Goal: Task Accomplishment & Management: Complete application form

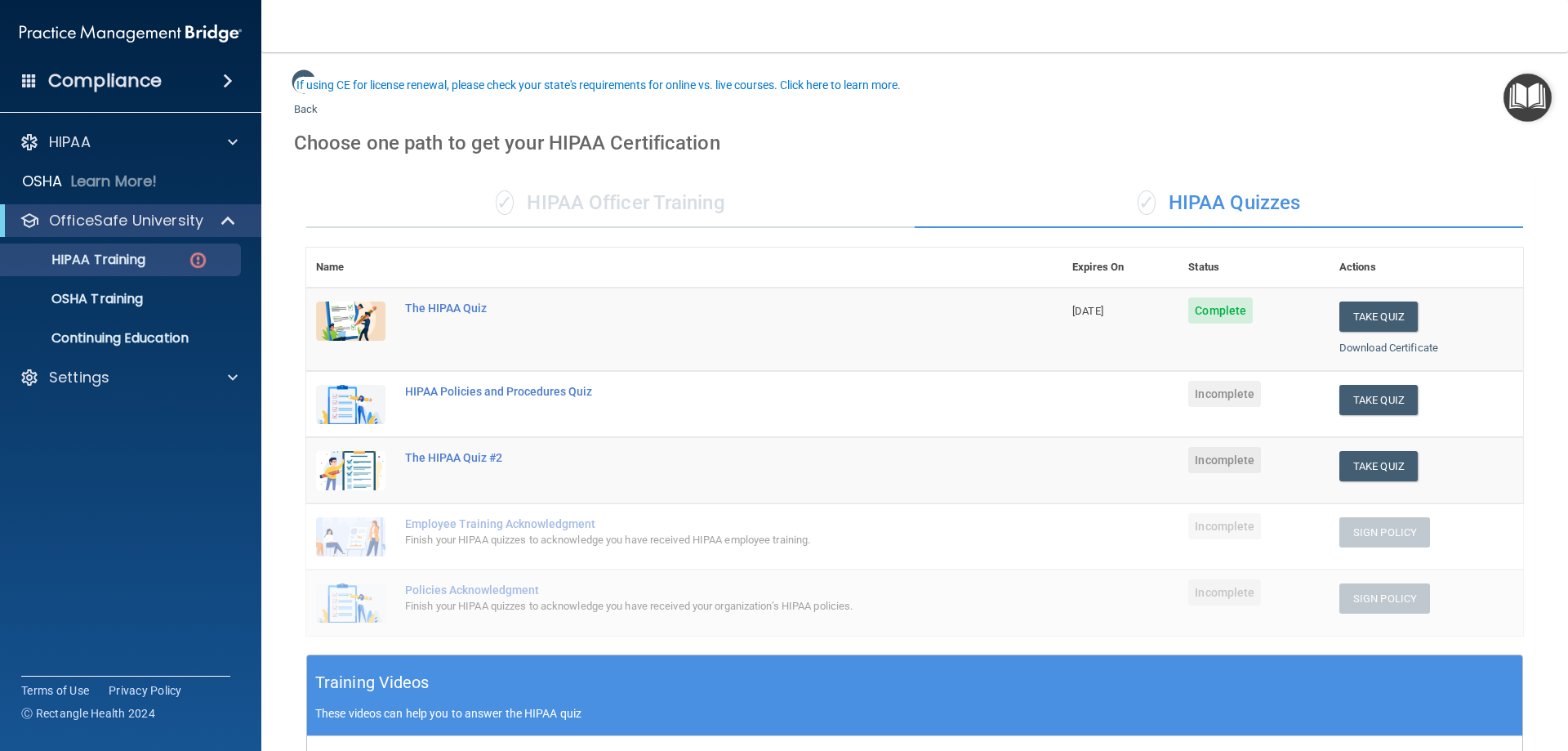
scroll to position [81, 0]
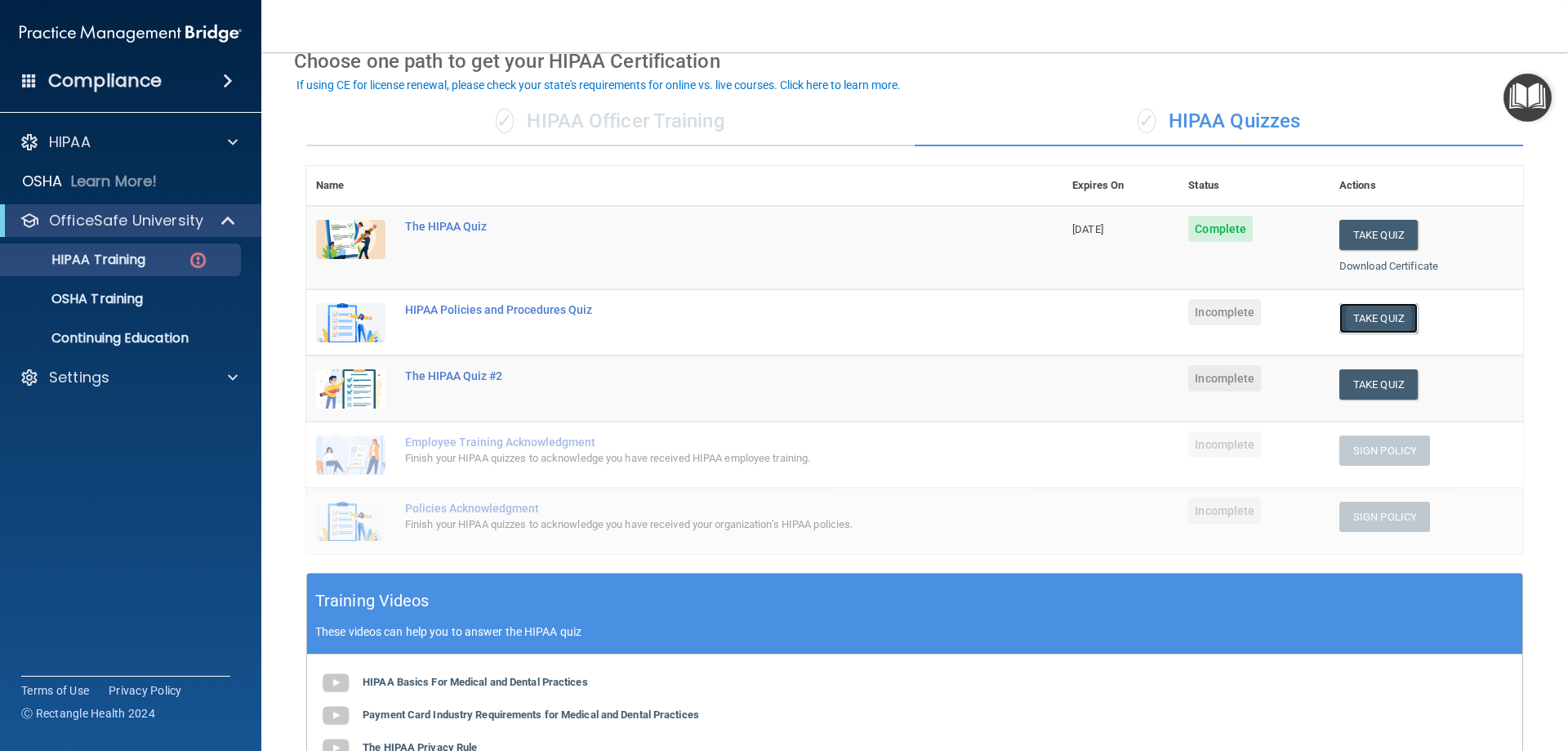
click at [1363, 317] on button "Take Quiz" at bounding box center [1378, 318] width 78 height 30
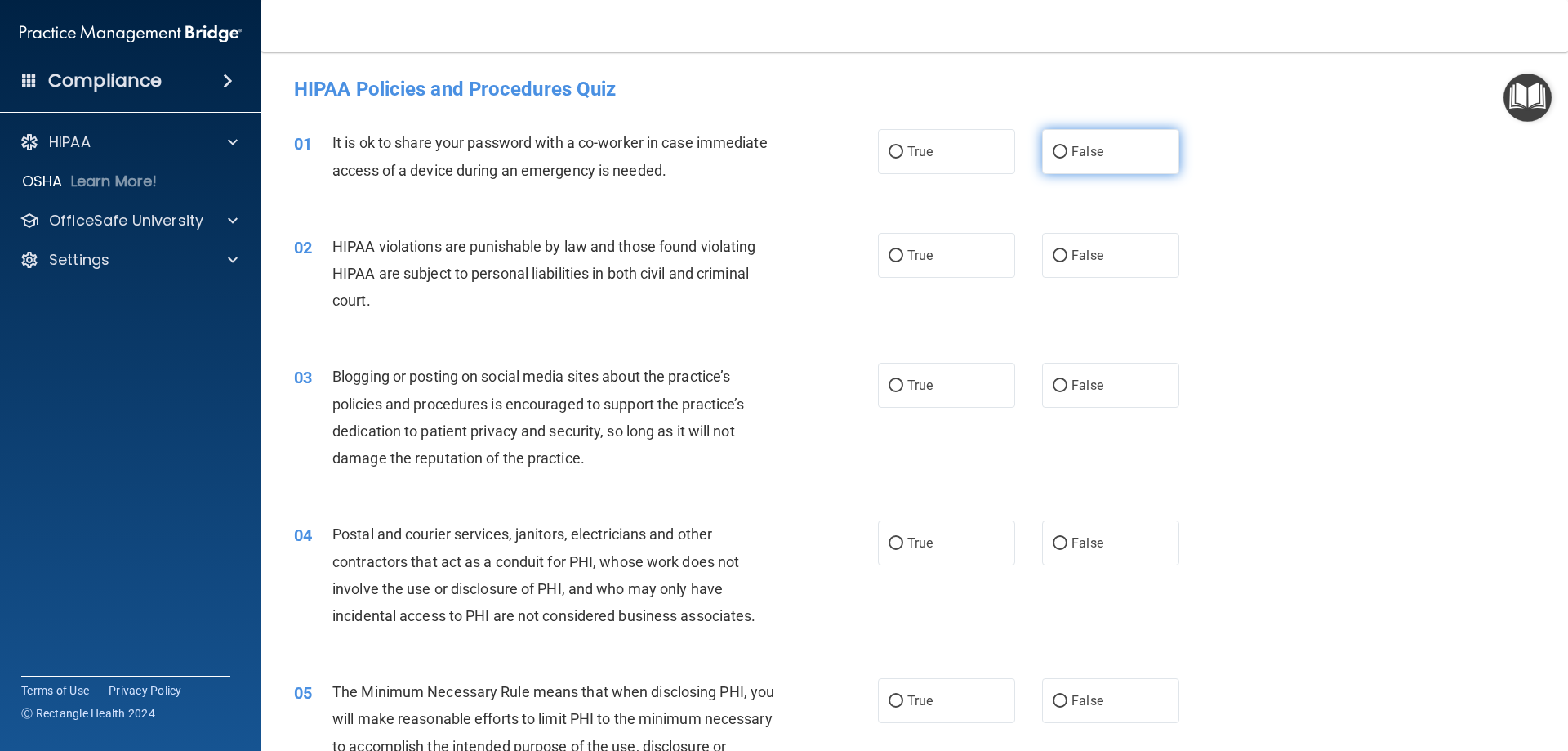
click at [1042, 147] on label "False" at bounding box center [1111, 152] width 138 height 45
click at [1053, 147] on input "False" at bounding box center [1060, 152] width 15 height 13
radio input "true"
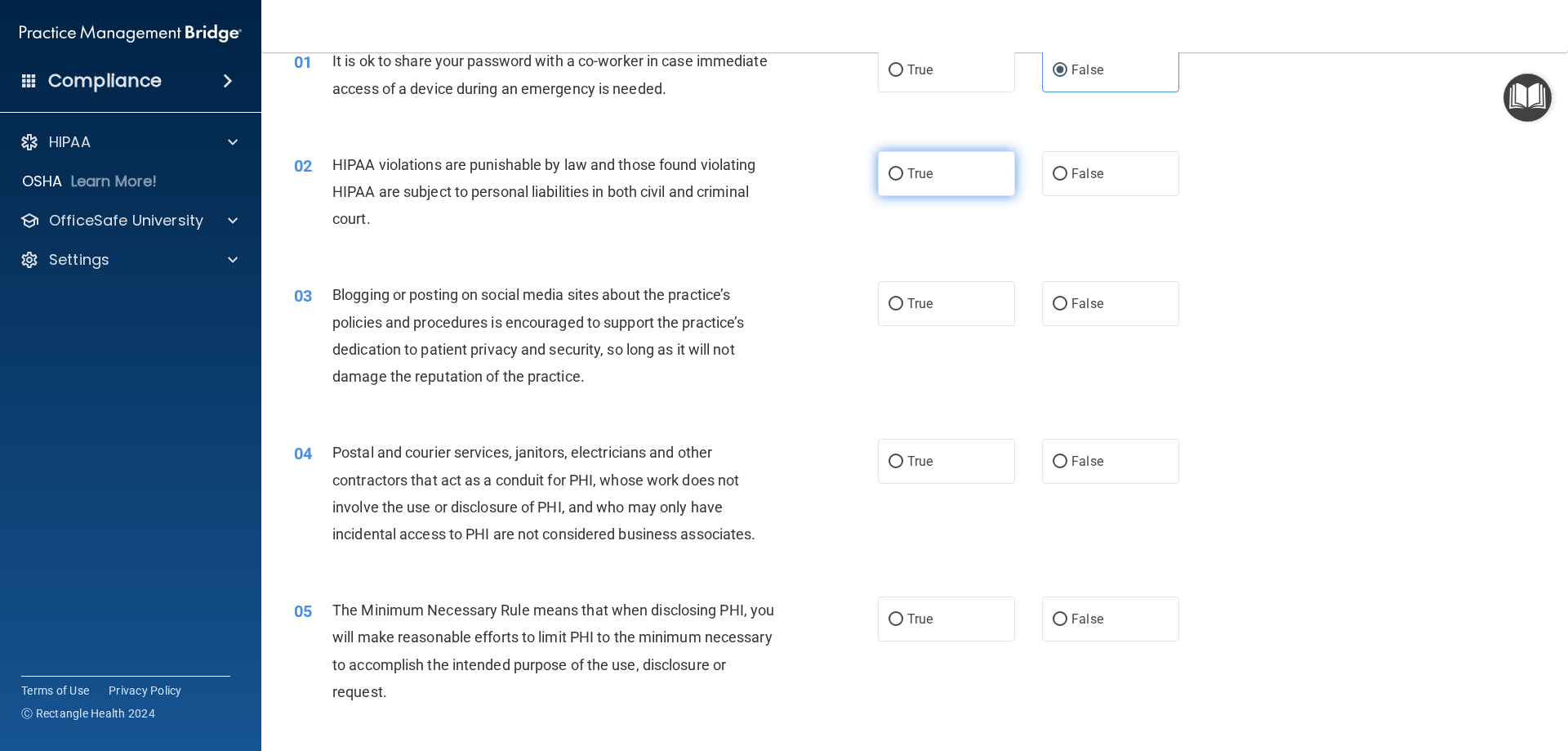
click at [878, 184] on label "True" at bounding box center [947, 174] width 138 height 45
click at [888, 180] on input "True" at bounding box center [896, 175] width 15 height 13
radio input "true"
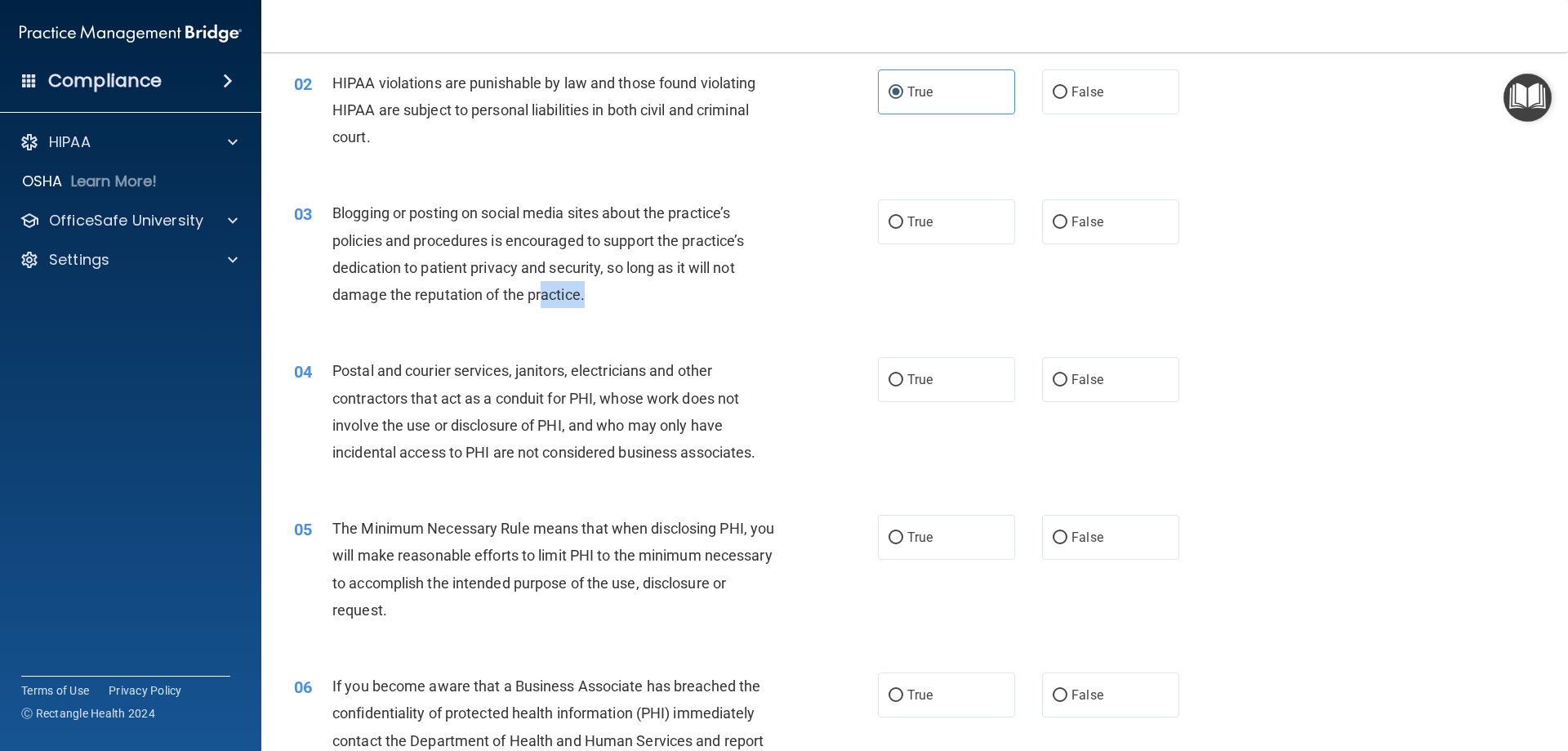
drag, startPoint x: 590, startPoint y: 294, endPoint x: 543, endPoint y: 282, distance: 48.5
click at [543, 282] on div "Blogging or posting on social media sites about the practice’s policies and pro…" at bounding box center [560, 253] width 456 height 108
click at [526, 232] on span "Blogging or posting on social media sites about the practice’s policies and pro…" at bounding box center [538, 253] width 412 height 99
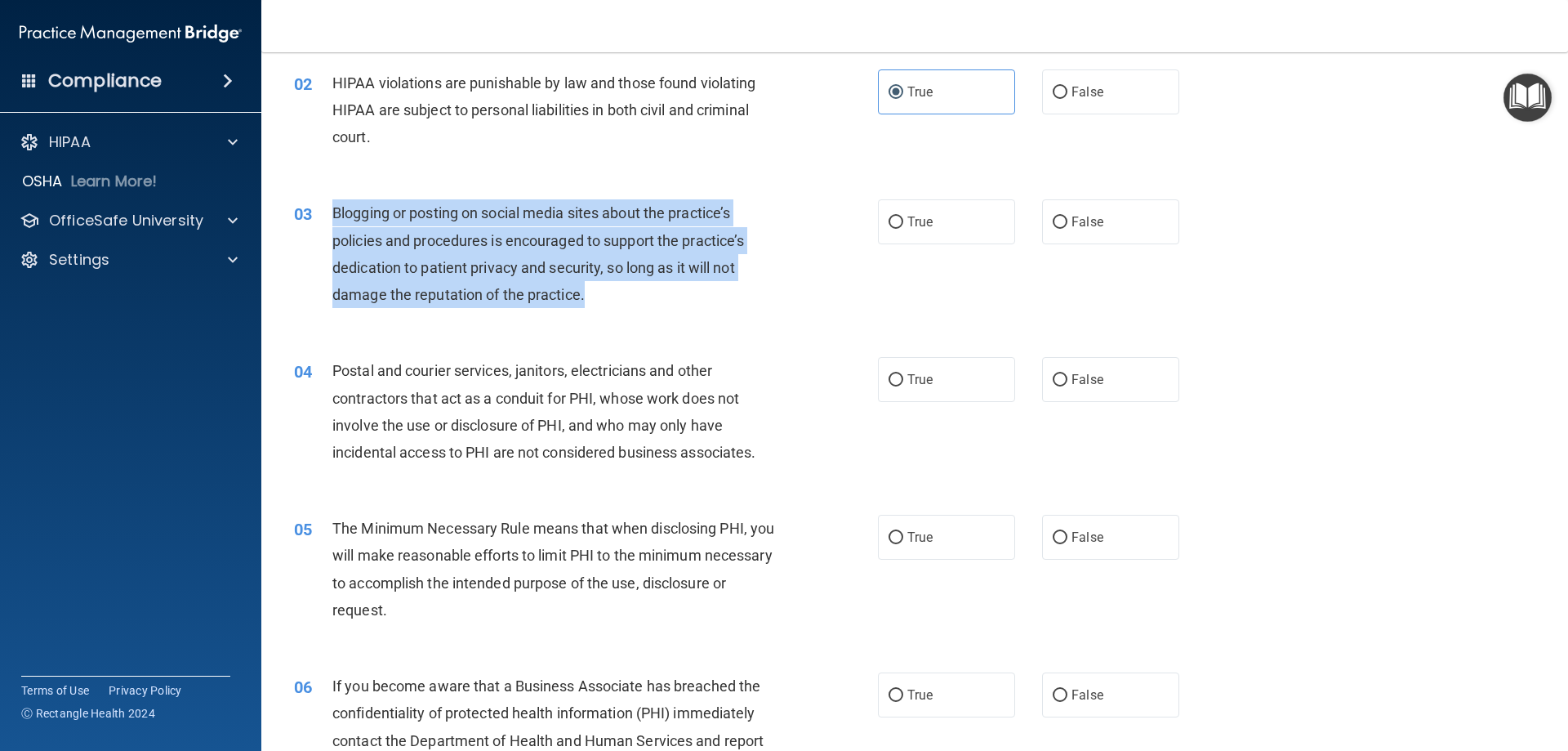
drag, startPoint x: 600, startPoint y: 297, endPoint x: 334, endPoint y: 213, distance: 278.9
click at [334, 213] on div "Blogging or posting on social media sites about the practice’s policies and pro…" at bounding box center [560, 253] width 456 height 108
copy span "Blogging or posting on social media sites about the practice’s policies and pro…"
click at [1053, 216] on input "False" at bounding box center [1060, 222] width 15 height 13
radio input "true"
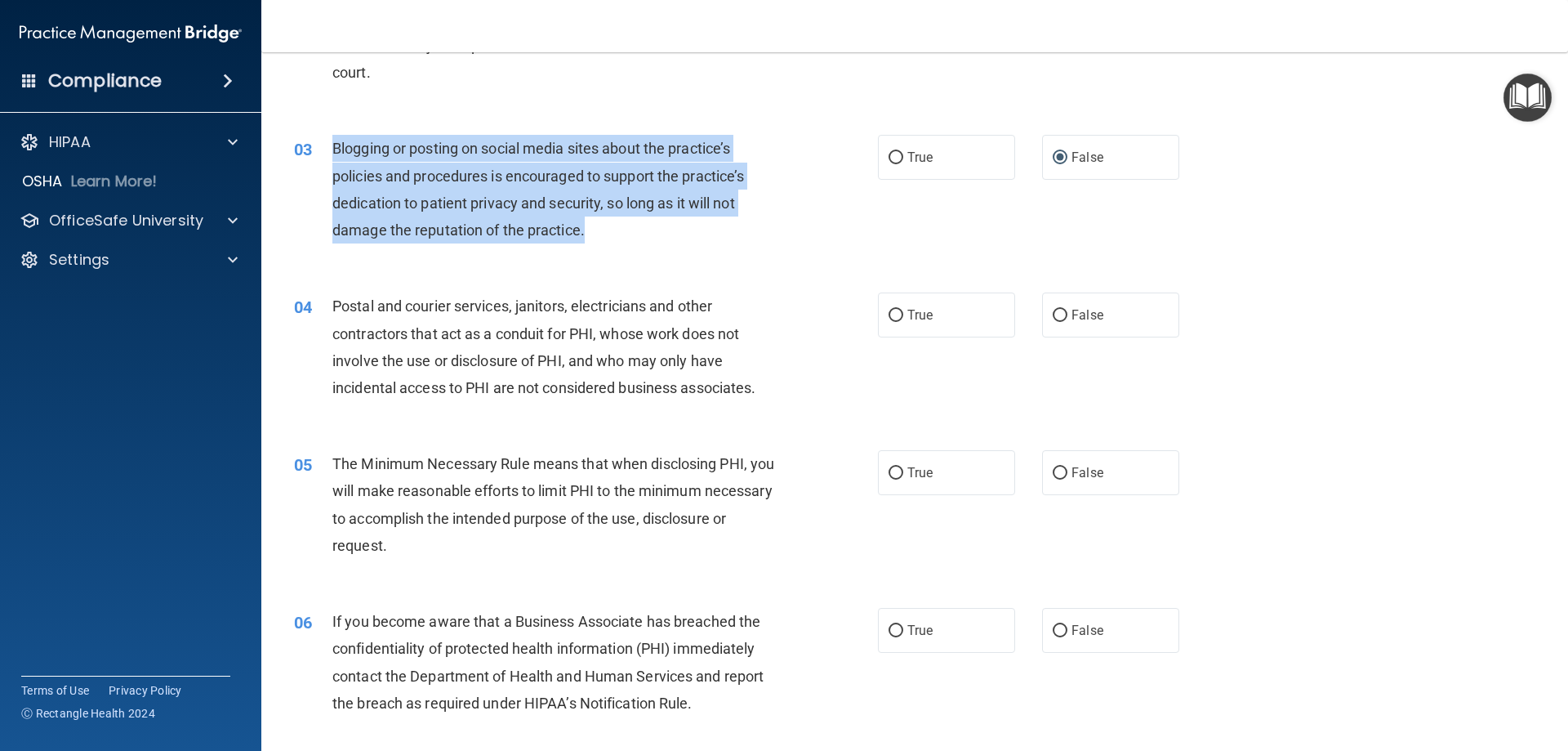
scroll to position [326, 0]
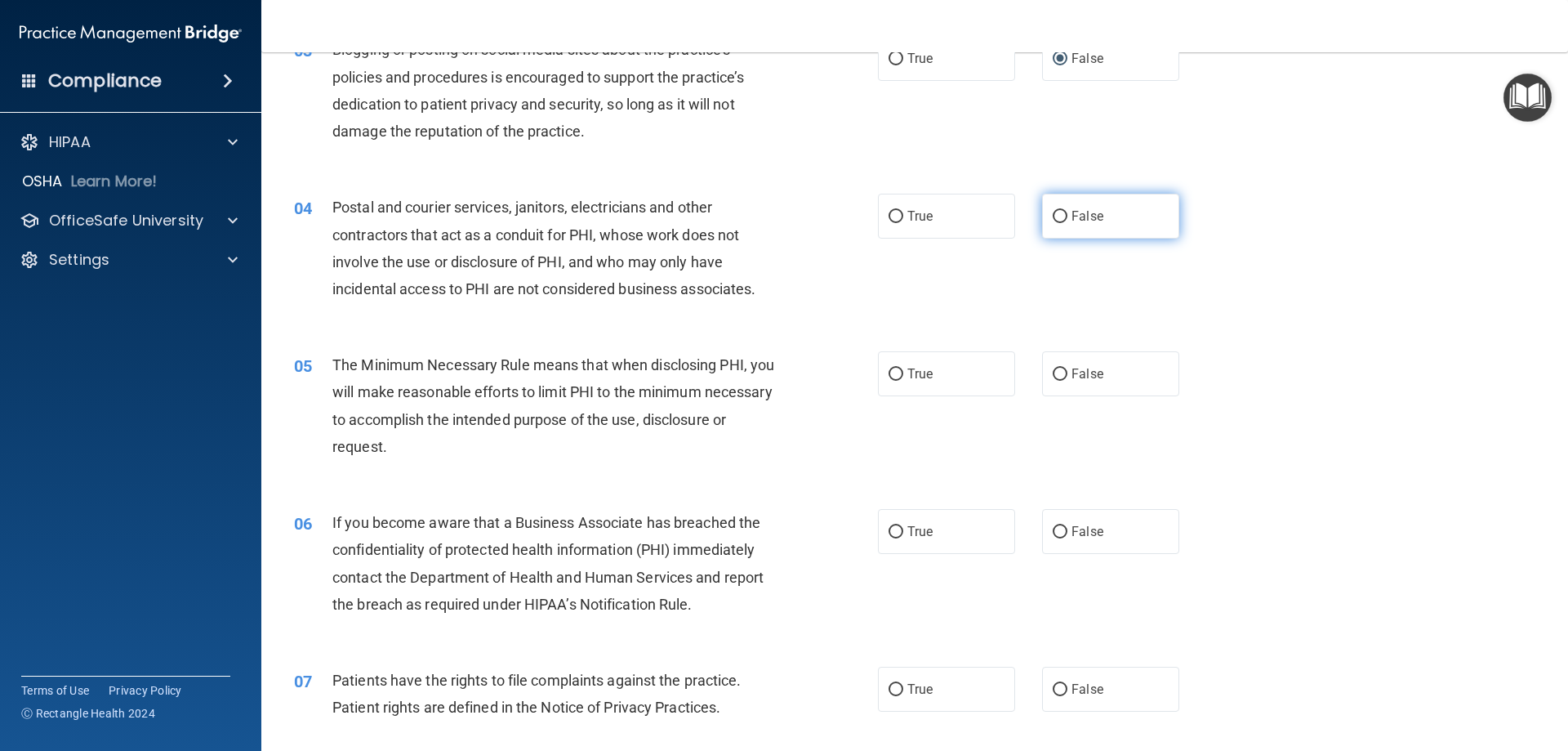
click at [1042, 213] on label "False" at bounding box center [1111, 216] width 138 height 45
click at [1053, 213] on input "False" at bounding box center [1060, 216] width 15 height 13
radio input "true"
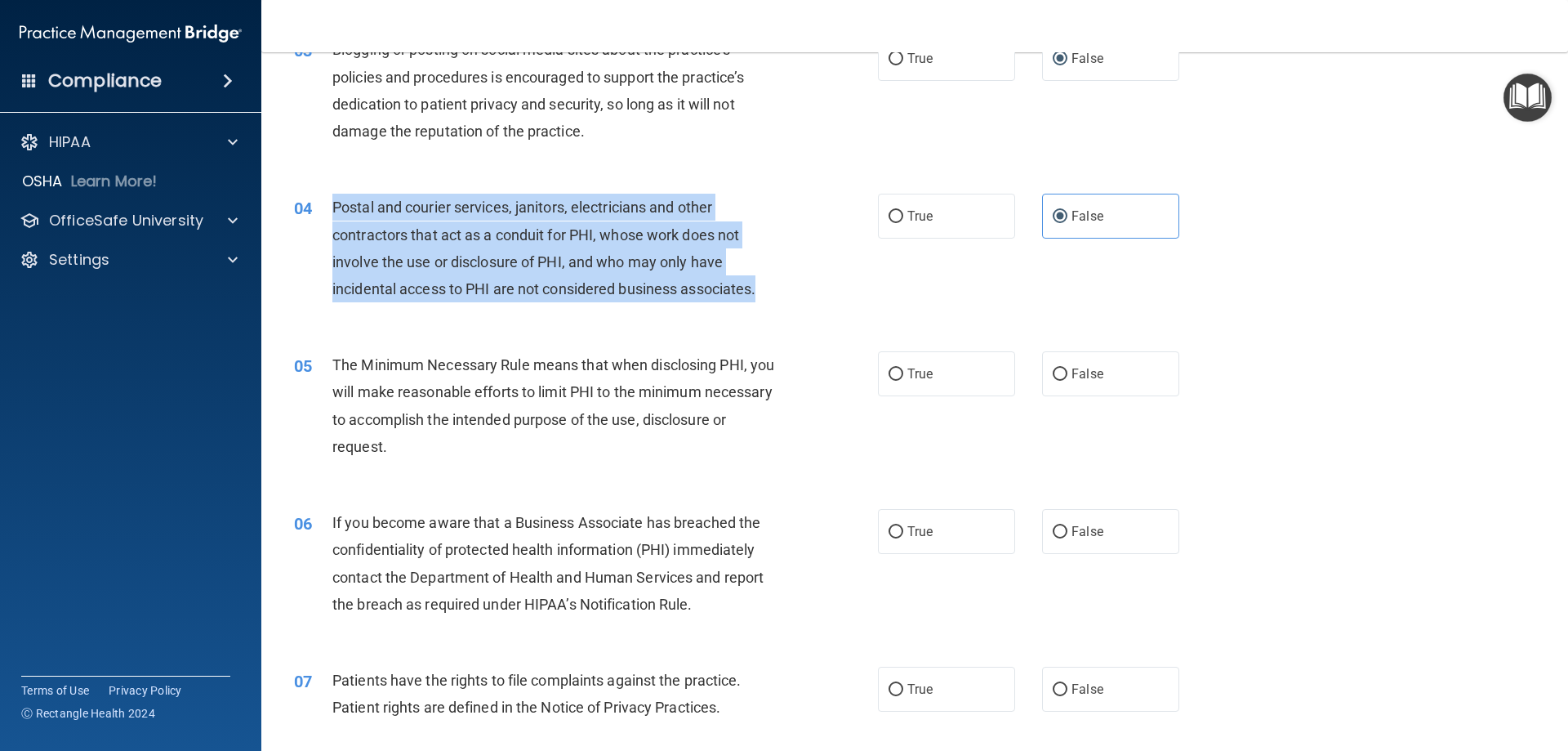
drag, startPoint x: 760, startPoint y: 288, endPoint x: 332, endPoint y: 205, distance: 436.0
click at [332, 205] on span "Postal and courier services, janitors, electricians and other contractors that …" at bounding box center [544, 248] width 423 height 99
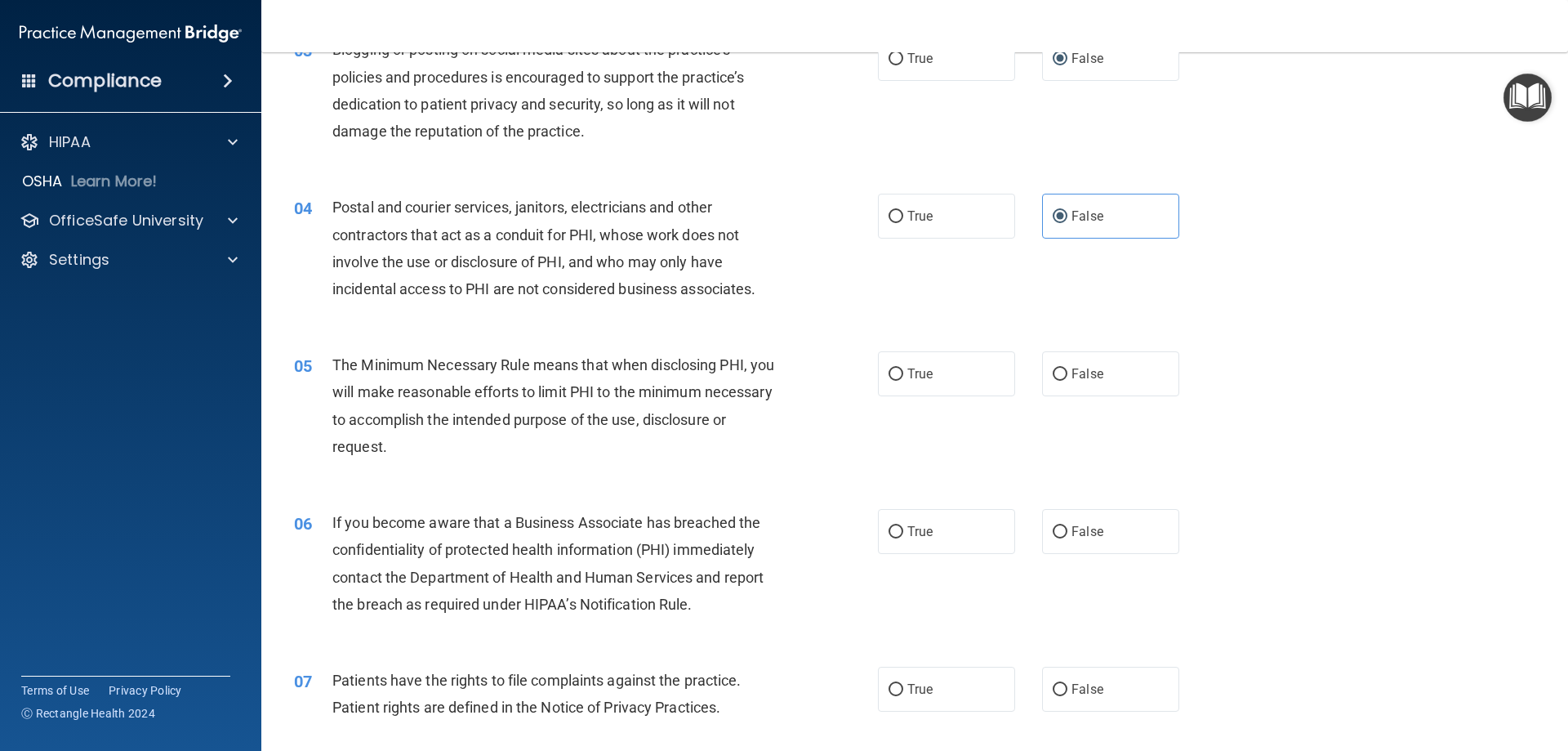
click at [492, 436] on div "The Minimum Necessary Rule means that when disclosing PHI, you will make reason…" at bounding box center [560, 405] width 456 height 108
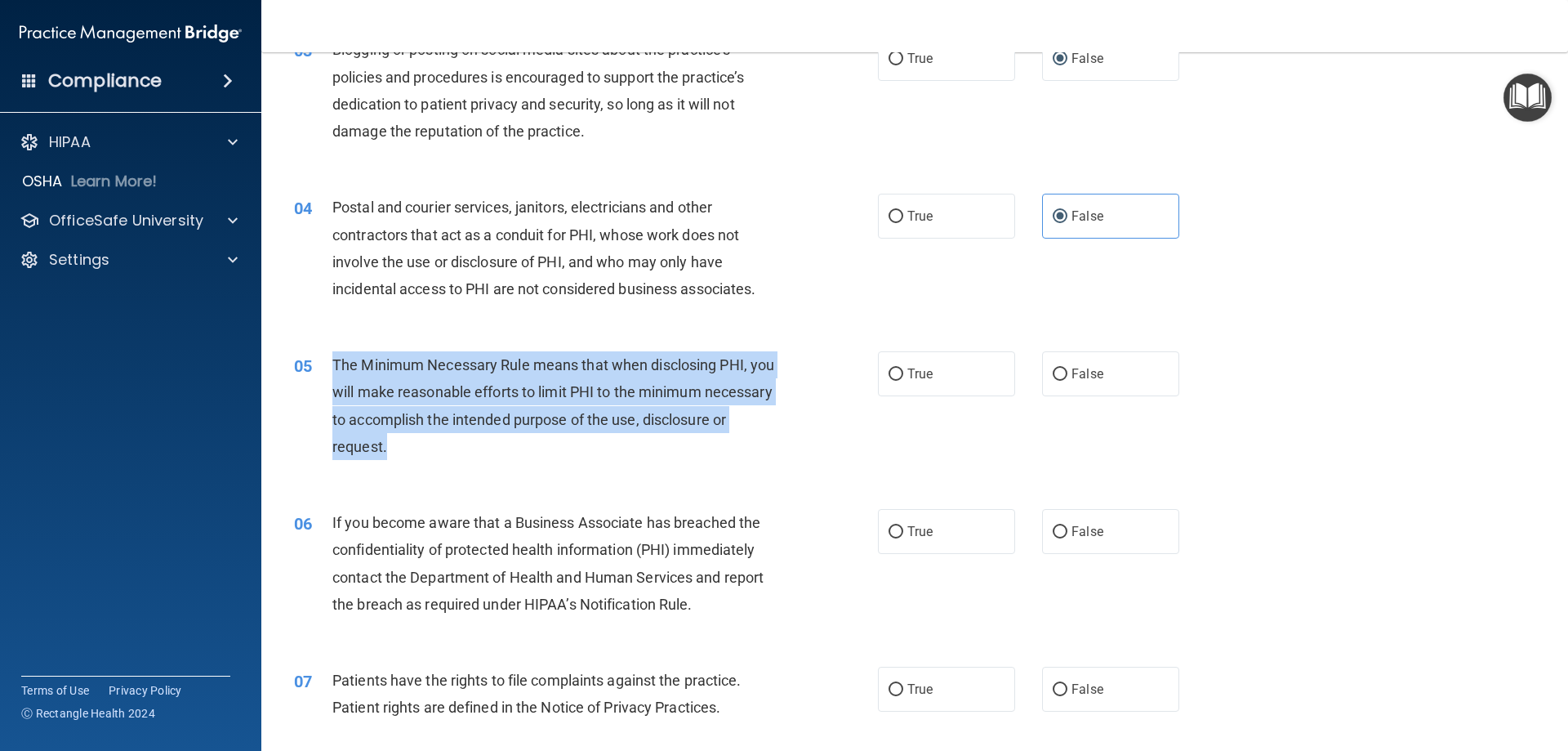
drag, startPoint x: 326, startPoint y: 362, endPoint x: 510, endPoint y: 447, distance: 202.7
click at [510, 447] on div "05 The Minimum Necessary Rule means that when disclosing PHI, you will make rea…" at bounding box center [586, 409] width 633 height 117
copy div "The Minimum Necessary Rule means that when disclosing PHI, you will make reason…"
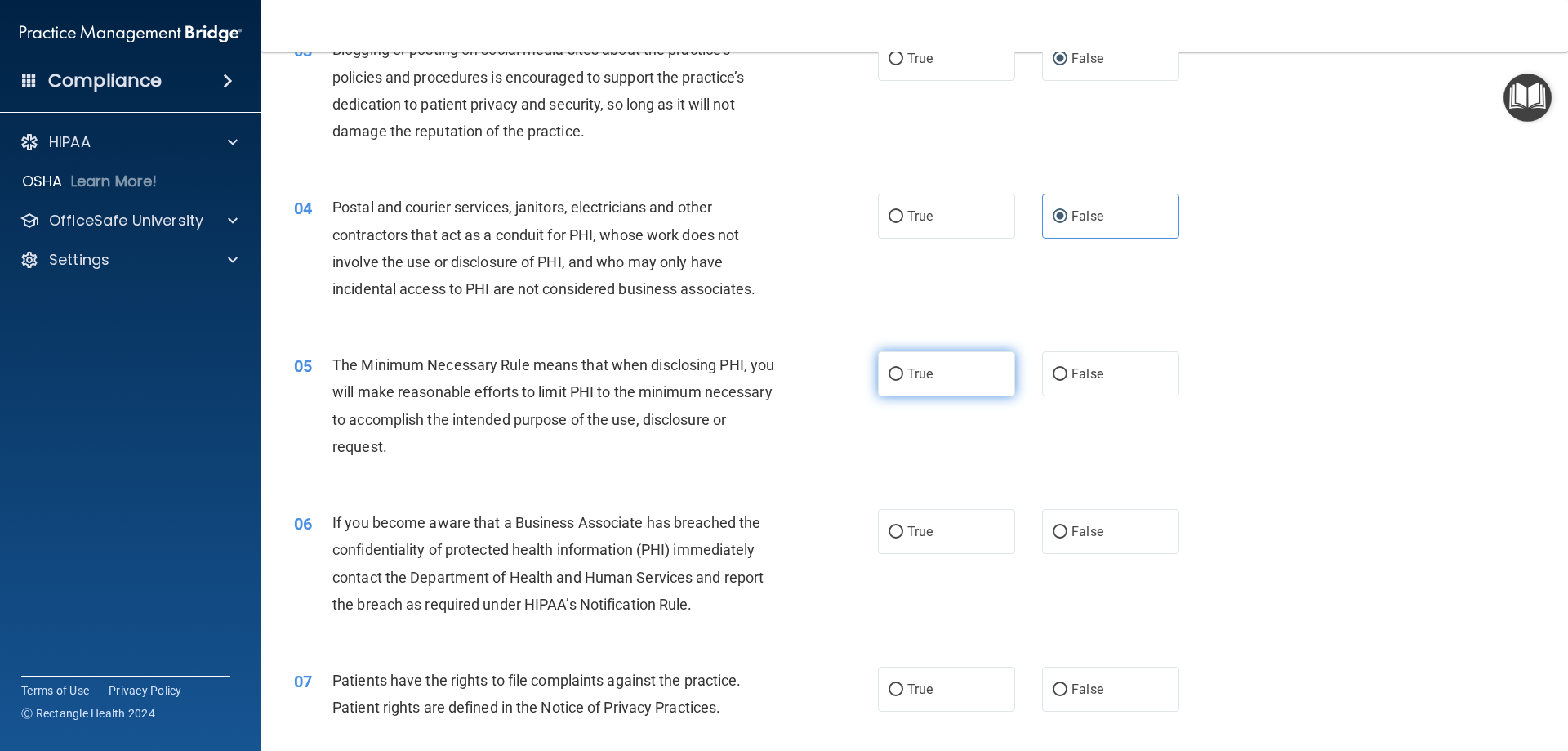
click at [900, 364] on label "True" at bounding box center [947, 374] width 138 height 45
click at [900, 368] on input "True" at bounding box center [896, 374] width 15 height 13
radio input "true"
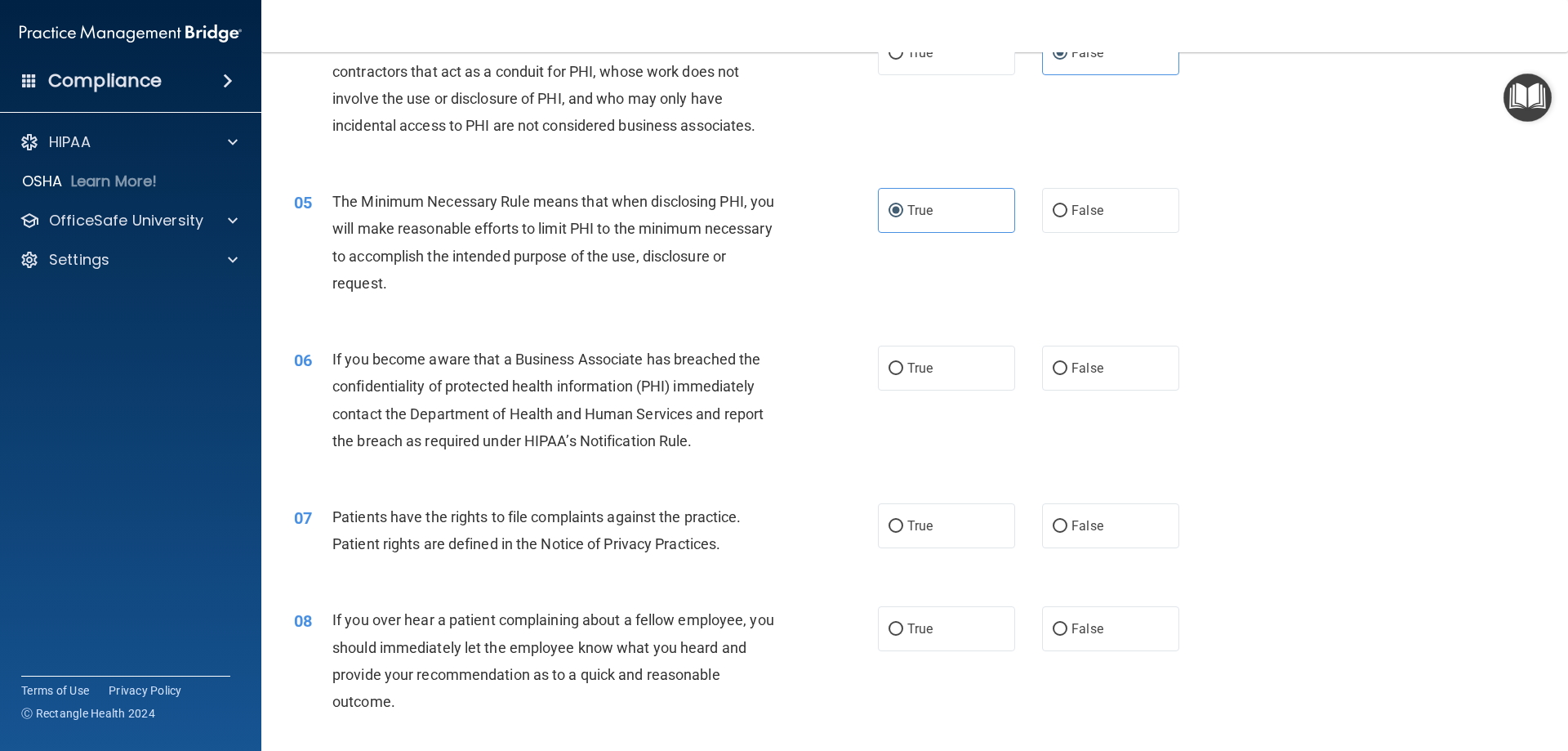
scroll to position [654, 0]
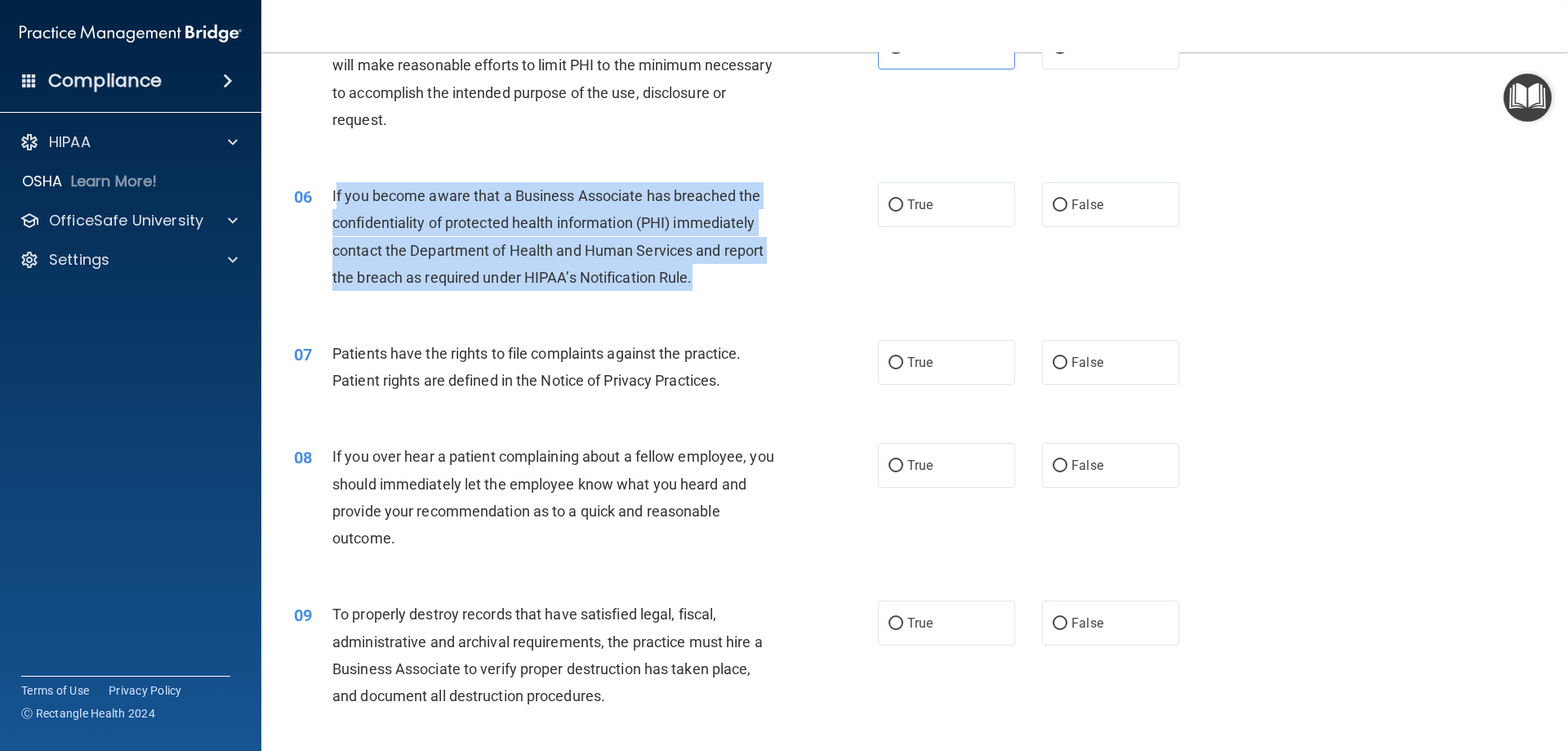
drag, startPoint x: 726, startPoint y: 289, endPoint x: 335, endPoint y: 193, distance: 402.6
click at [335, 193] on div "If you become aware that a Business Associate has breached the confidentiality …" at bounding box center [560, 236] width 456 height 108
copy span "f you become aware that a Business Associate has breached the confidentiality o…"
click at [1057, 206] on input "False" at bounding box center [1060, 206] width 15 height 13
radio input "true"
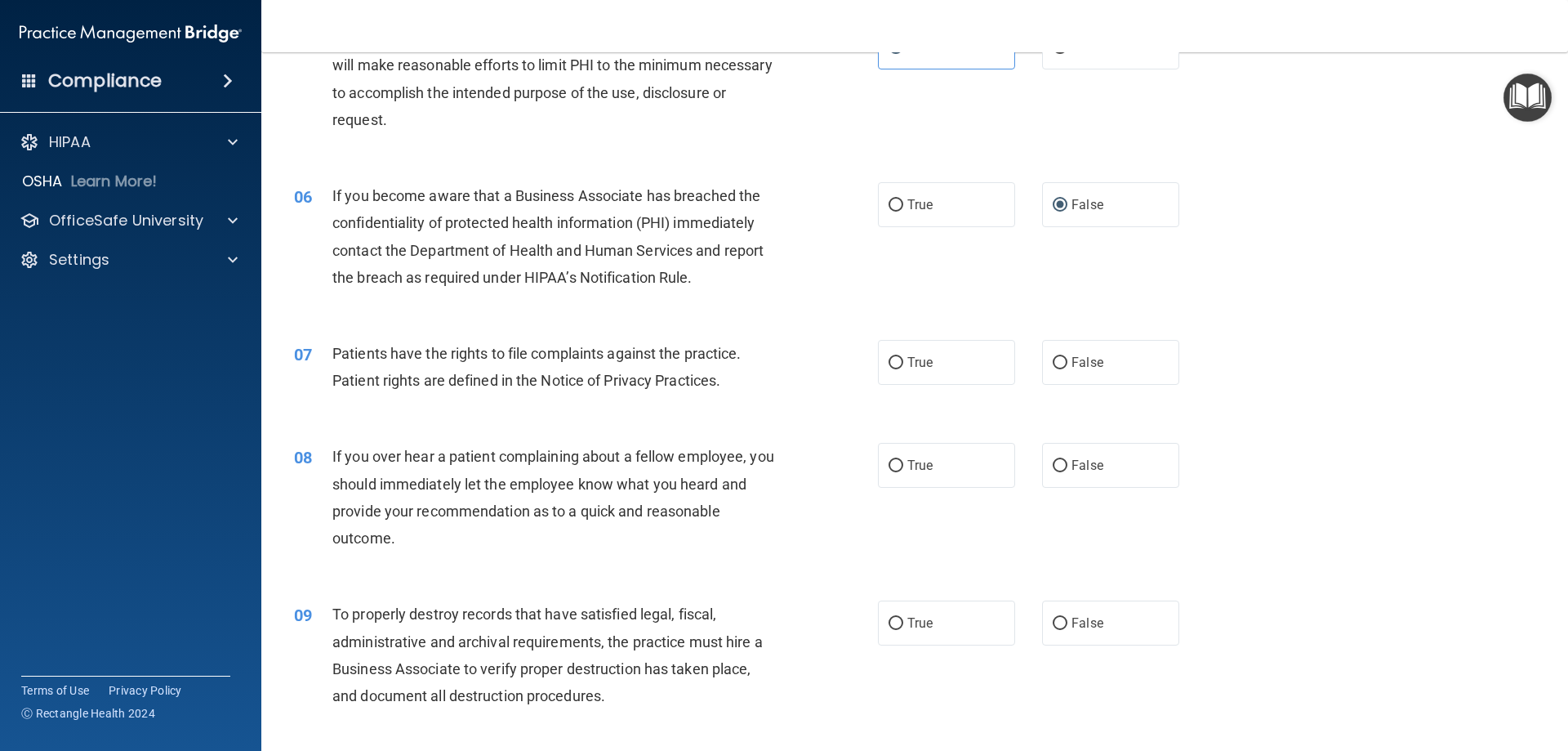
click at [596, 409] on div "07 Patients have the rights to file complaints against the practice. Patient ri…" at bounding box center [914, 371] width 1266 height 103
click at [888, 368] on input "True" at bounding box center [896, 362] width 15 height 13
radio input "true"
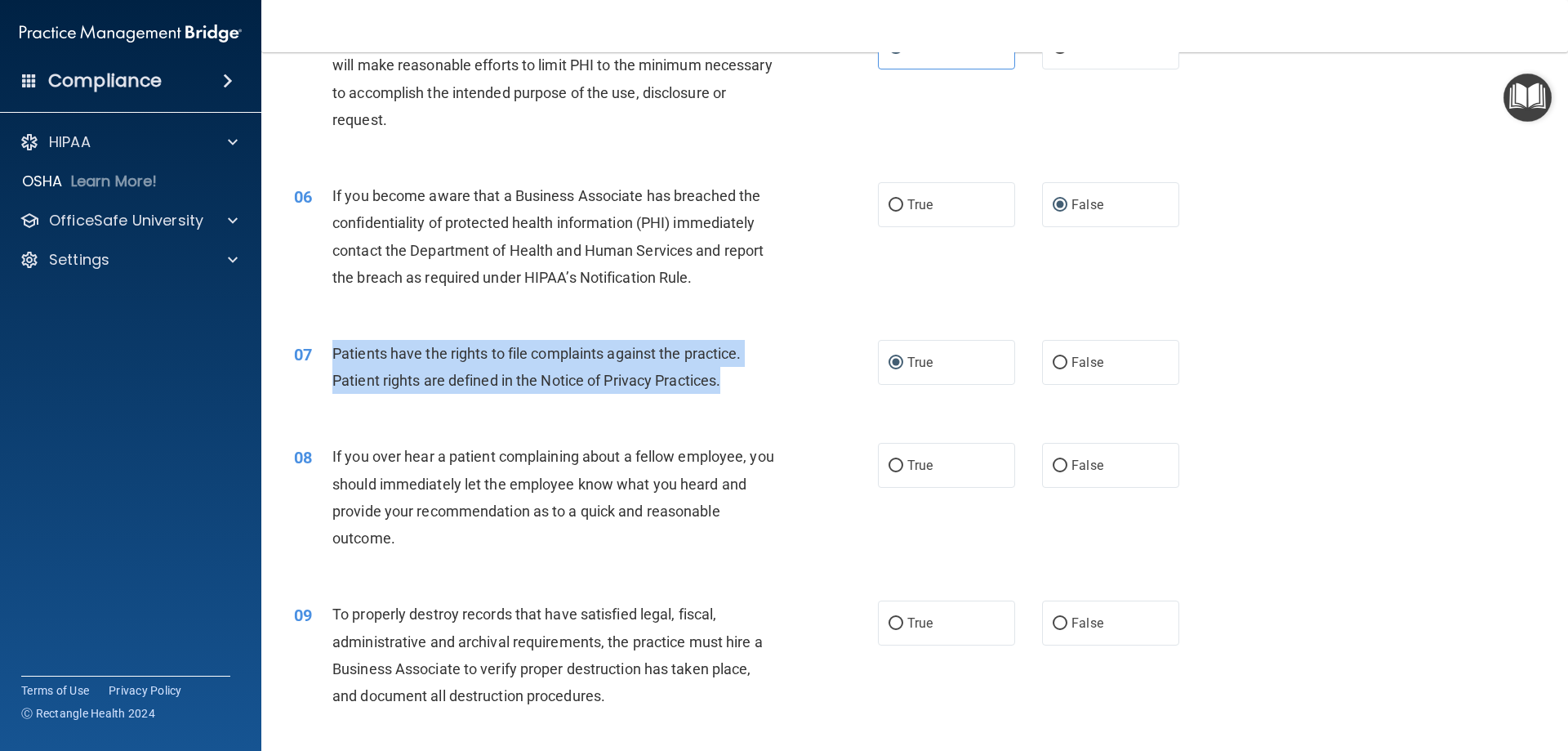
drag, startPoint x: 750, startPoint y: 380, endPoint x: 324, endPoint y: 360, distance: 426.5
click at [324, 360] on div "07 Patients have the rights to file complaints against the practice. Patient ri…" at bounding box center [586, 371] width 633 height 62
copy div "Patients have the rights to file complaints against the practice. Patient right…"
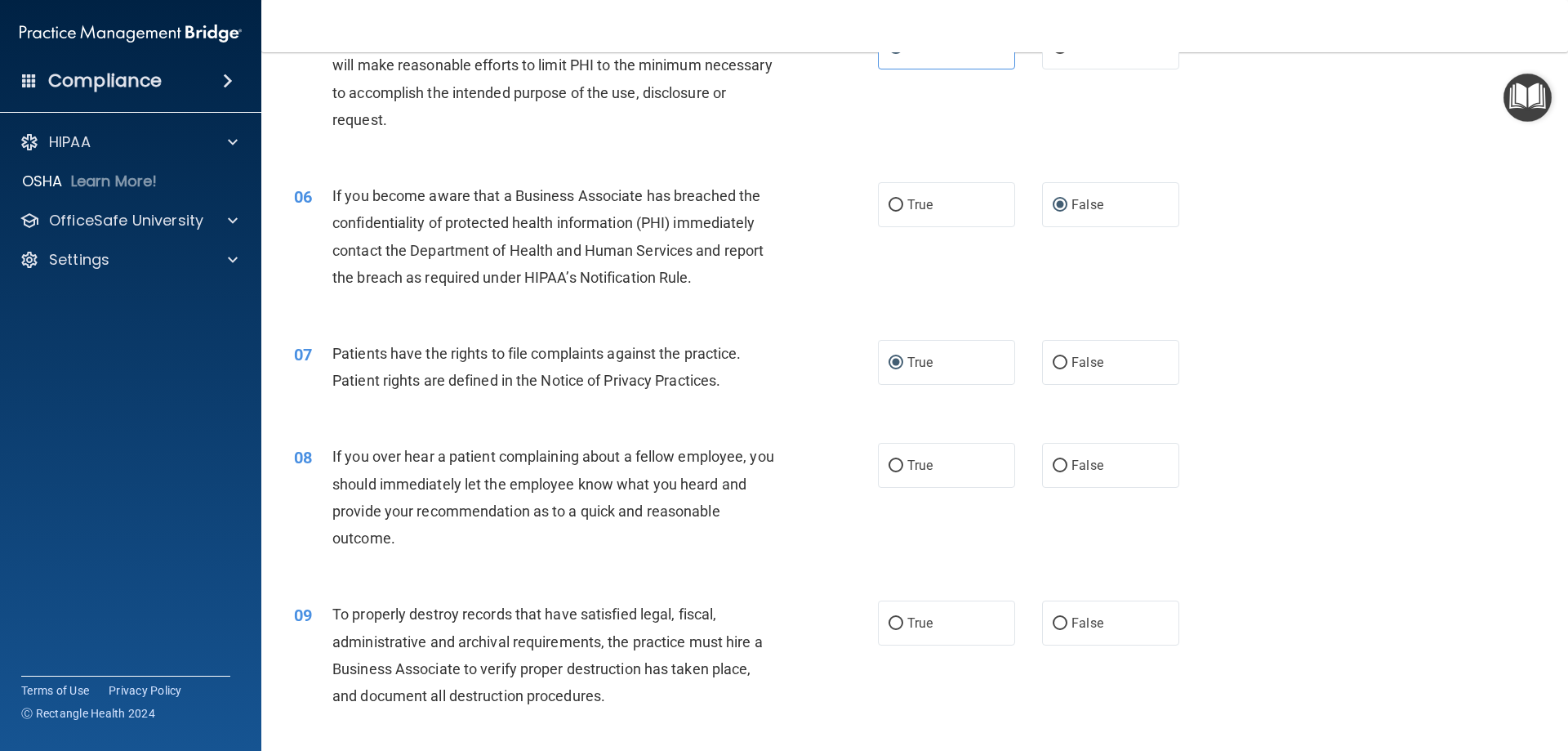
click at [507, 536] on div "If you over hear a patient complaining about a fellow employee, you should imme…" at bounding box center [560, 497] width 456 height 108
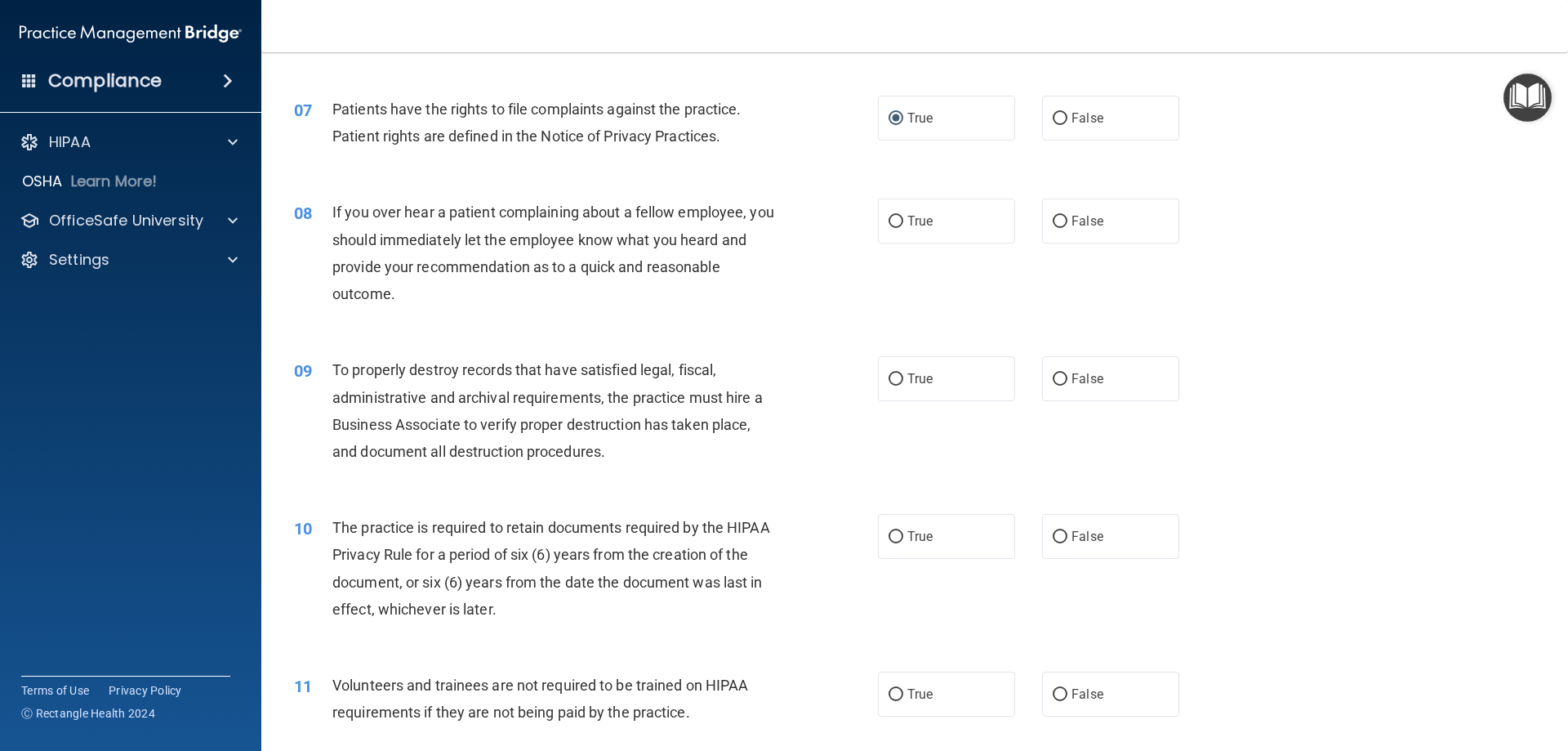
scroll to position [899, 0]
click at [898, 216] on label "True" at bounding box center [947, 221] width 138 height 45
click at [898, 216] on input "True" at bounding box center [896, 221] width 15 height 13
radio input "true"
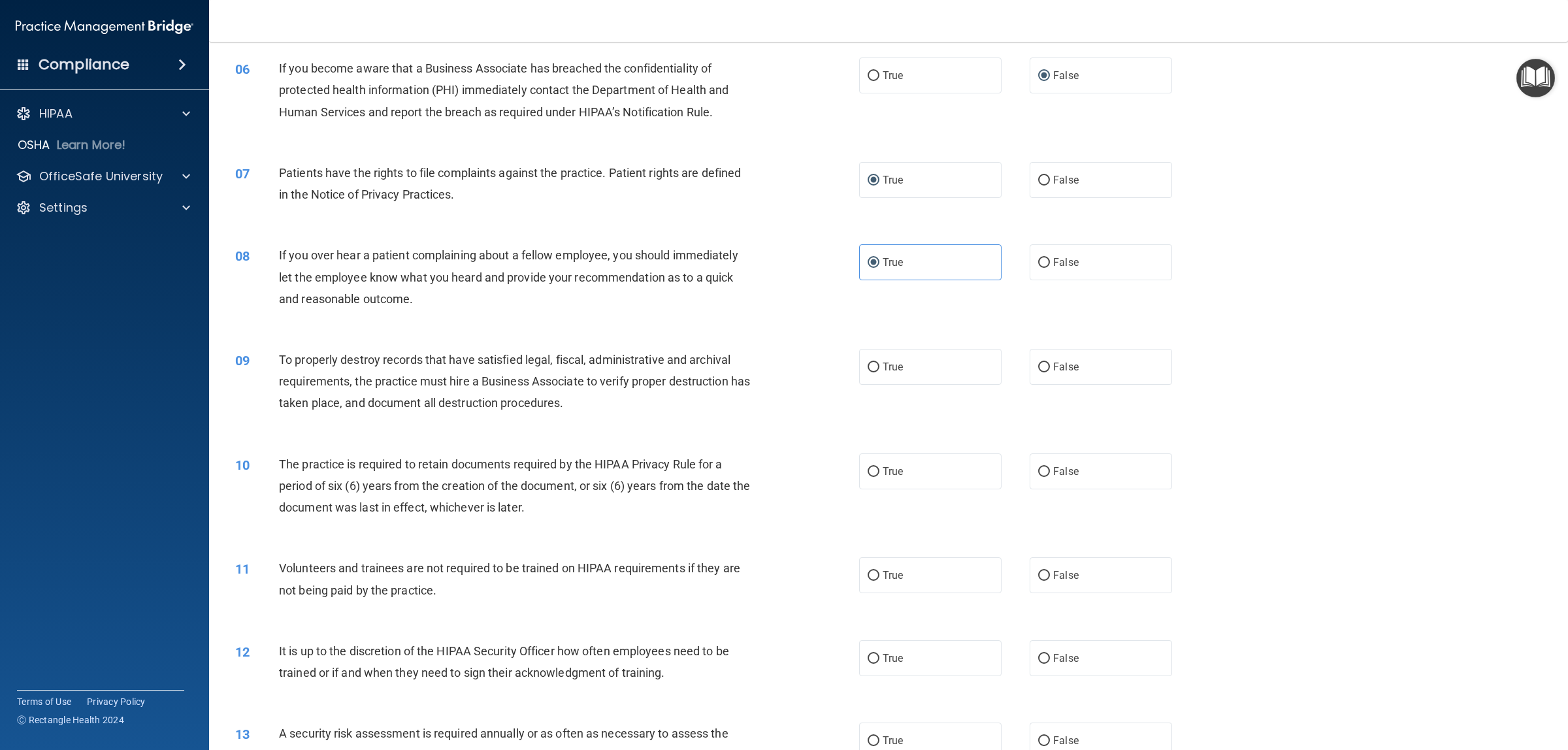
scroll to position [523, 0]
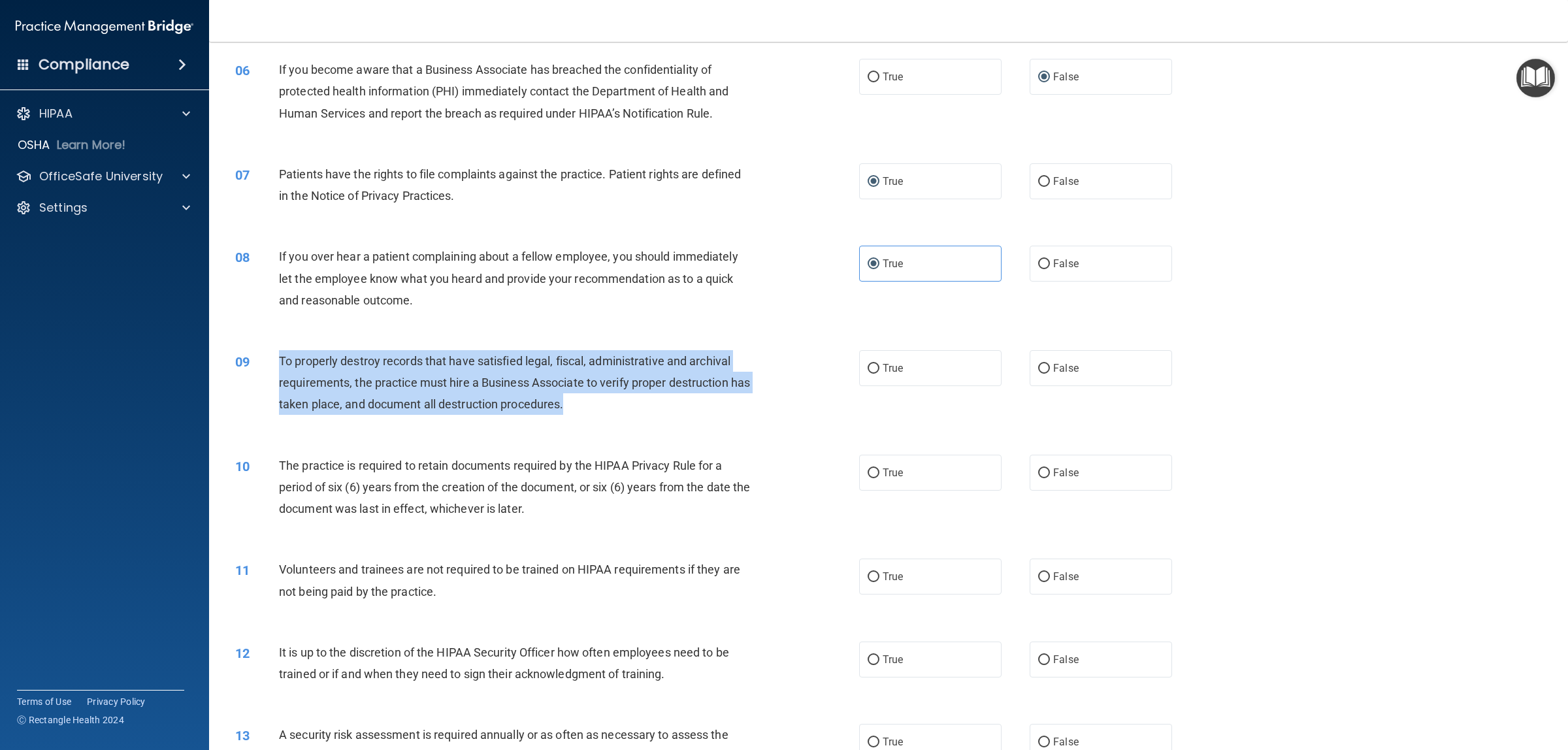
drag, startPoint x: 593, startPoint y: 411, endPoint x: 278, endPoint y: 362, distance: 318.8
click at [278, 362] on div "09 To properly destroy records that have satisfied legal, fiscal, administrativ…" at bounding box center [547, 386] width 663 height 72
copy div "To properly destroy records that have satisfied legal, fiscal, administrative a…"
click at [1038, 366] on input "False" at bounding box center [1044, 368] width 12 height 10
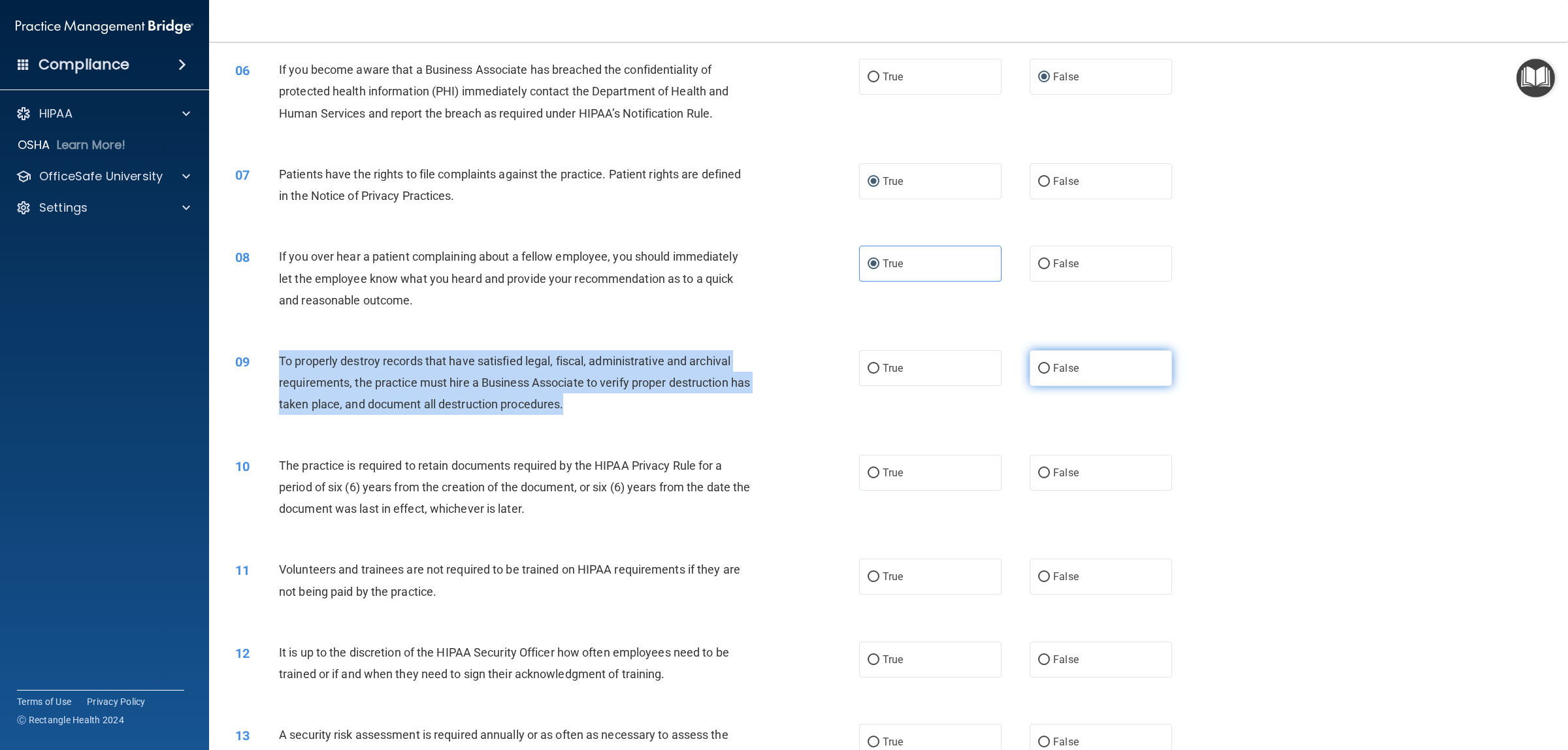
radio input "true"
click at [782, 394] on div "09 To properly destroy records that have satisfied legal, fiscal, administrativ…" at bounding box center [547, 386] width 663 height 72
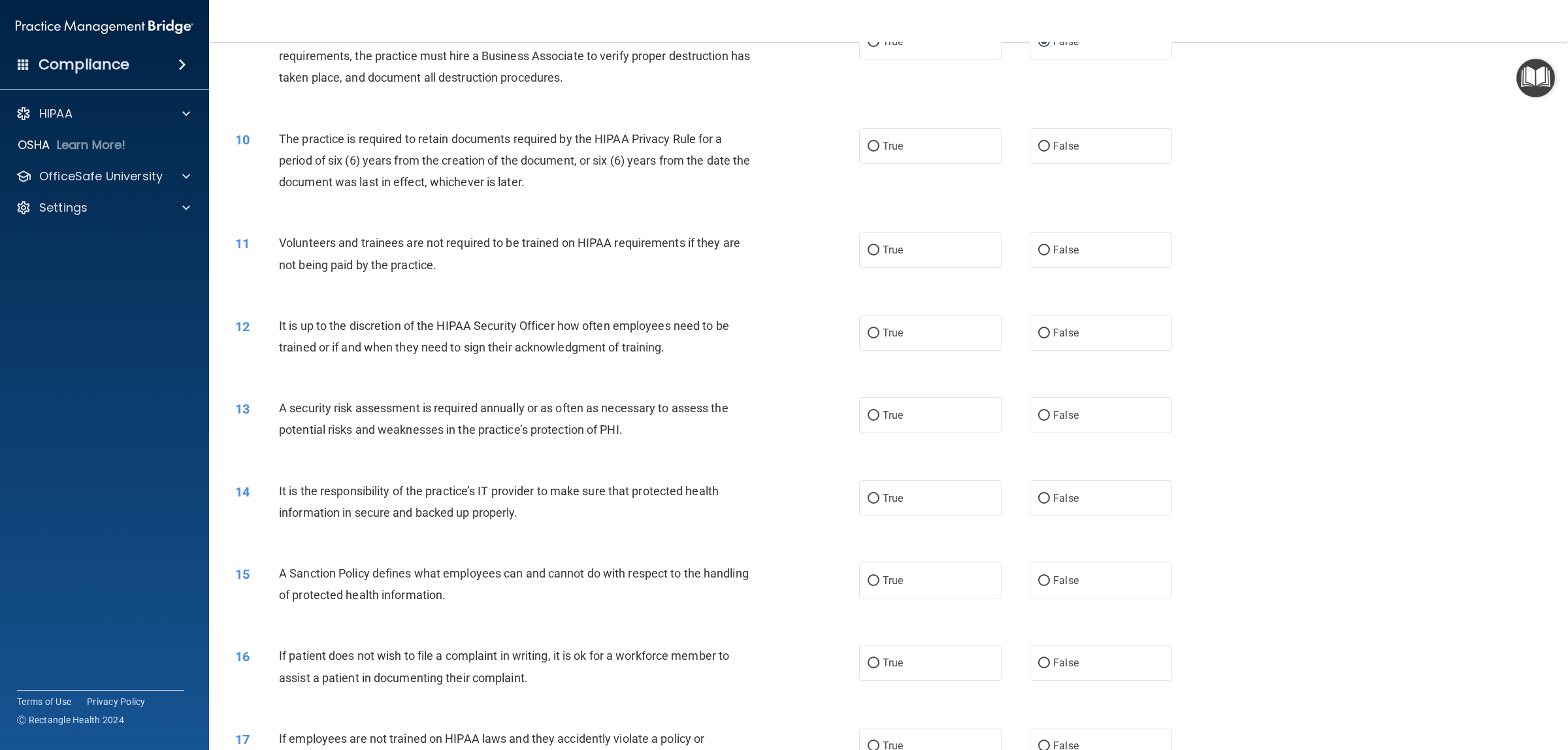
scroll to position [767, 0]
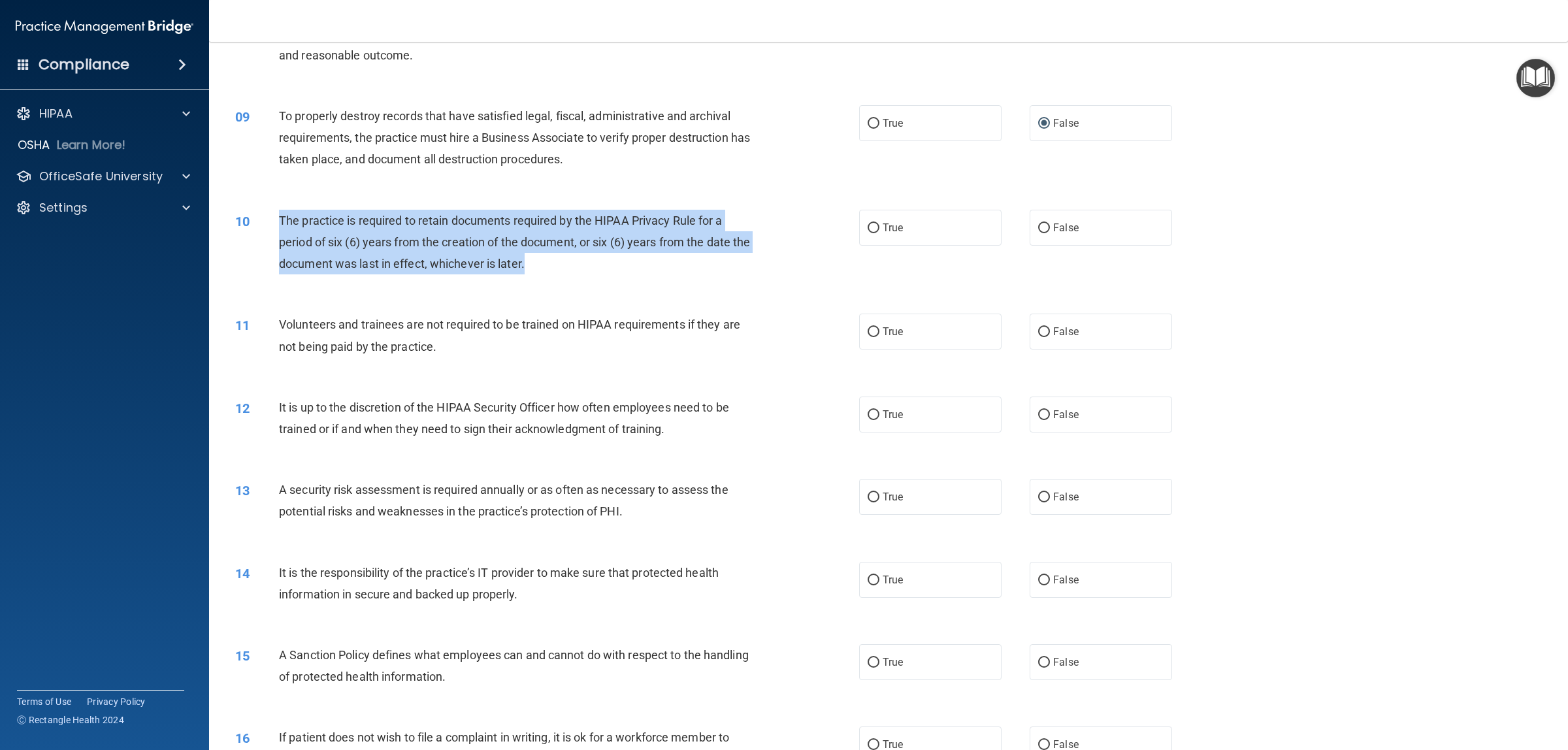
drag, startPoint x: 550, startPoint y: 273, endPoint x: 278, endPoint y: 223, distance: 276.6
click at [279, 223] on div "The practice is required to retain documents required by the HIPAA Privacy Rule…" at bounding box center [520, 242] width 482 height 65
copy span "The practice is required to retain documents required by the HIPAA Privacy Rule…"
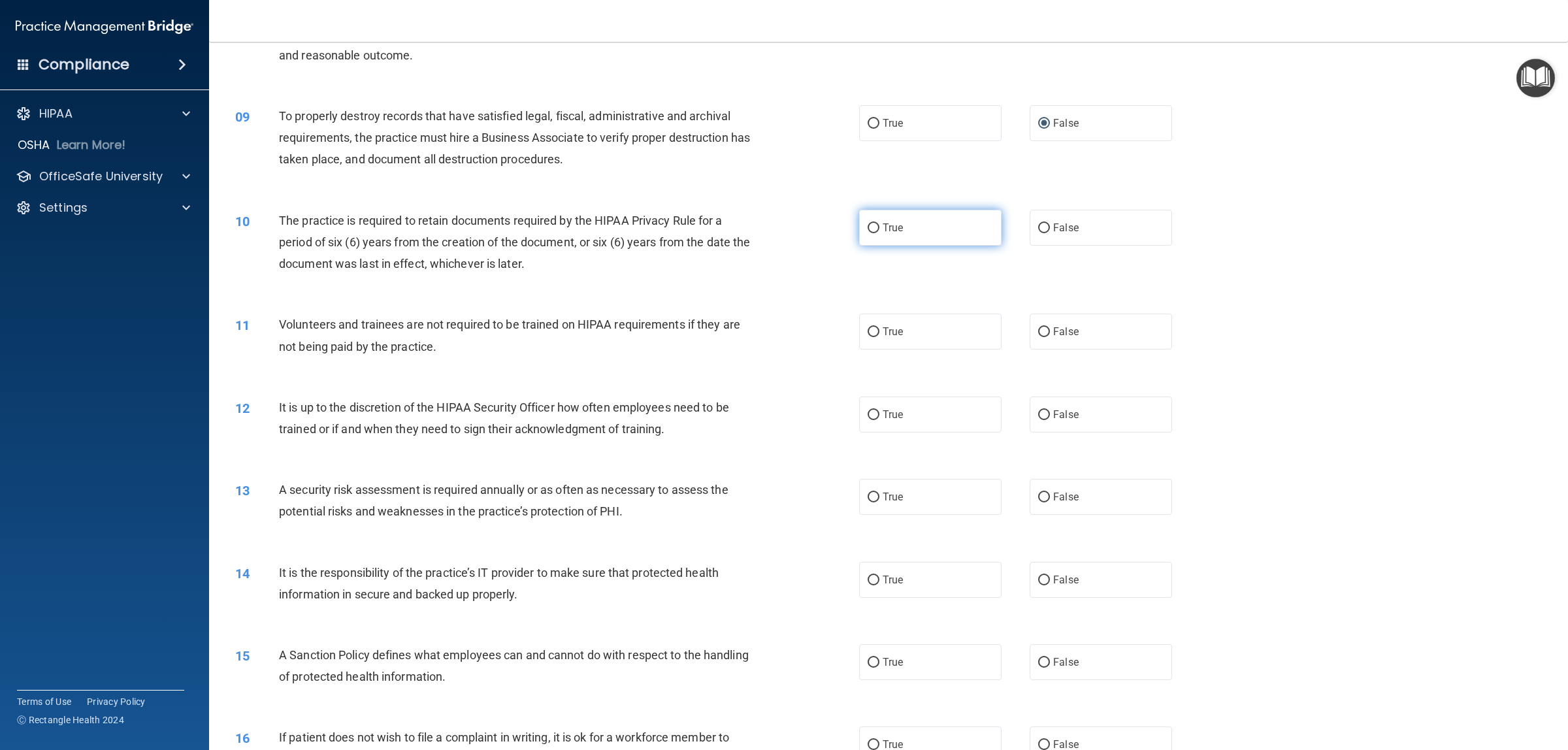
click at [874, 225] on label "True" at bounding box center [930, 228] width 142 height 36
click at [874, 225] on input "True" at bounding box center [874, 228] width 12 height 10
radio input "true"
click at [1038, 335] on input "False" at bounding box center [1044, 332] width 12 height 10
radio input "true"
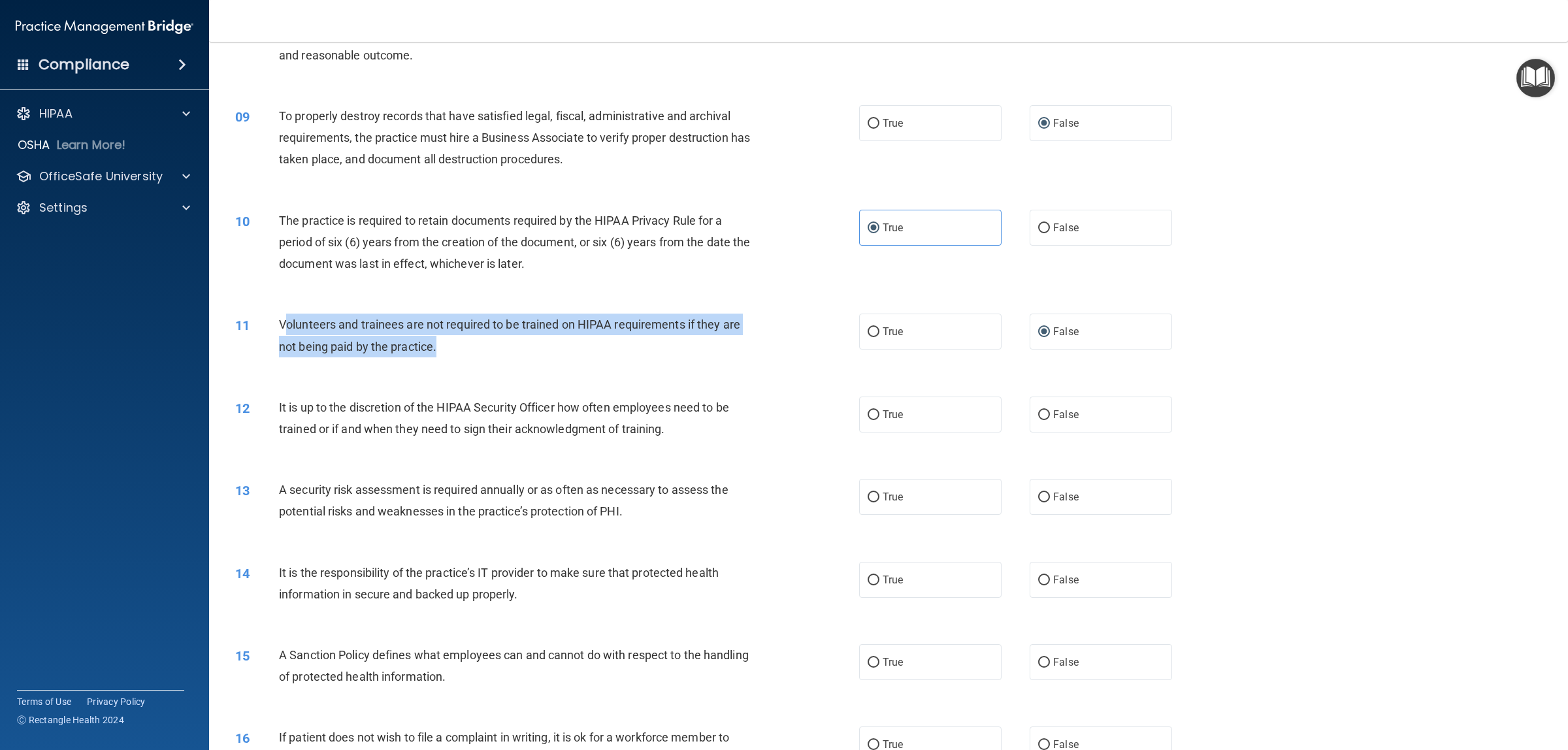
drag, startPoint x: 403, startPoint y: 334, endPoint x: 284, endPoint y: 325, distance: 119.3
click at [284, 325] on div "Volunteers and trainees are not required to be trained on HIPAA requirements if…" at bounding box center [520, 335] width 482 height 43
click at [412, 333] on div "Volunteers and trainees are not required to be trained on HIPAA requirements if…" at bounding box center [520, 335] width 482 height 43
drag, startPoint x: 467, startPoint y: 336, endPoint x: 278, endPoint y: 325, distance: 189.3
click at [278, 325] on div "11 Volunteers and trainees are not required to be trained on HIPAA requirements…" at bounding box center [547, 338] width 663 height 50
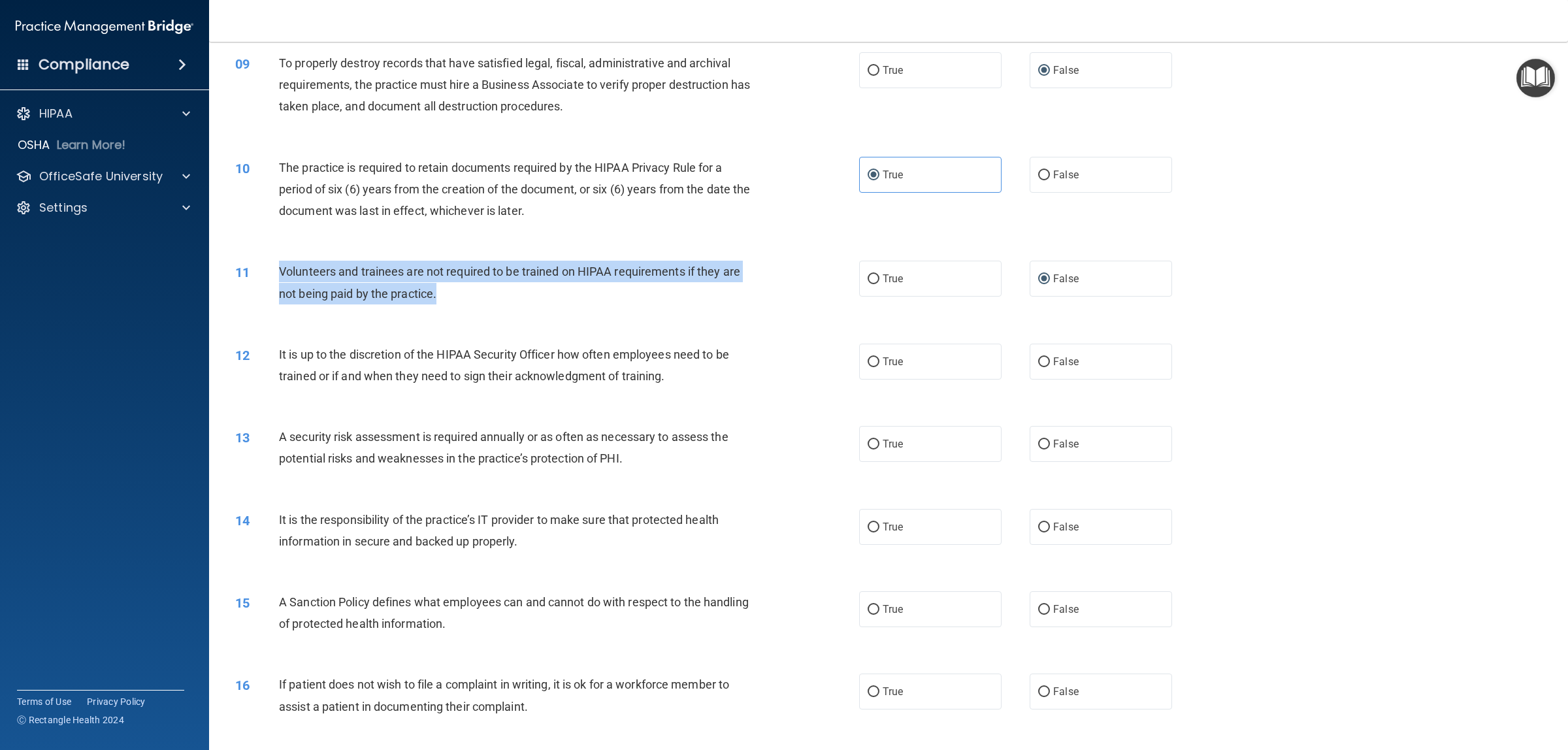
scroll to position [849, 0]
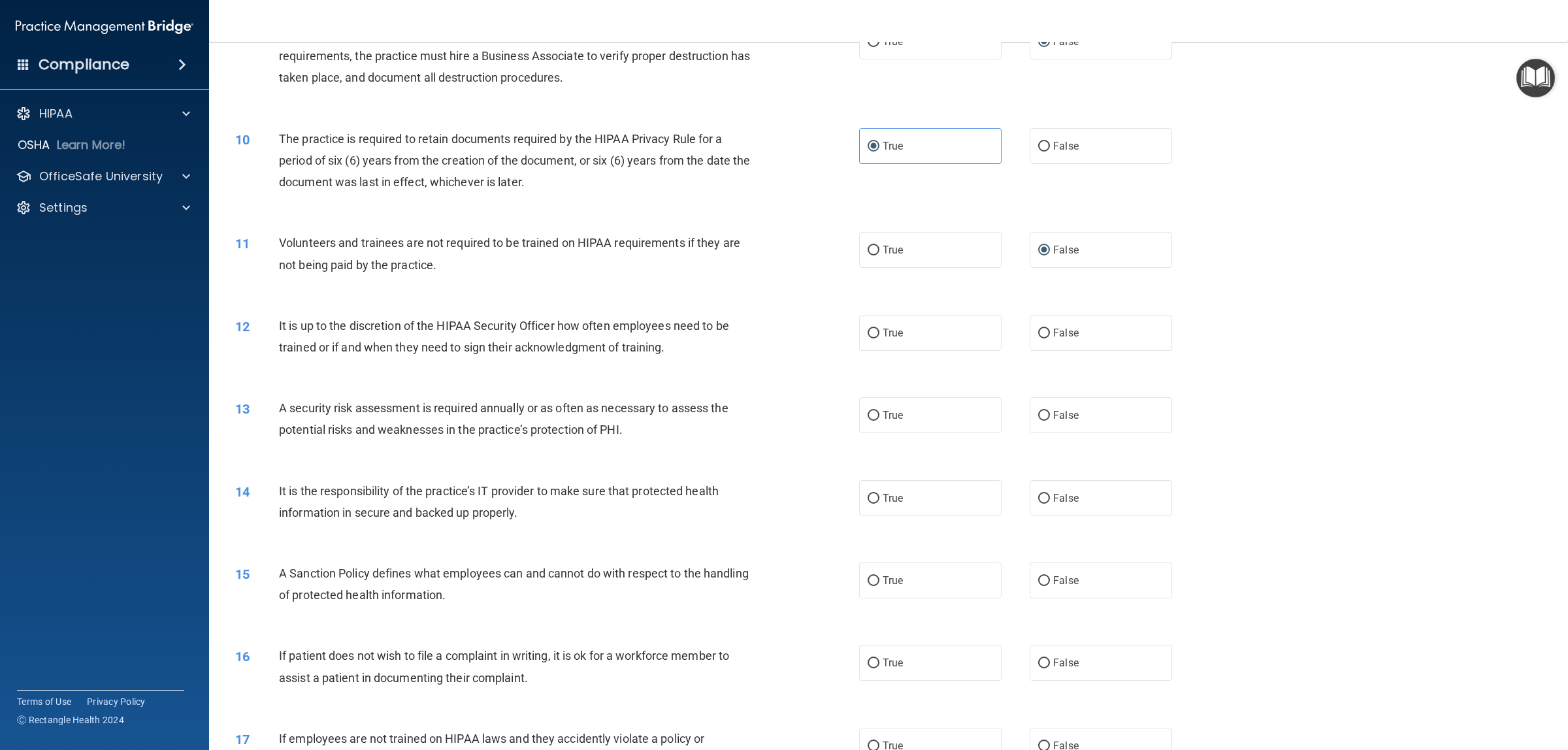
drag, startPoint x: 301, startPoint y: 346, endPoint x: 278, endPoint y: 339, distance: 24.0
click at [301, 347] on span "It is up to the discretion of the HIPAA Security Officer how often employees ne…" at bounding box center [504, 336] width 450 height 36
click at [1038, 329] on input "False" at bounding box center [1044, 333] width 12 height 10
radio input "true"
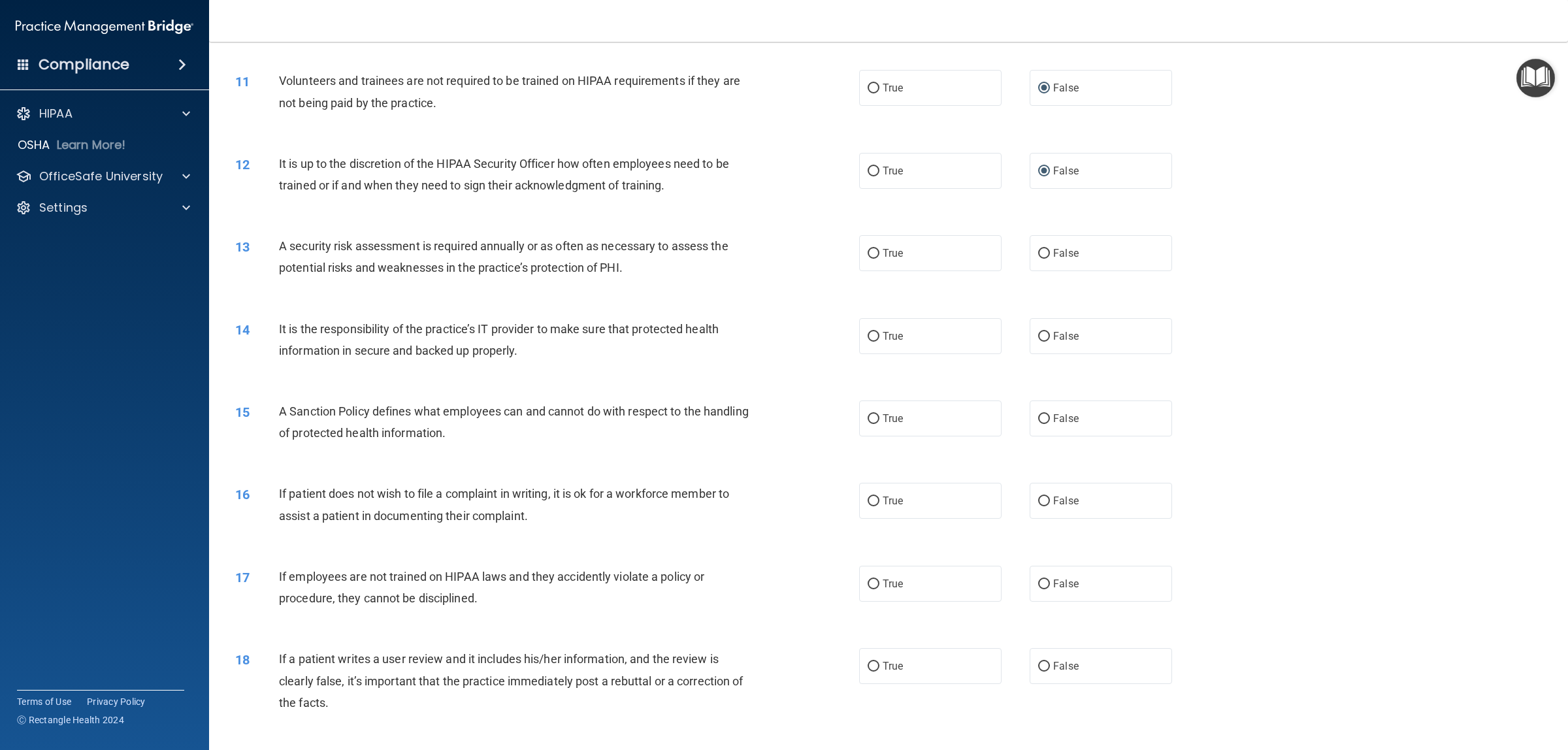
scroll to position [1012, 0]
click at [937, 261] on label "True" at bounding box center [930, 252] width 142 height 36
click at [879, 258] on input "True" at bounding box center [874, 252] width 12 height 10
radio input "true"
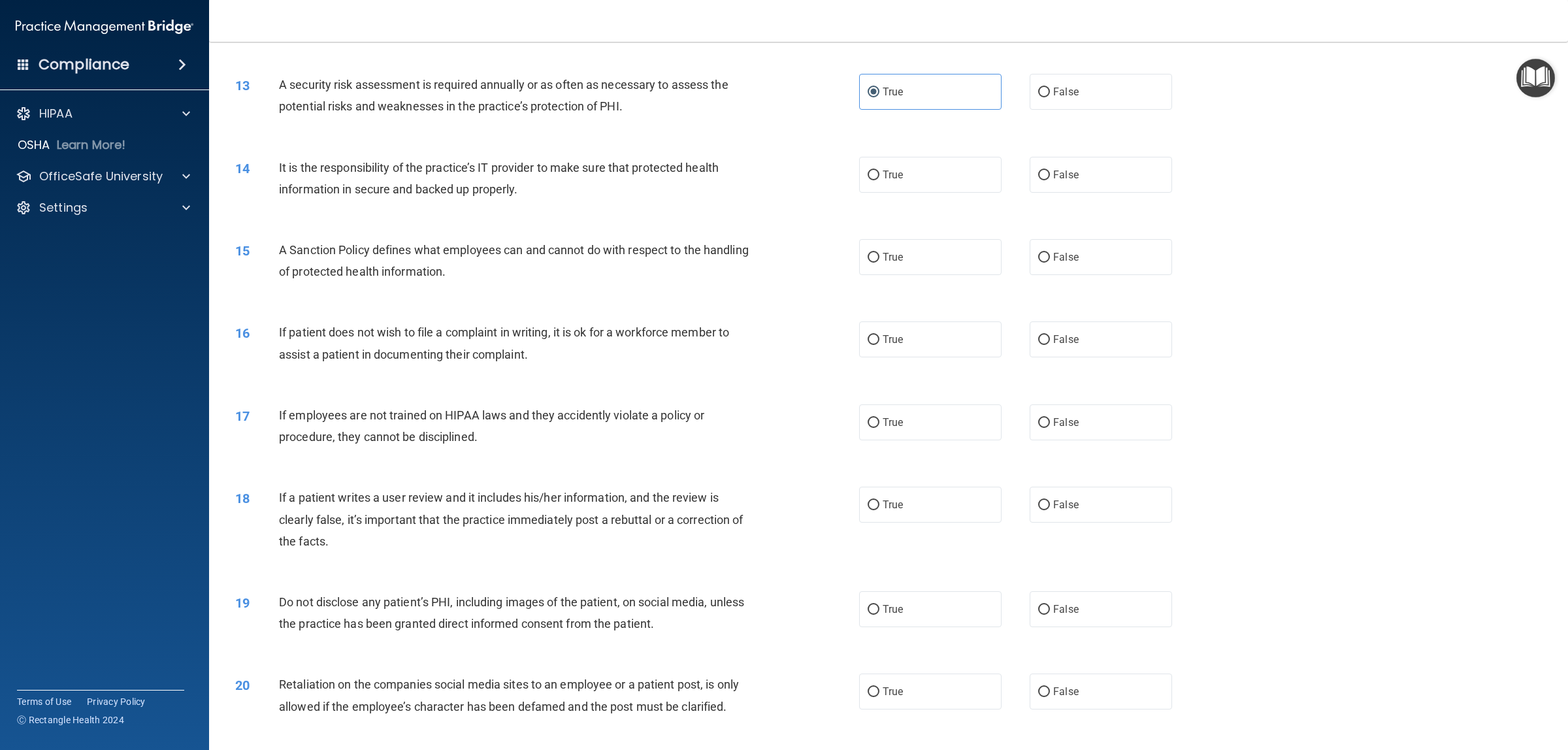
scroll to position [1175, 0]
click at [1039, 171] on input "False" at bounding box center [1044, 172] width 12 height 10
radio input "true"
click at [877, 162] on label "True" at bounding box center [930, 172] width 142 height 36
click at [877, 167] on input "True" at bounding box center [874, 172] width 12 height 10
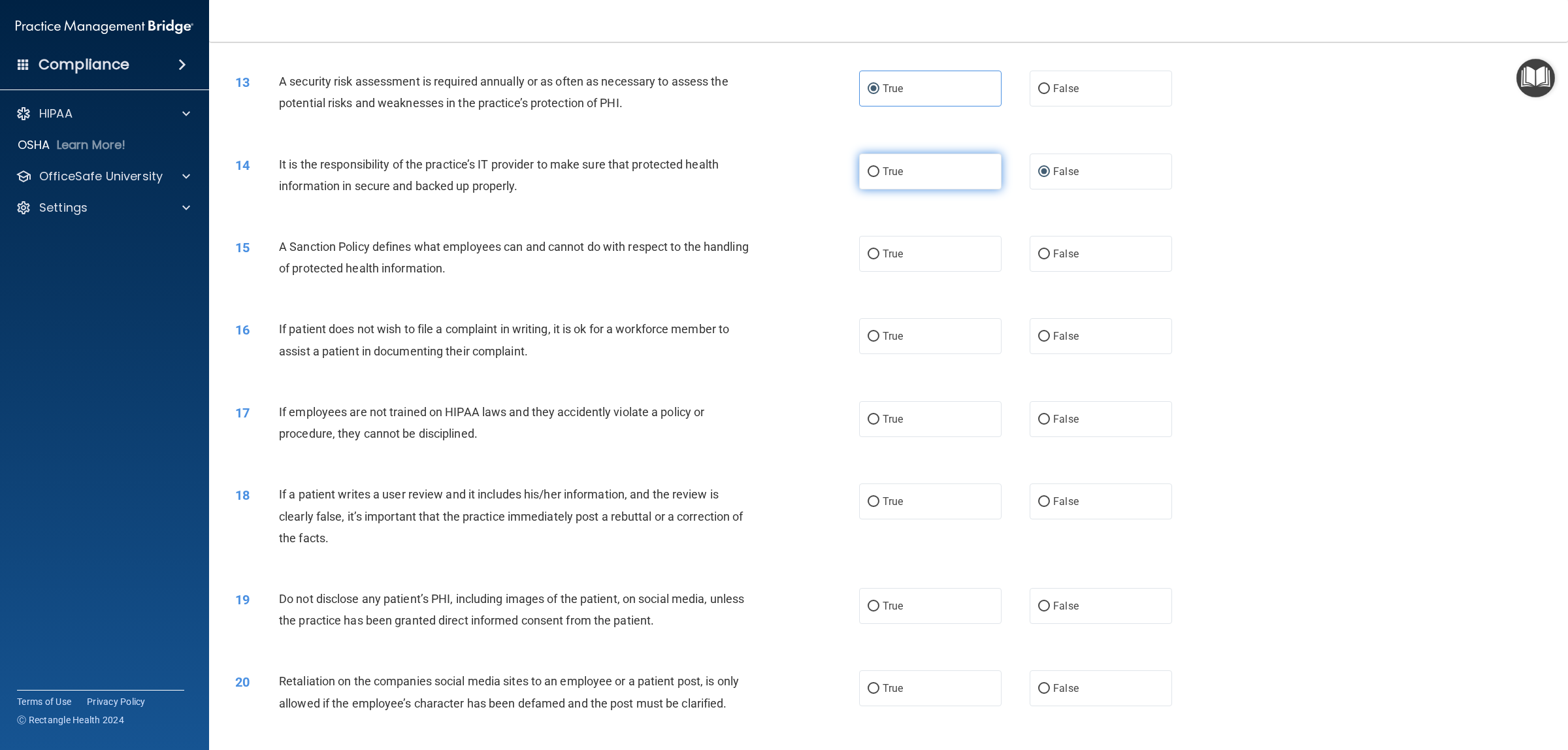
radio input "true"
radio input "false"
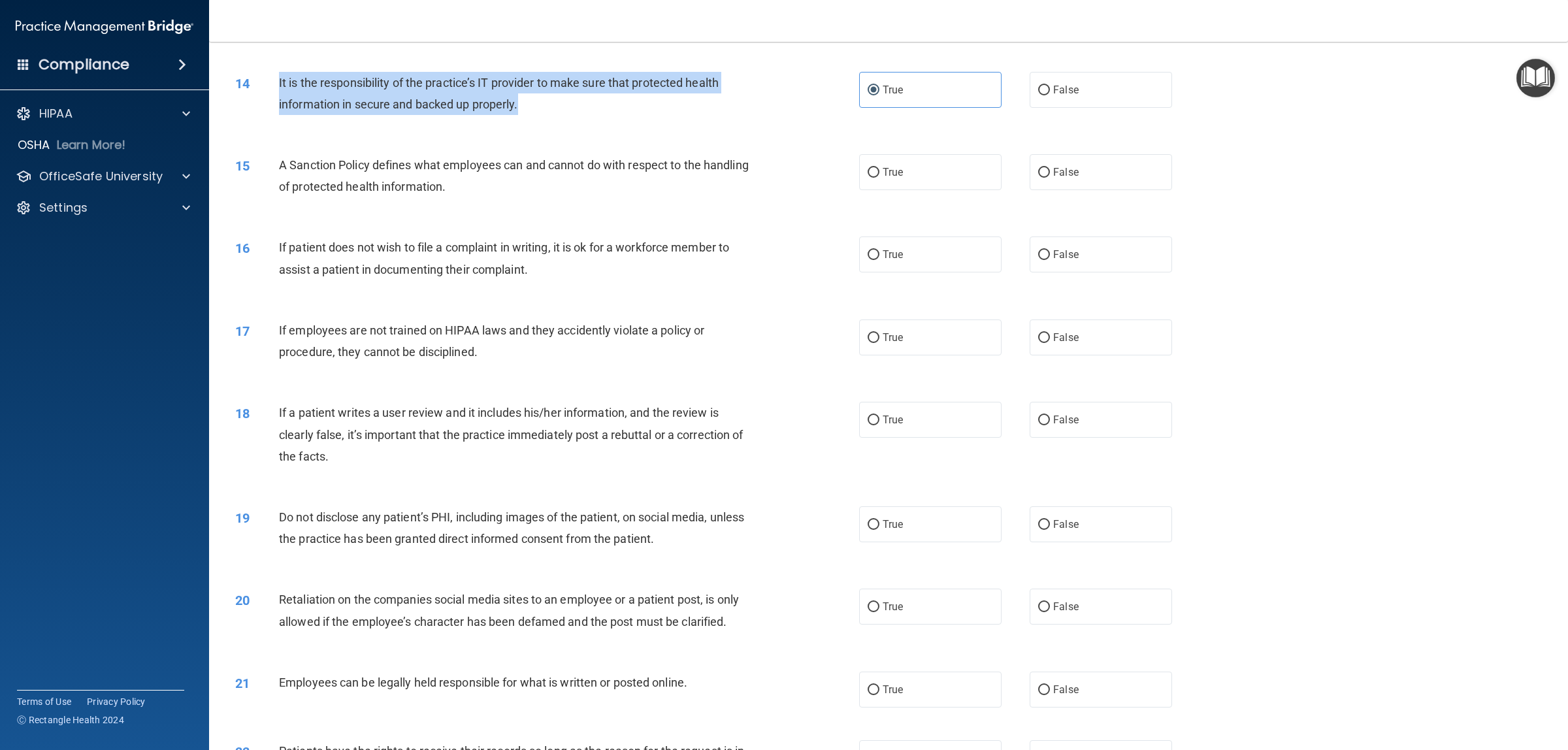
drag, startPoint x: 550, startPoint y: 113, endPoint x: 272, endPoint y: 83, distance: 279.6
click at [272, 83] on div "14 It is the responsibility of the practice’s IT provider to make sure that pro…" at bounding box center [547, 97] width 663 height 50
copy div "It is the responsibility of the practice’s IT provider to make sure that protec…"
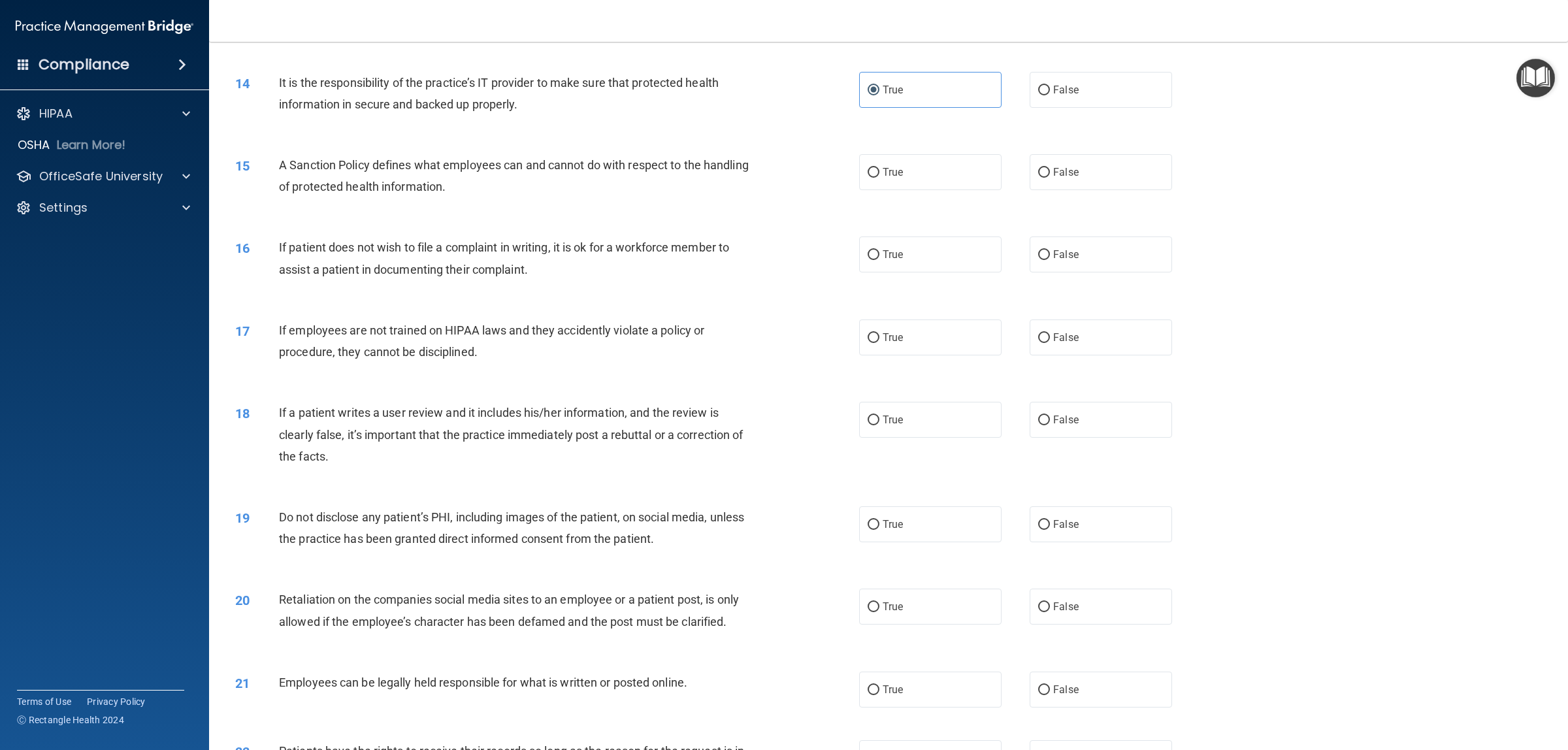
click at [362, 235] on div "16 If patient does not wish to file a complaint in writing, it is ok for a work…" at bounding box center [888, 261] width 1326 height 83
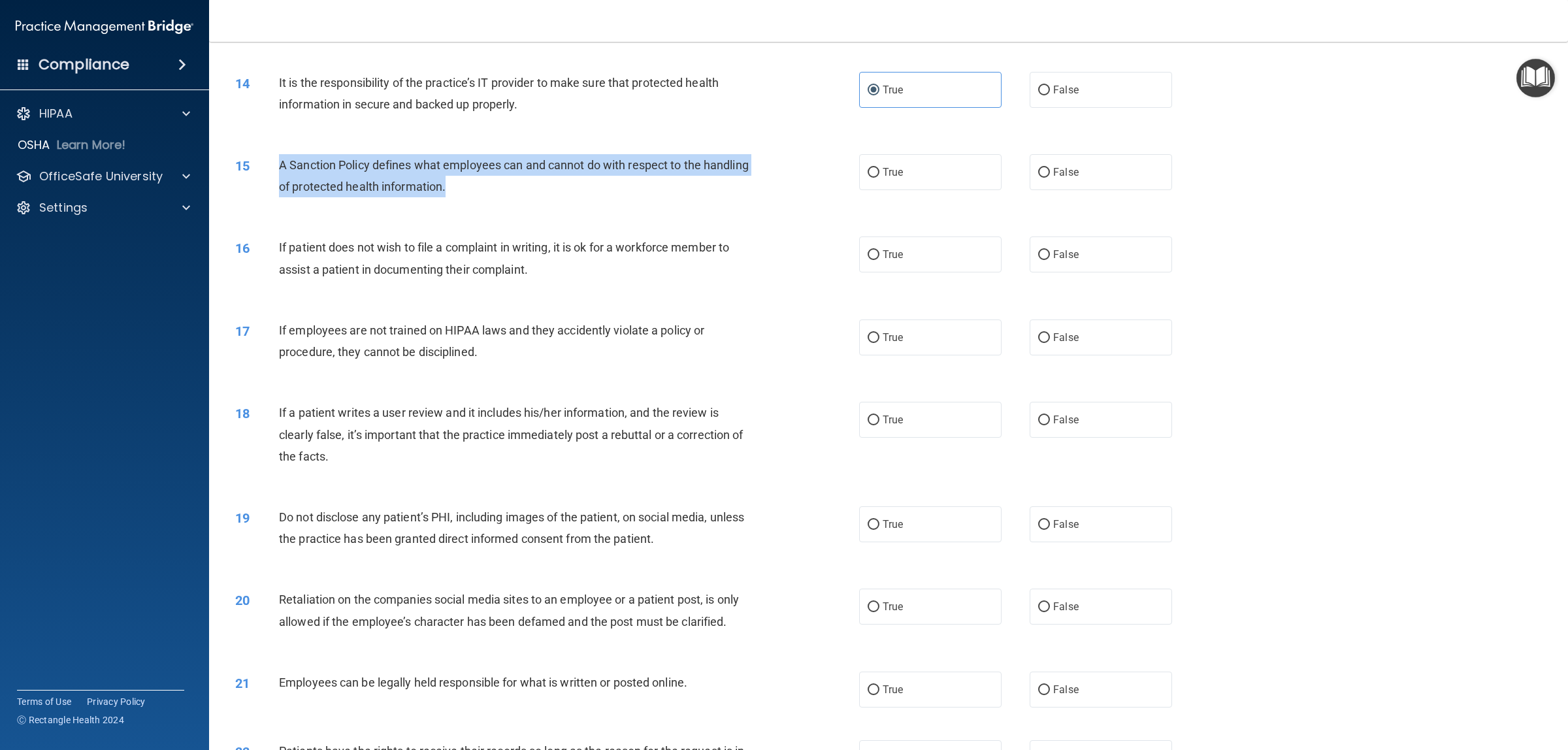
drag, startPoint x: 505, startPoint y: 183, endPoint x: 278, endPoint y: 173, distance: 227.2
click at [278, 173] on div "15 A Sanction Policy defines what employees can and cannot do with respect to t…" at bounding box center [547, 179] width 663 height 50
drag, startPoint x: 281, startPoint y: 172, endPoint x: 291, endPoint y: 178, distance: 11.7
copy div "A Sanction Policy defines what employees can and cannot do with respect to the …"
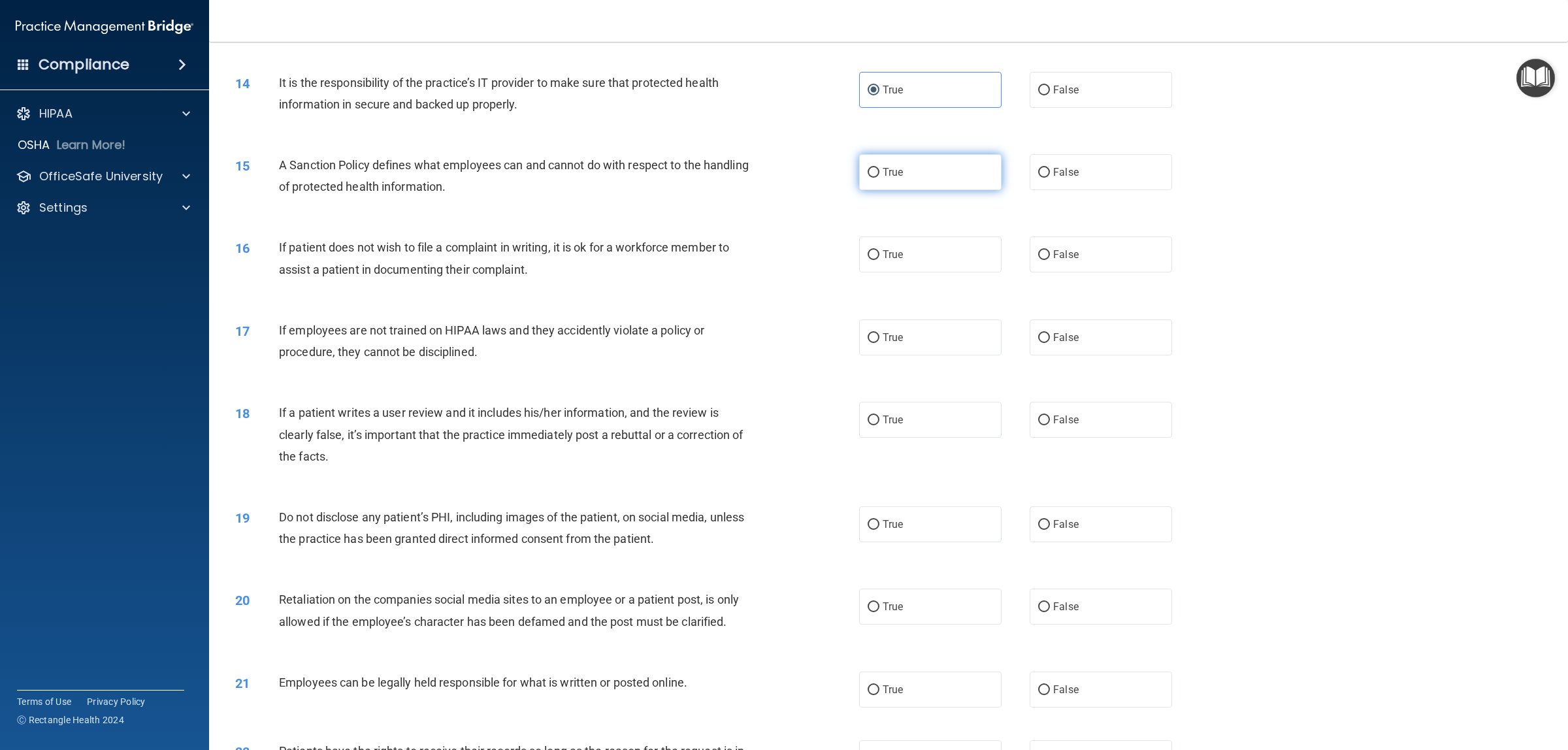
click at [860, 176] on label "True" at bounding box center [930, 172] width 142 height 36
click at [868, 176] on input "True" at bounding box center [874, 172] width 12 height 10
radio input "true"
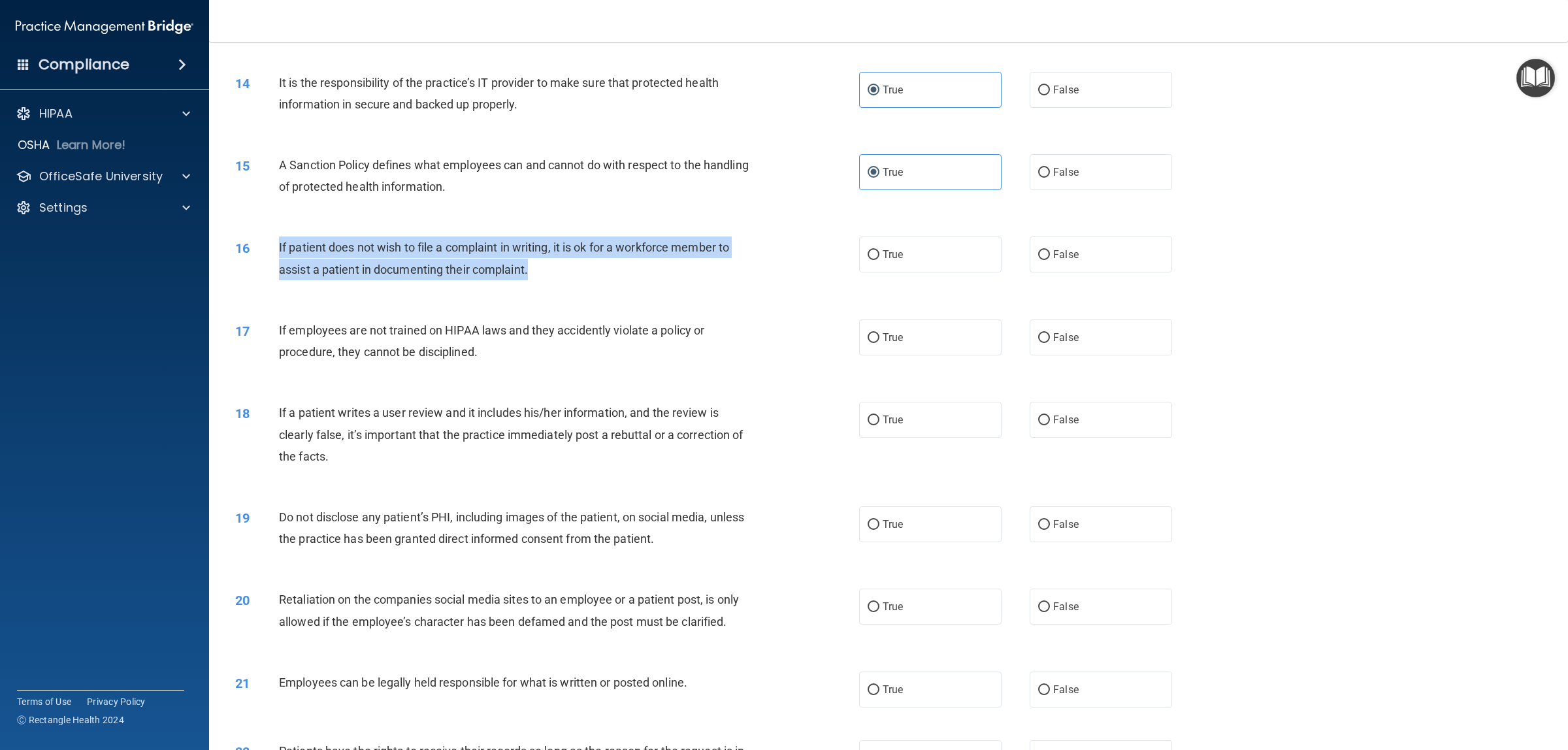
drag, startPoint x: 532, startPoint y: 272, endPoint x: 272, endPoint y: 242, distance: 261.7
click at [272, 242] on div "16 If patient does not wish to file a complaint in writing, it is ok for a work…" at bounding box center [547, 261] width 663 height 50
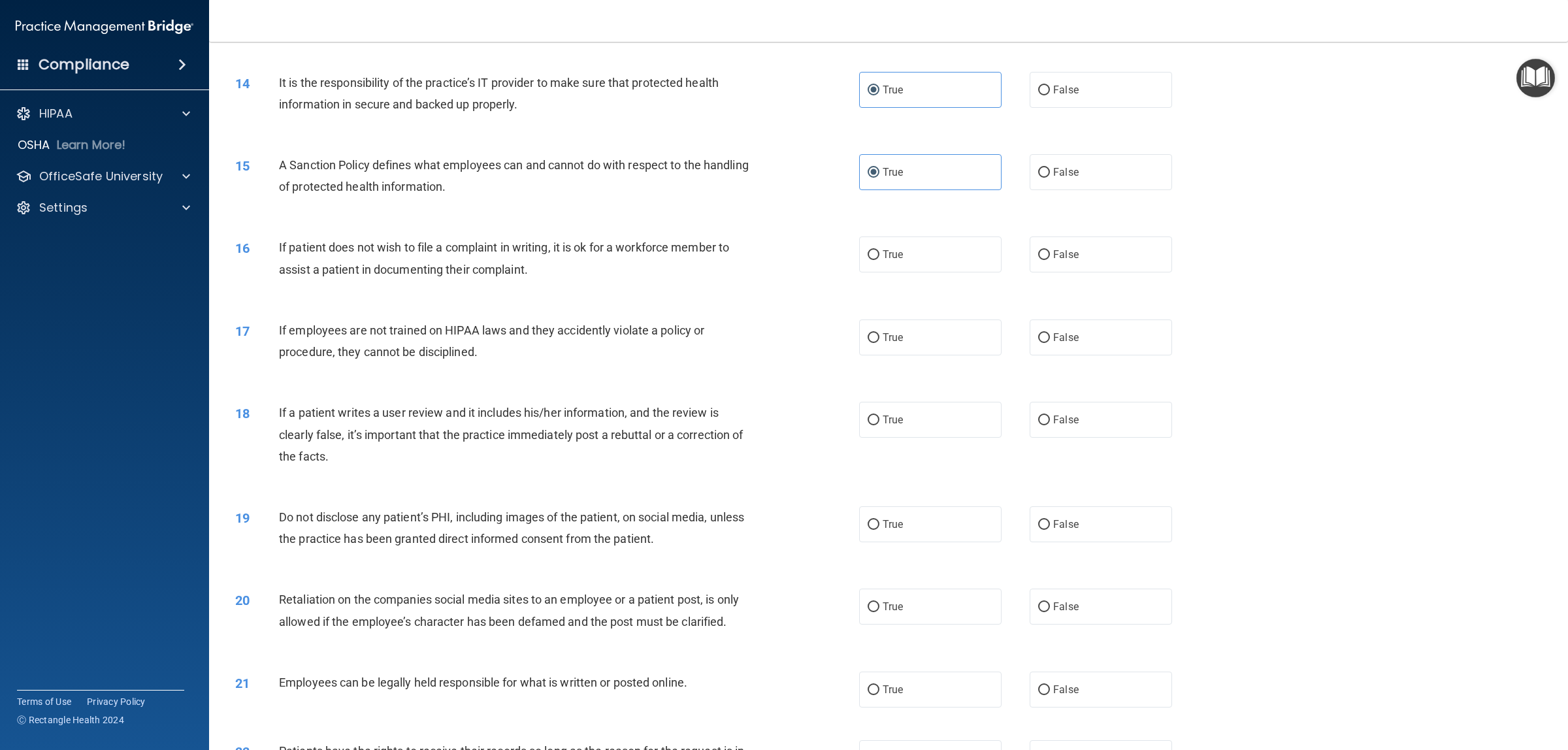
drag, startPoint x: 882, startPoint y: 252, endPoint x: 770, endPoint y: 266, distance: 112.9
click at [882, 253] on span "True" at bounding box center [892, 254] width 20 height 12
click at [879, 253] on input "True" at bounding box center [874, 255] width 12 height 10
radio input "true"
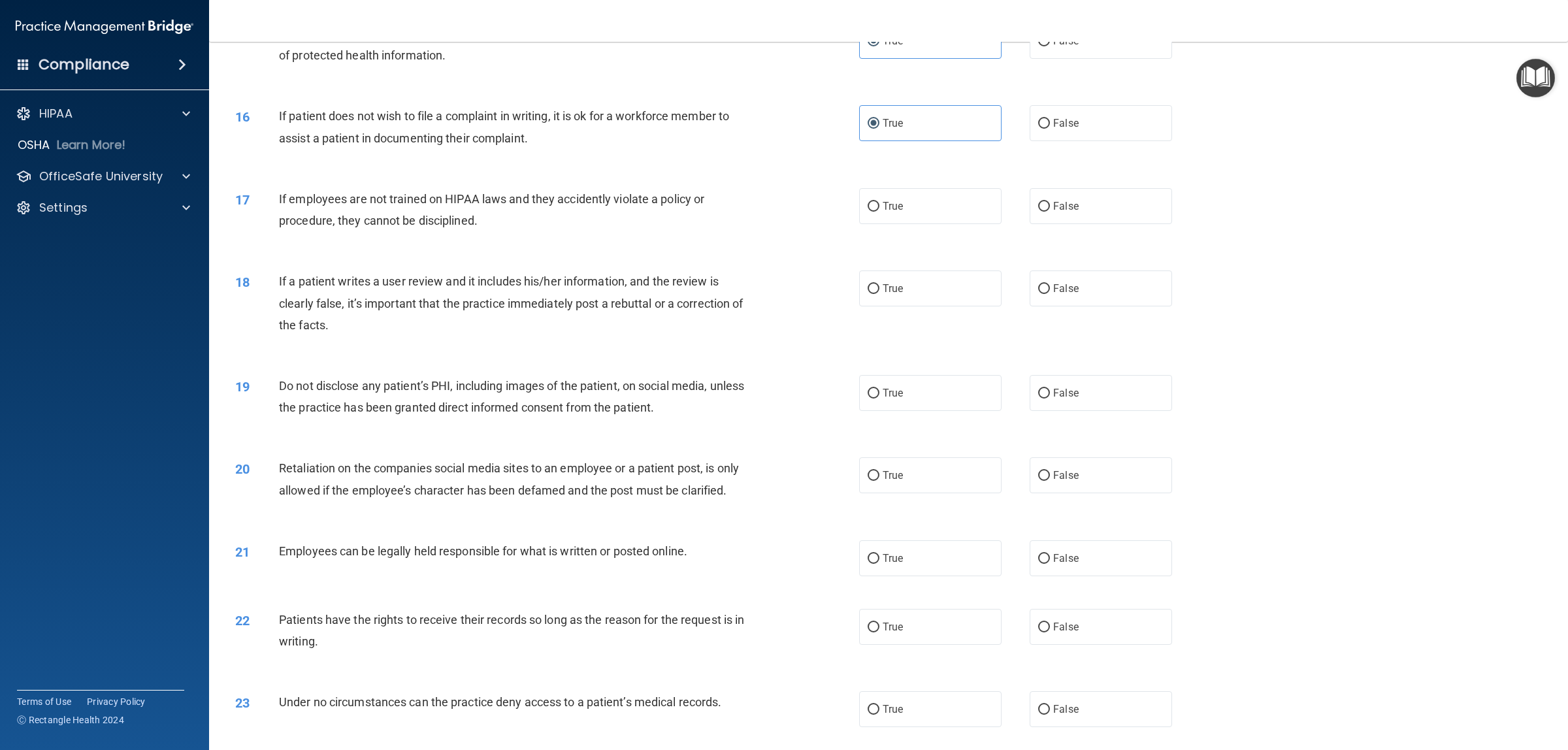
scroll to position [1420, 0]
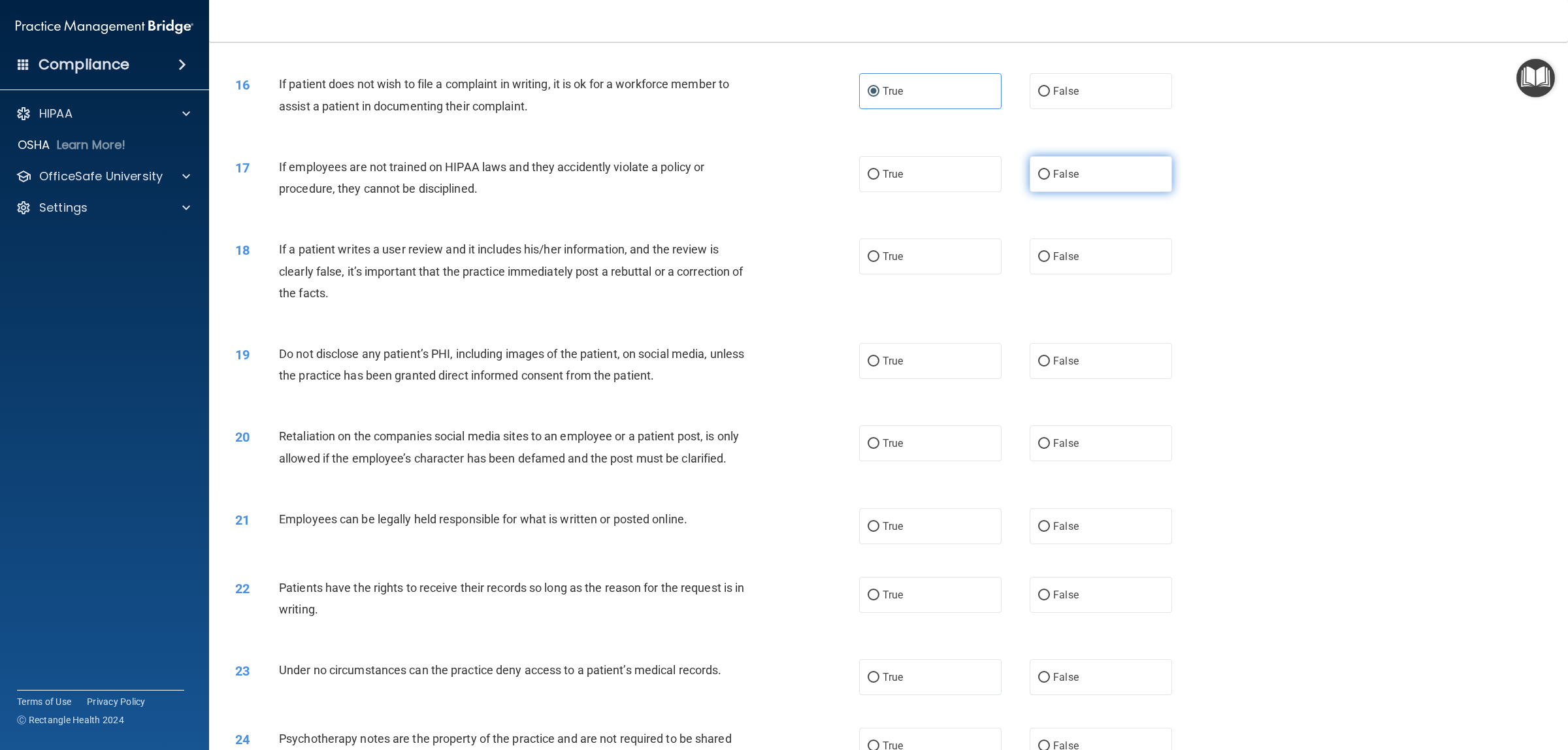
click at [1038, 180] on input "False" at bounding box center [1044, 174] width 12 height 10
radio input "true"
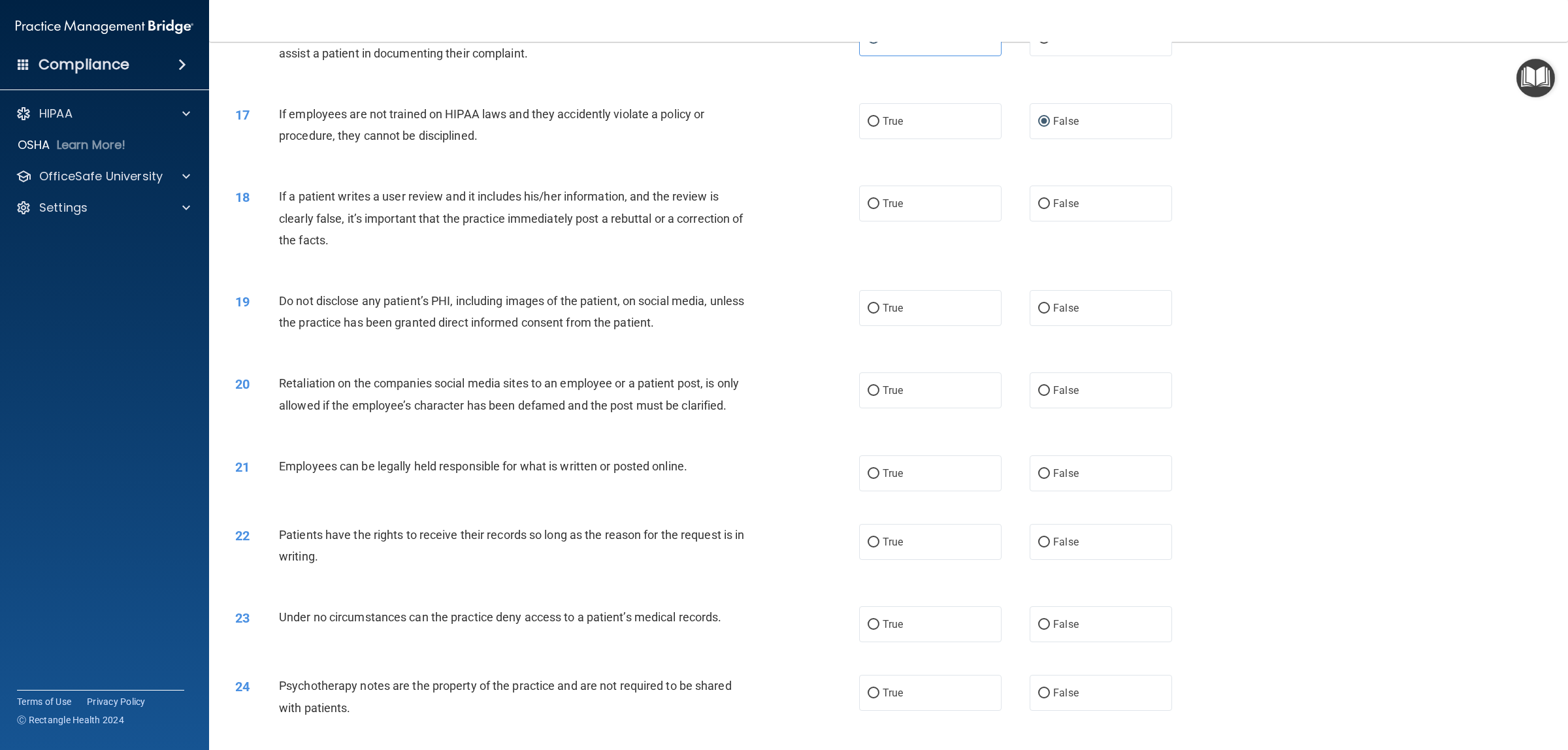
scroll to position [1502, 0]
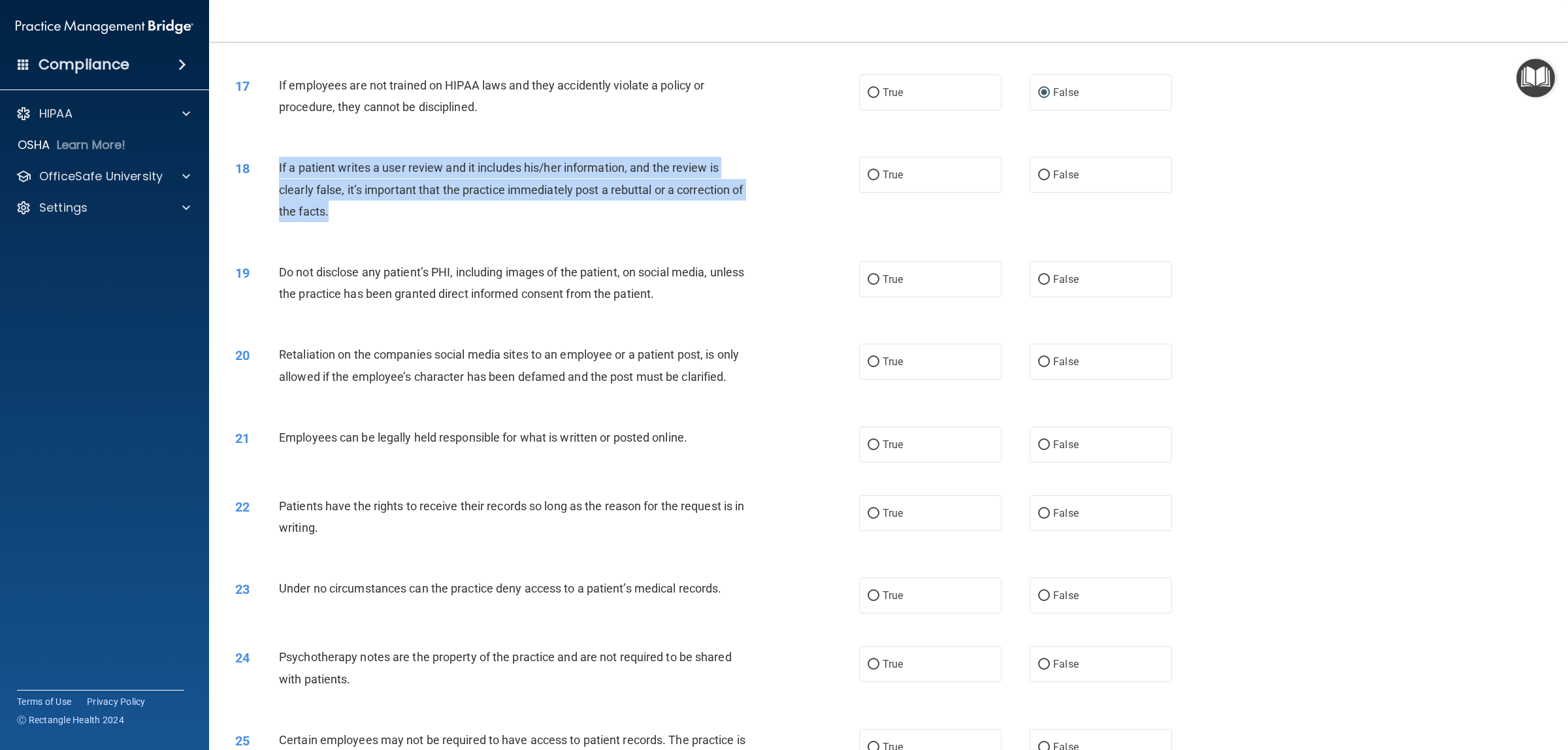
drag, startPoint x: 376, startPoint y: 210, endPoint x: 253, endPoint y: 160, distance: 132.8
click at [253, 160] on div "18 If a patient writes a user review and it includes his/her information, and t…" at bounding box center [547, 193] width 663 height 72
copy div "If a patient writes a user review and it includes his/her information, and the …"
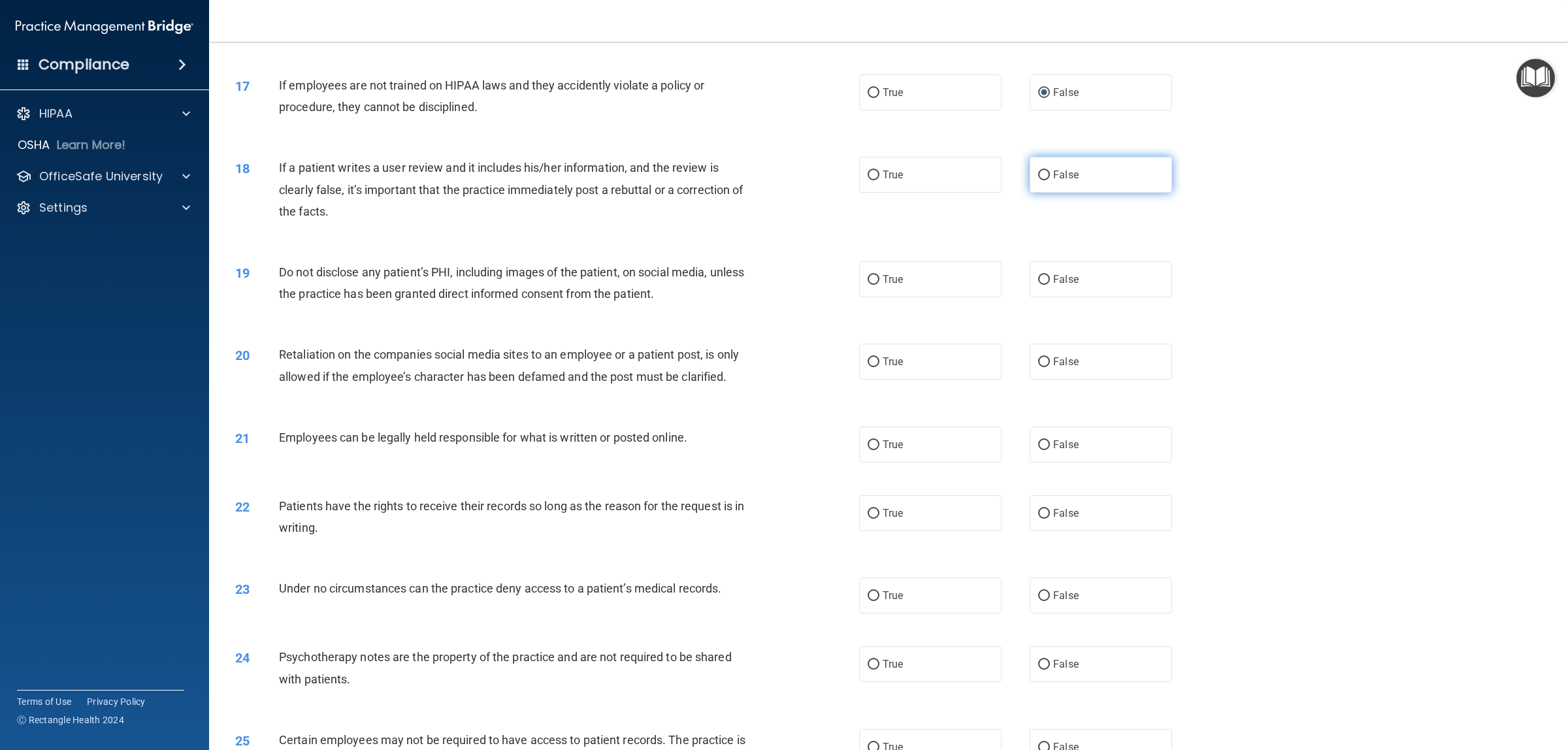
click at [1058, 183] on label "False" at bounding box center [1100, 175] width 142 height 36
click at [1050, 180] on input "False" at bounding box center [1044, 175] width 12 height 10
radio input "true"
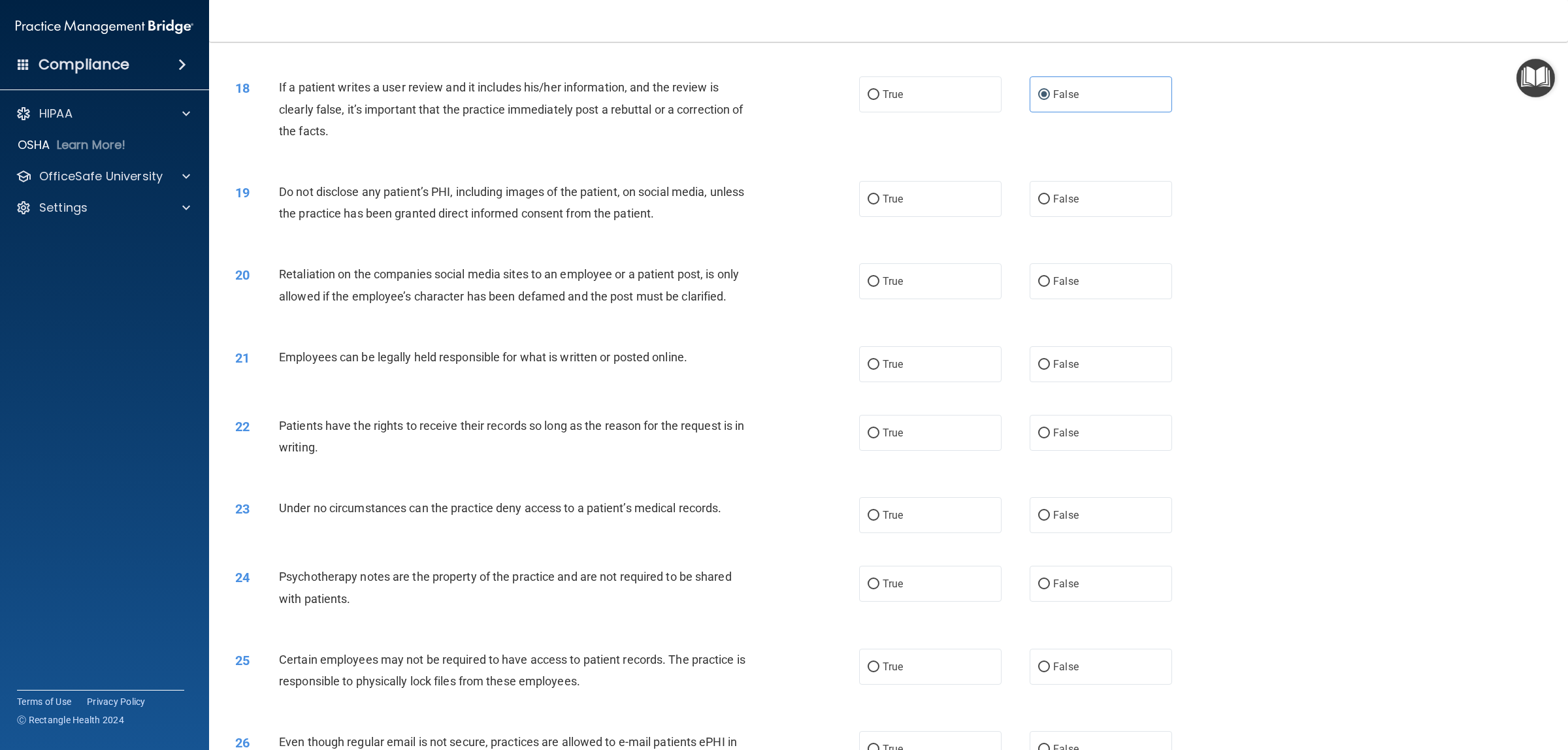
scroll to position [1584, 0]
click at [879, 214] on label "True" at bounding box center [930, 198] width 142 height 36
click at [879, 203] on input "True" at bounding box center [874, 198] width 12 height 10
radio input "true"
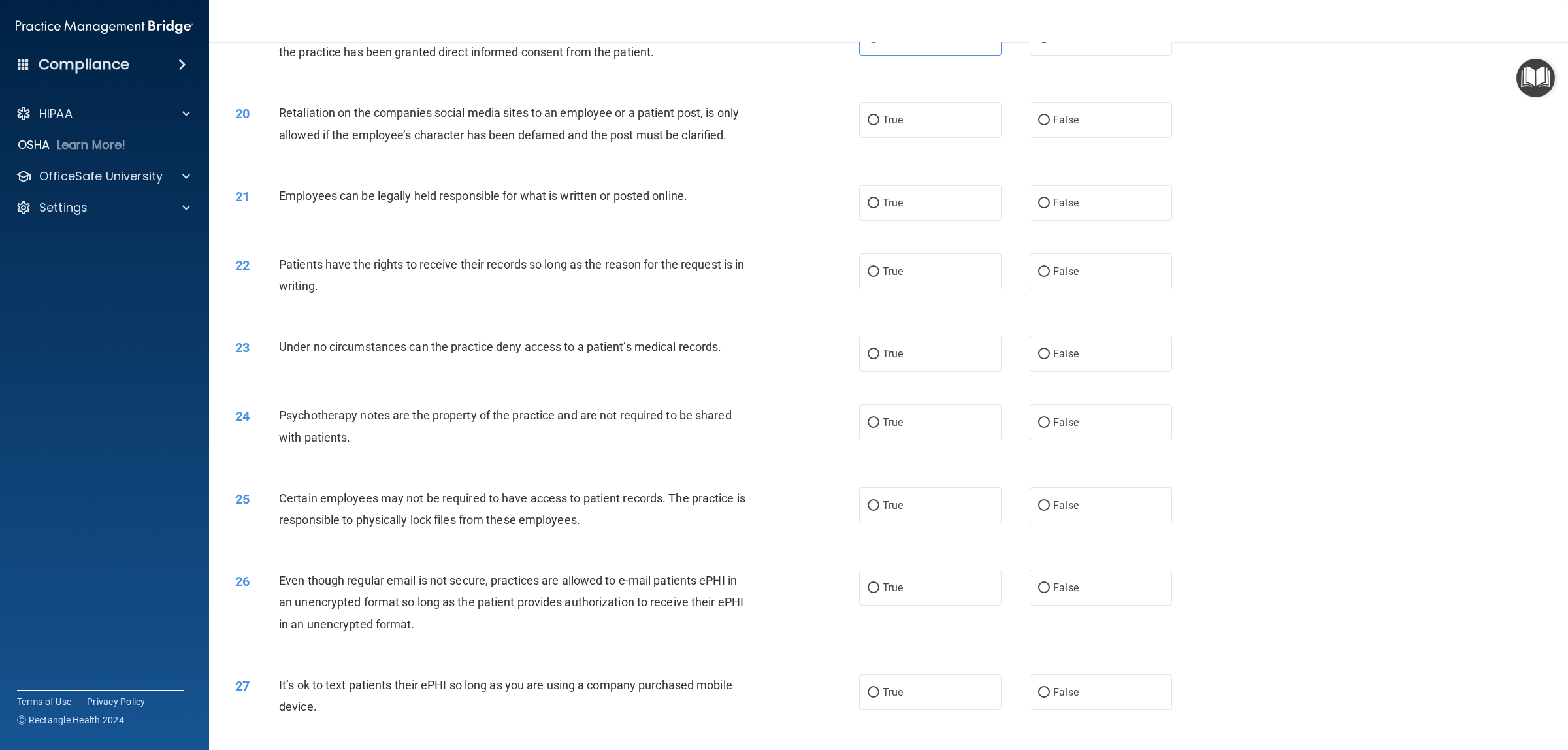
scroll to position [1747, 0]
click at [1038, 118] on input "False" at bounding box center [1044, 117] width 12 height 10
radio input "true"
click at [882, 199] on span "True" at bounding box center [892, 199] width 20 height 12
click at [878, 199] on input "True" at bounding box center [874, 200] width 12 height 10
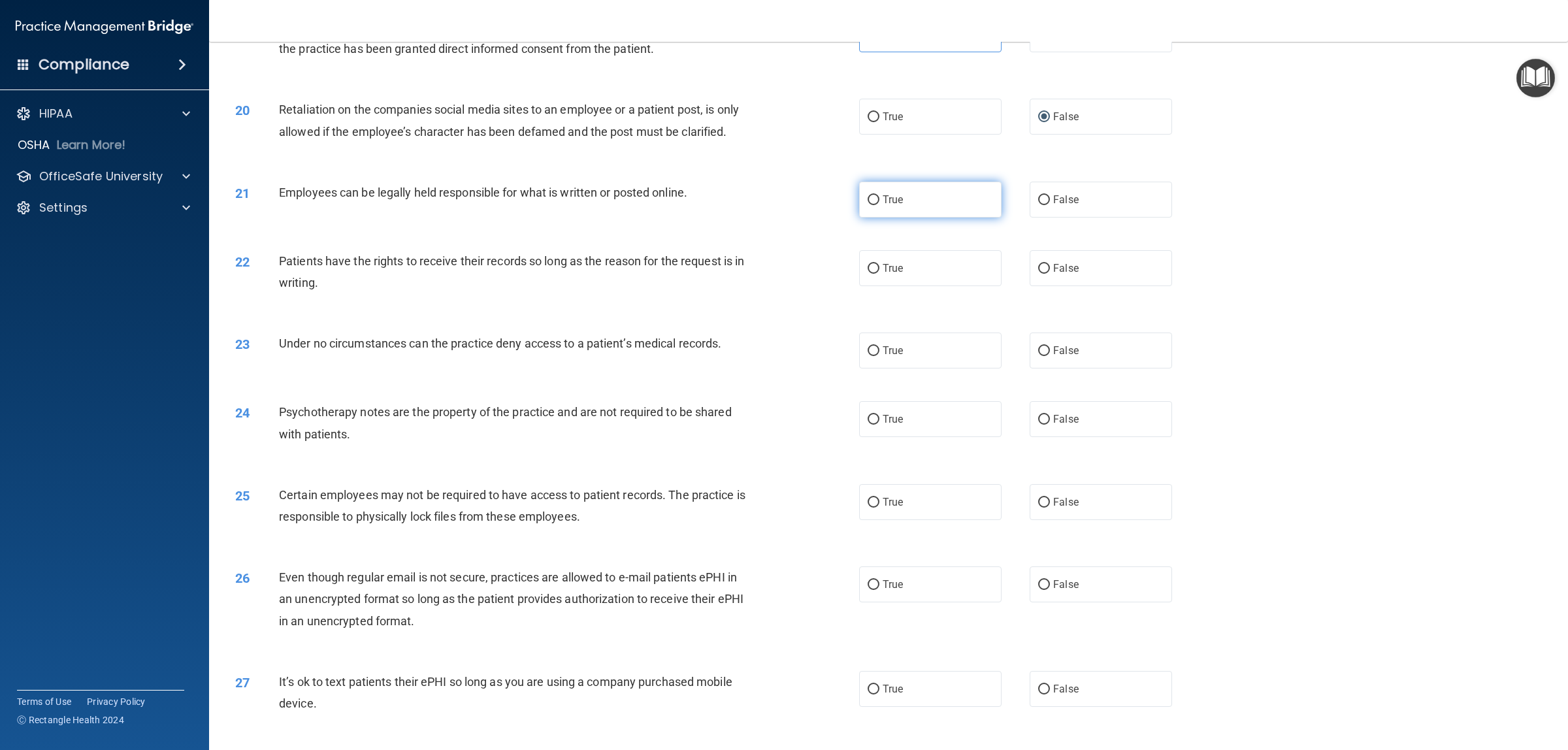
radio input "true"
click at [1047, 278] on label "False" at bounding box center [1100, 268] width 142 height 36
click at [1047, 274] on input "False" at bounding box center [1044, 268] width 12 height 10
radio input "true"
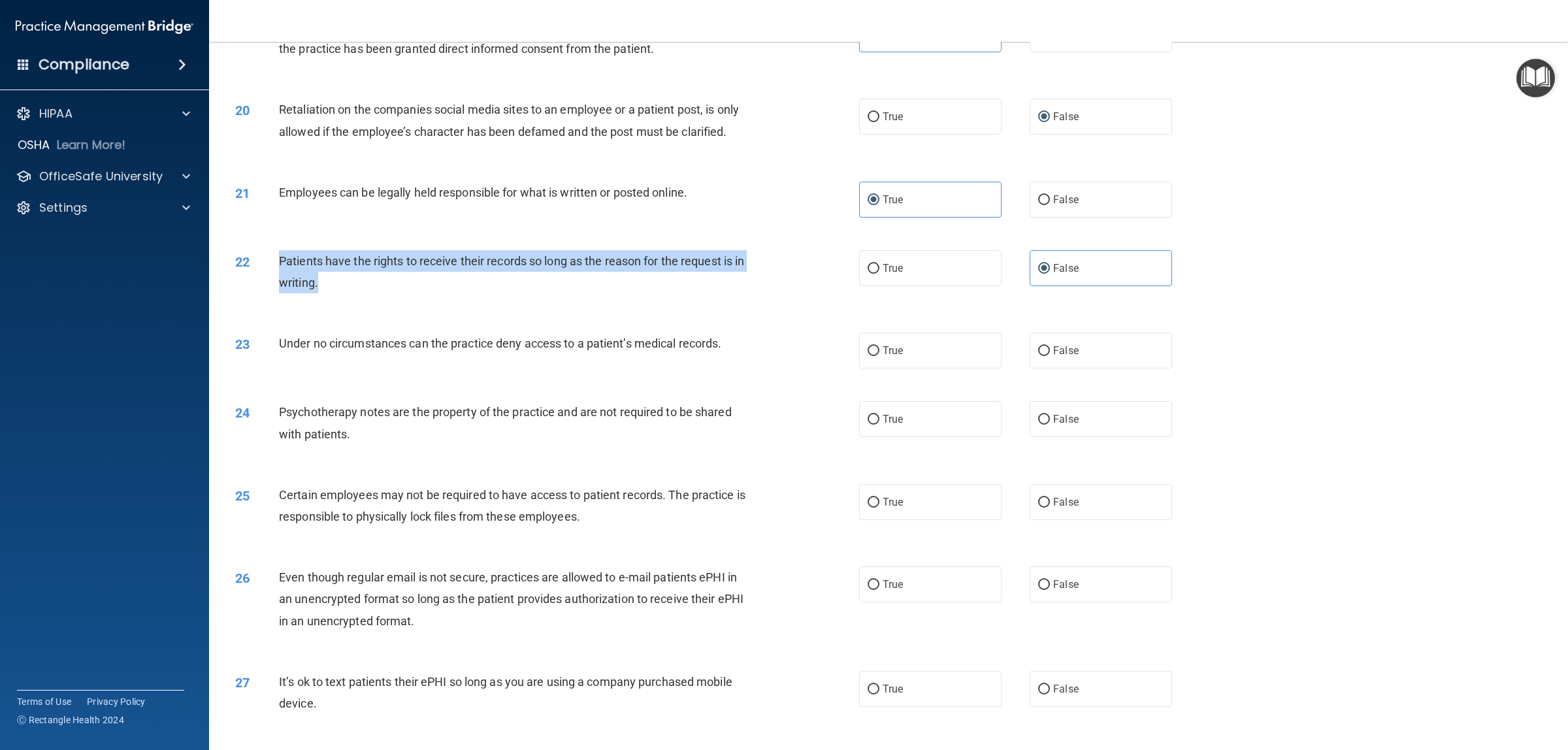
drag, startPoint x: 350, startPoint y: 288, endPoint x: 268, endPoint y: 261, distance: 86.3
click at [268, 261] on div "22 Patients have the rights to receive their records so long as the reason for …" at bounding box center [547, 275] width 663 height 50
click at [592, 278] on div "Patients have the rights to receive their records so long as the reason for the…" at bounding box center [520, 272] width 482 height 43
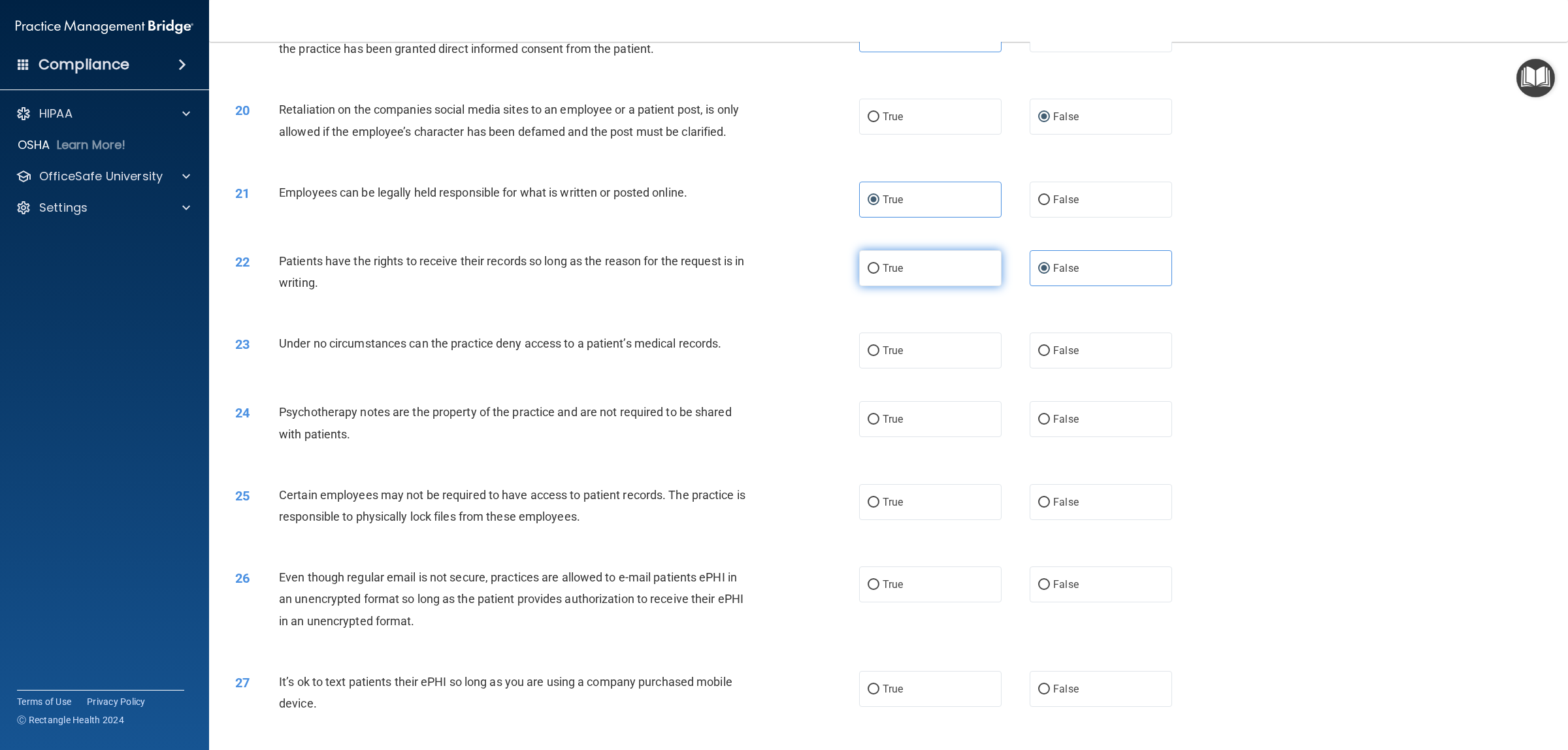
click at [882, 272] on span "True" at bounding box center [892, 268] width 20 height 12
click at [878, 272] on input "True" at bounding box center [874, 268] width 12 height 10
radio input "true"
radio input "false"
click at [866, 358] on label "True" at bounding box center [930, 351] width 142 height 36
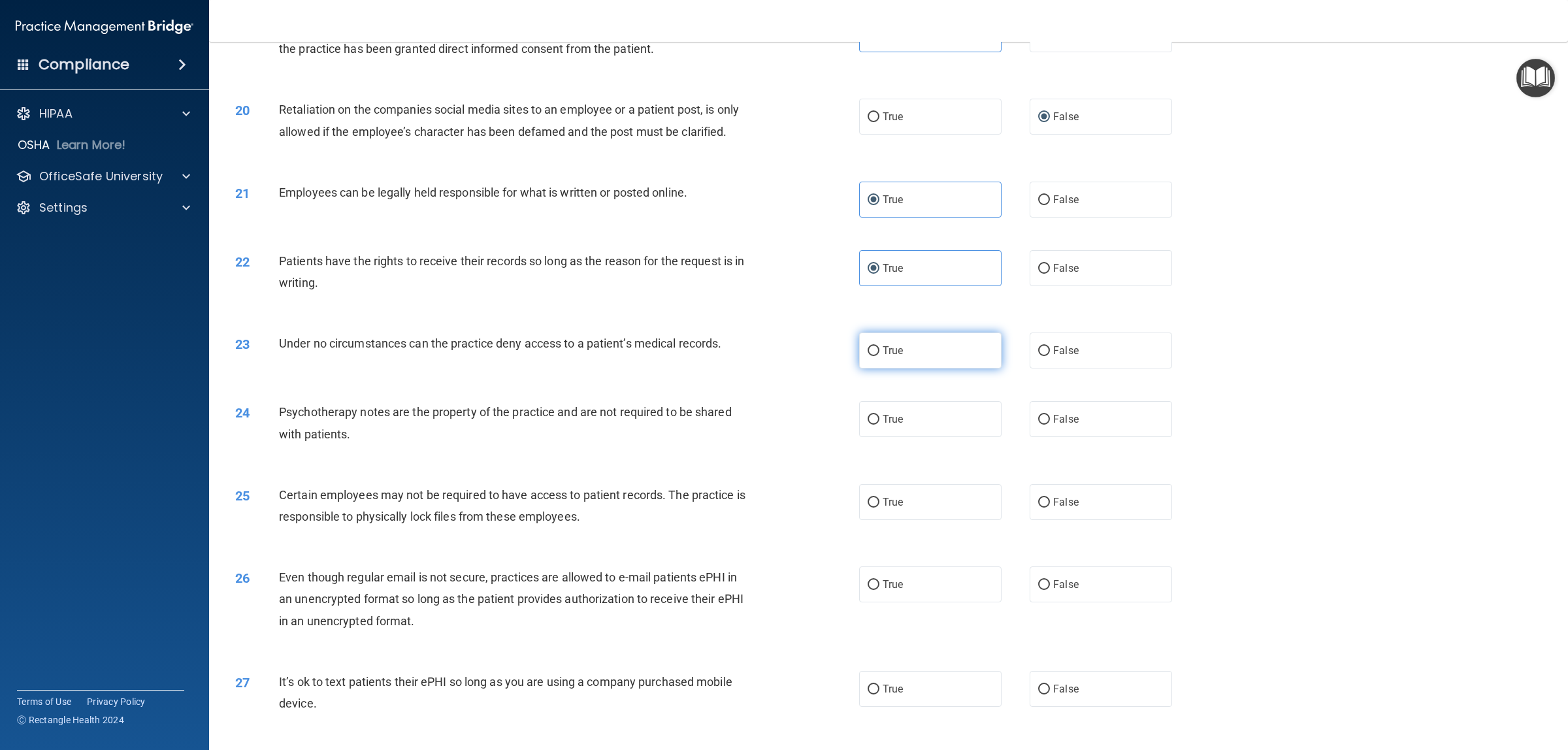
click at [868, 356] on input "True" at bounding box center [874, 351] width 12 height 10
radio input "true"
drag, startPoint x: 356, startPoint y: 416, endPoint x: 269, endPoint y: 418, distance: 87.0
click at [269, 418] on div "24 Psychotherapy notes are the property of the practice and are not required to…" at bounding box center [547, 426] width 663 height 50
click at [390, 447] on div "24 Psychotherapy notes are the property of the practice and are not required to…" at bounding box center [547, 426] width 663 height 50
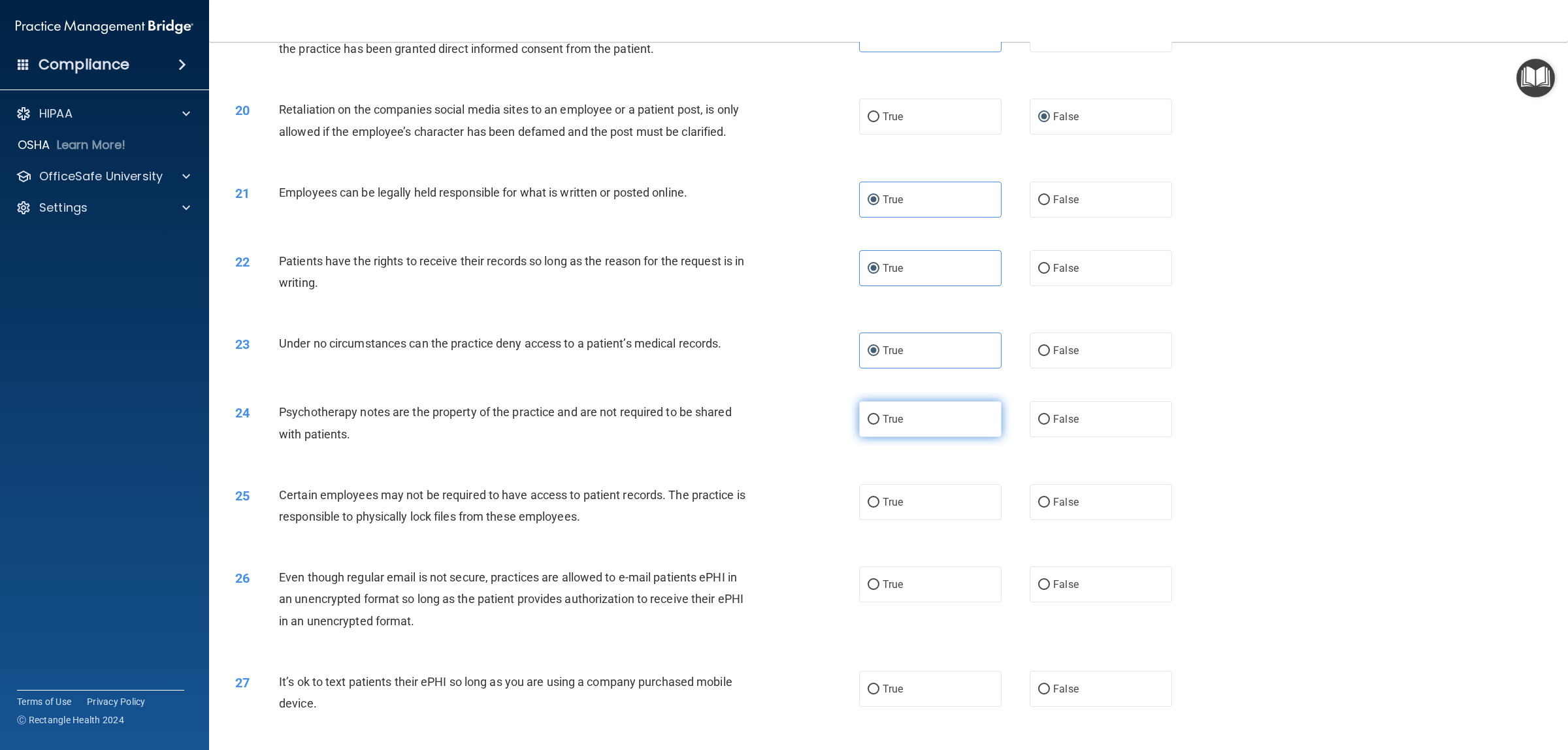
click at [859, 415] on label "True" at bounding box center [930, 419] width 142 height 36
click at [868, 415] on input "True" at bounding box center [874, 419] width 12 height 10
radio input "true"
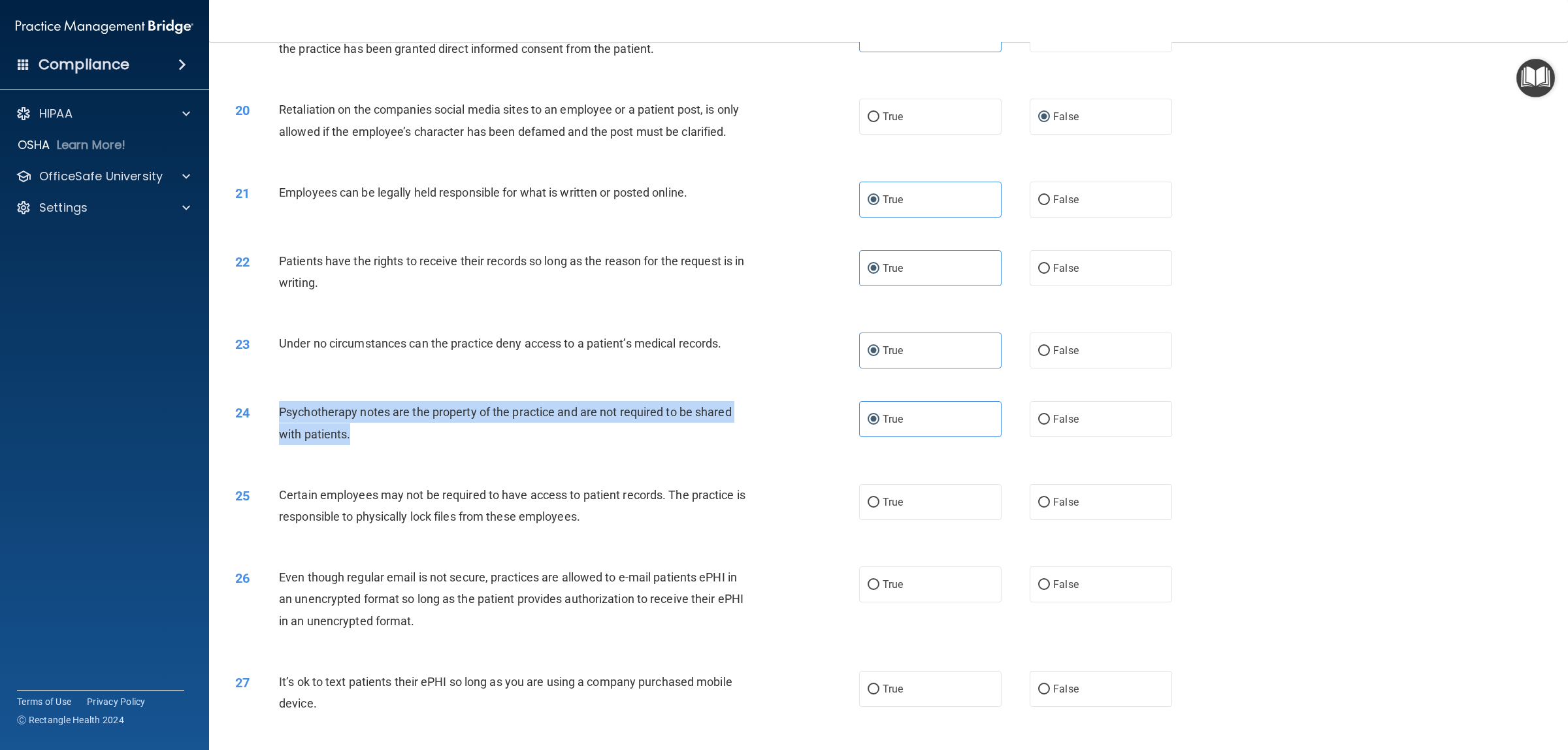
drag, startPoint x: 376, startPoint y: 432, endPoint x: 269, endPoint y: 413, distance: 108.7
click at [269, 413] on div "24 Psychotherapy notes are the property of the practice and are not required to…" at bounding box center [547, 426] width 663 height 50
click at [761, 441] on div "24 Psychotherapy notes are the property of the practice and are not required to…" at bounding box center [547, 426] width 663 height 50
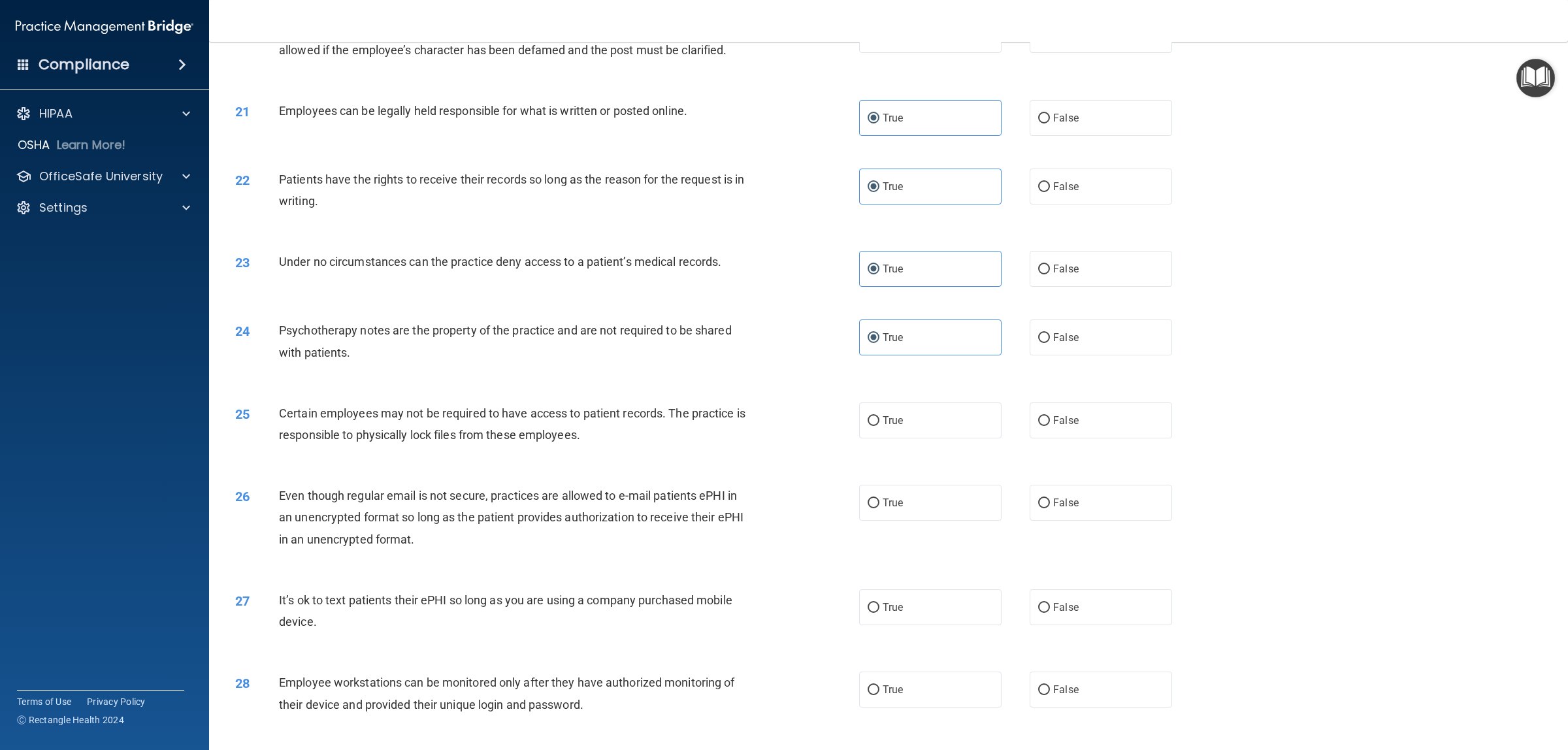
click at [769, 441] on div "25 Certain employees may not be required to have access to patient records. The…" at bounding box center [547, 427] width 663 height 50
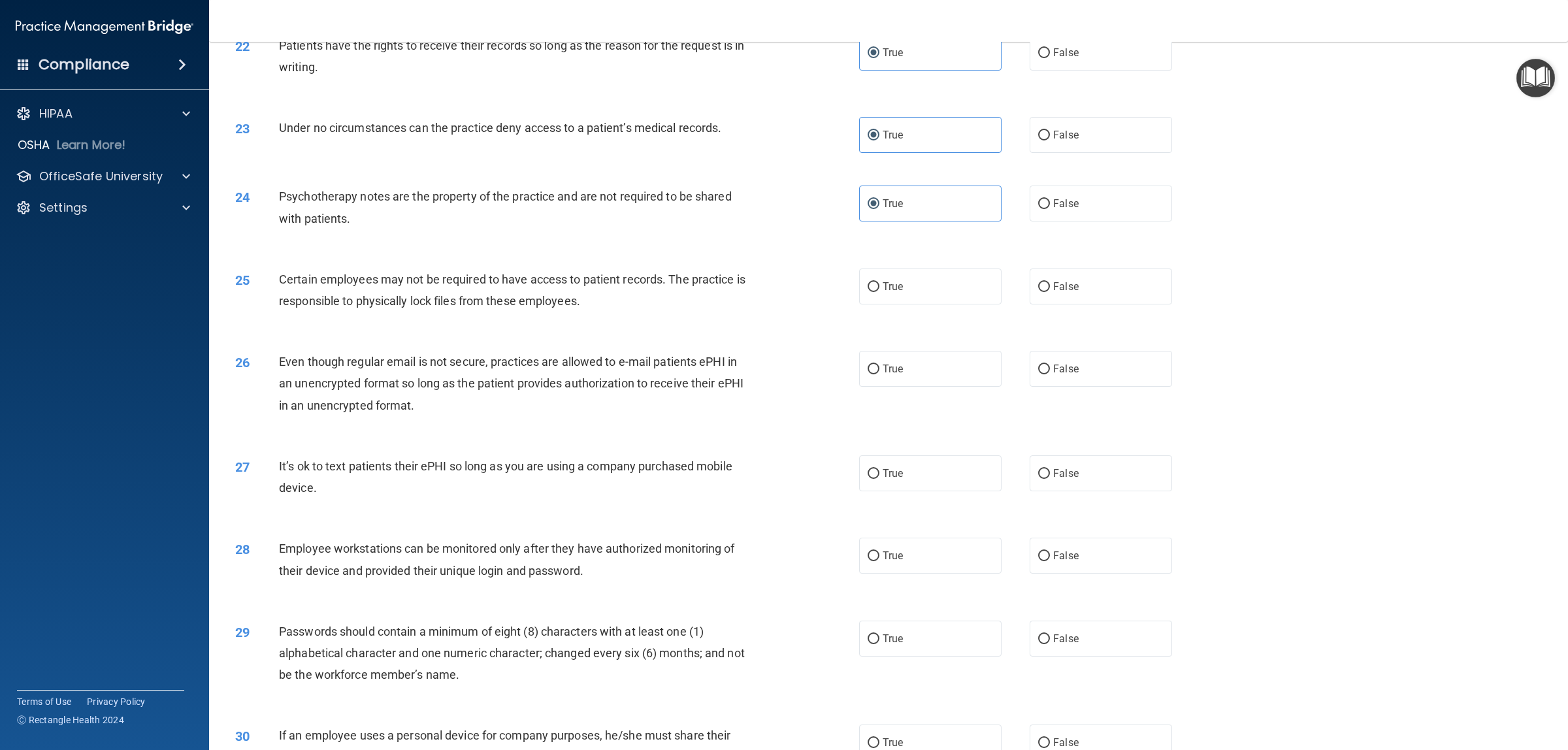
scroll to position [1992, 0]
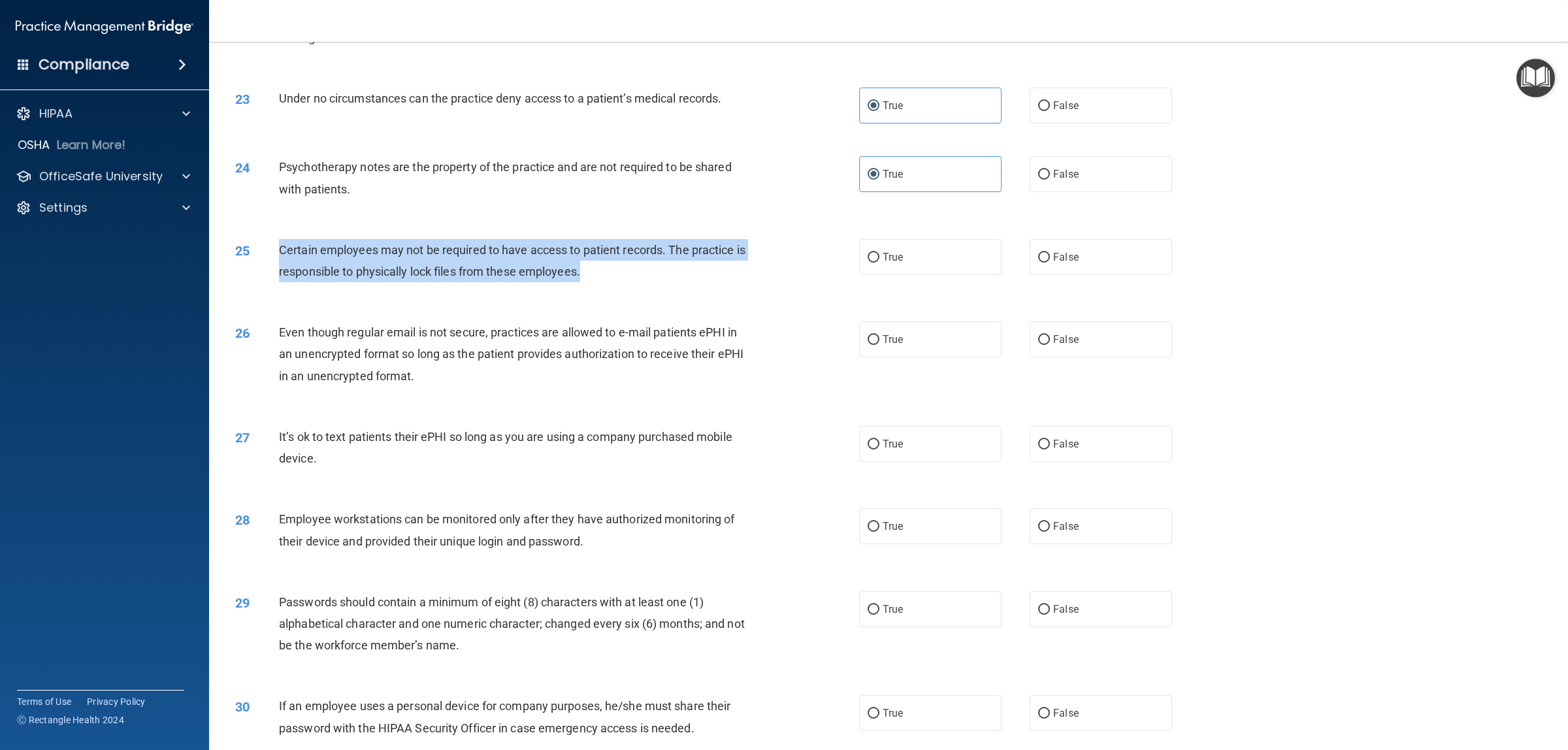
drag, startPoint x: 581, startPoint y: 274, endPoint x: 252, endPoint y: 248, distance: 330.0
click at [252, 248] on div "25 Certain employees may not be required to have access to patient records. The…" at bounding box center [547, 264] width 663 height 50
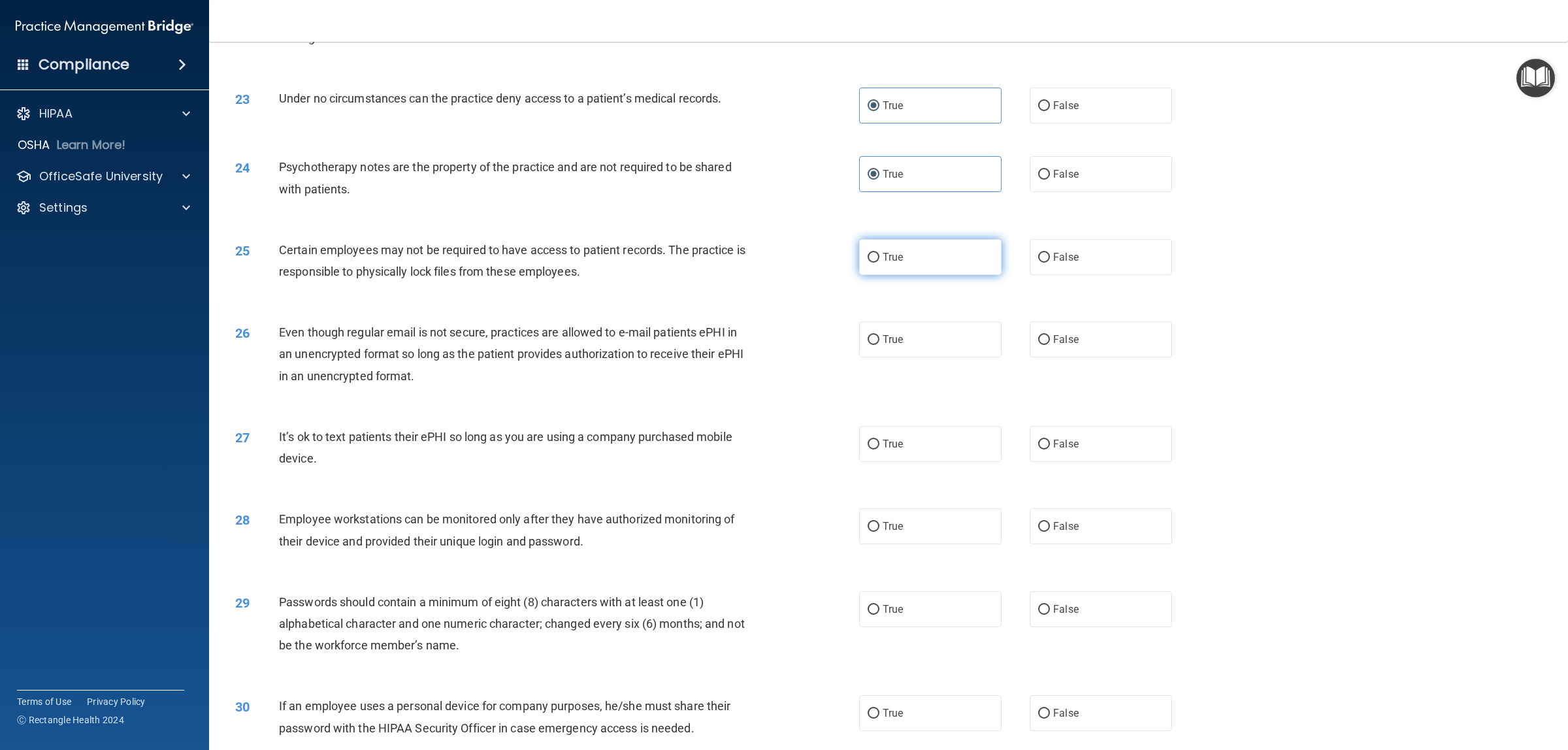
click at [887, 256] on span "True" at bounding box center [892, 257] width 20 height 12
click at [879, 256] on input "True" at bounding box center [874, 258] width 12 height 10
radio input "true"
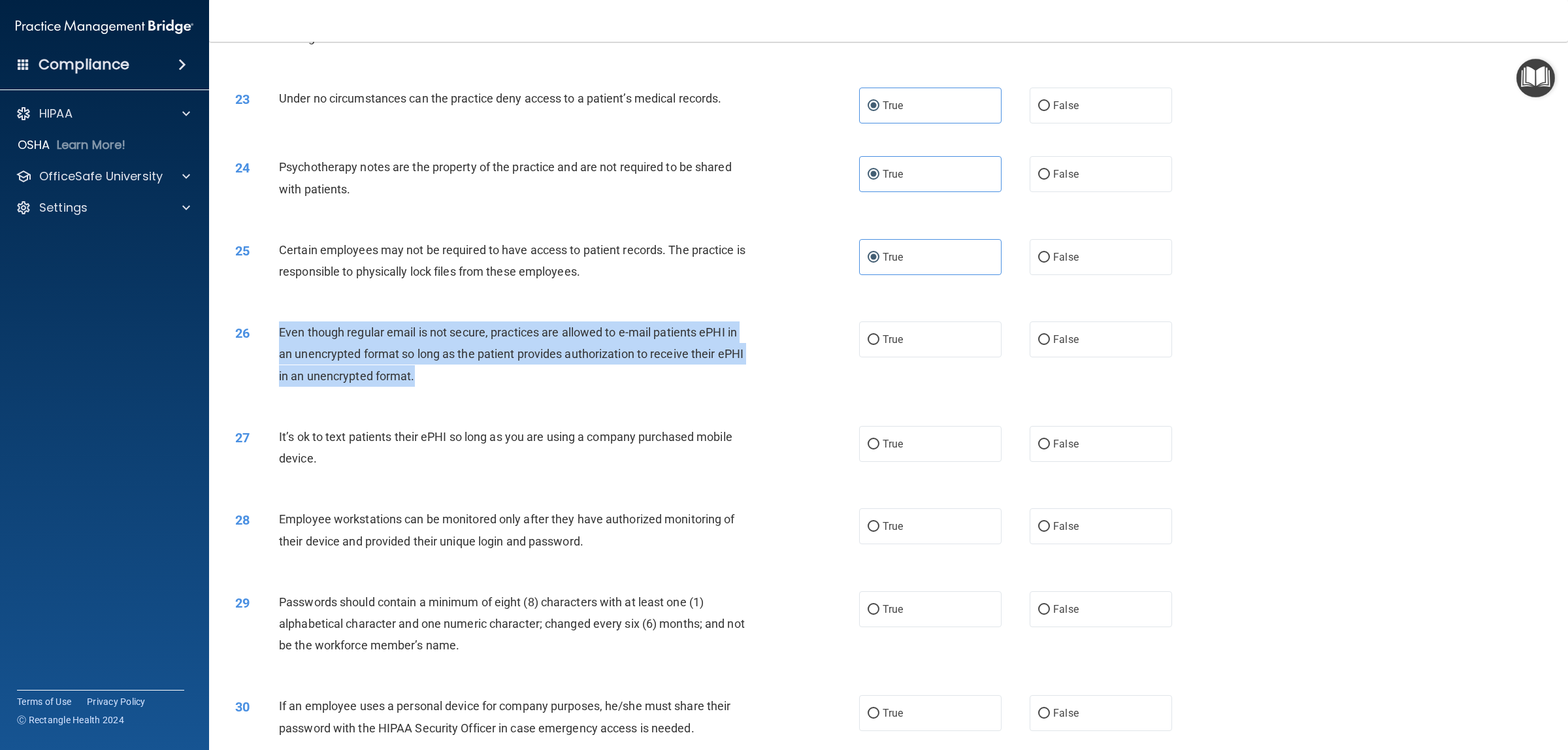
drag, startPoint x: 413, startPoint y: 376, endPoint x: 265, endPoint y: 335, distance: 153.6
click at [262, 334] on div "26 Even though regular email is not secure, practices are allowed to e-mail pat…" at bounding box center [547, 357] width 663 height 72
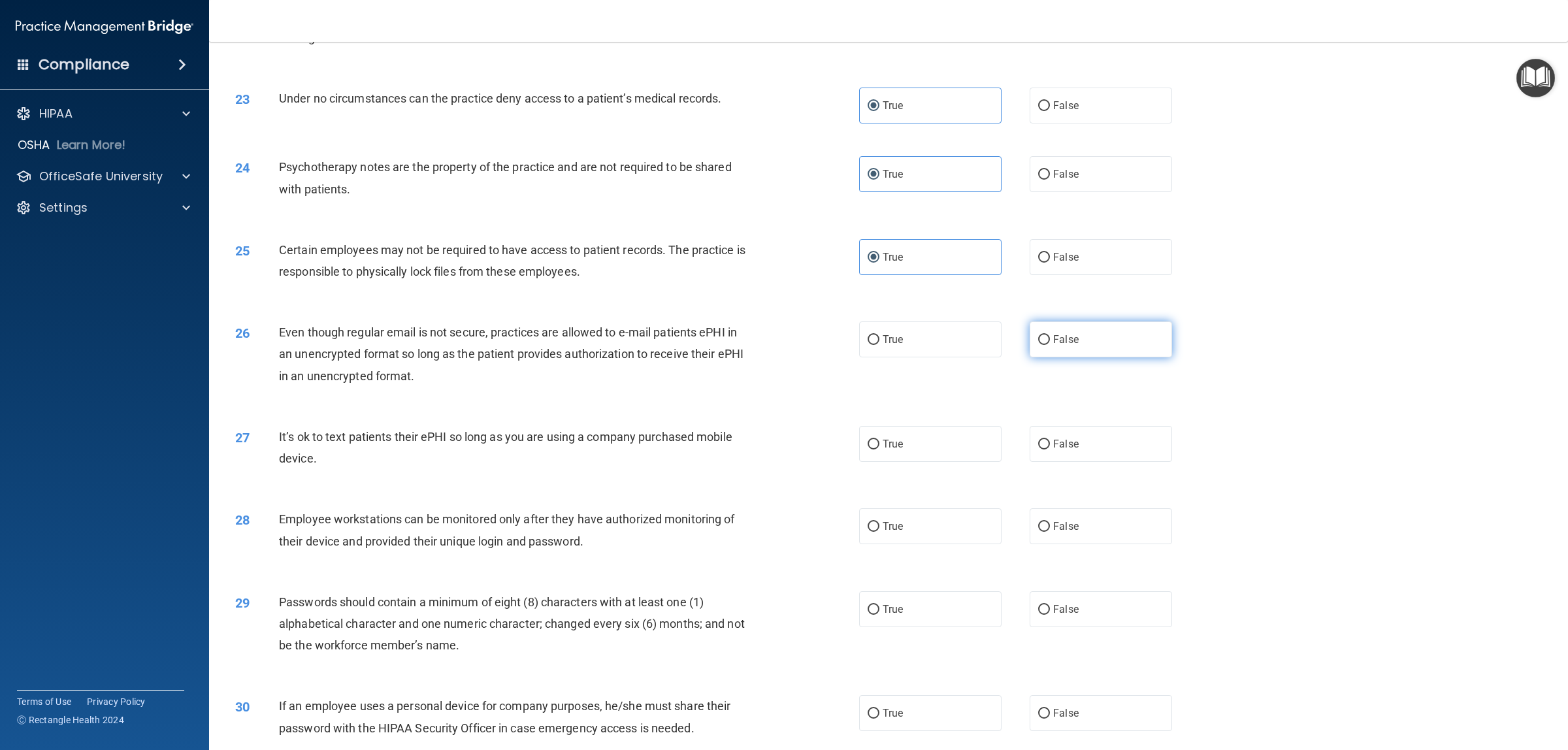
click at [1042, 333] on label "False" at bounding box center [1100, 339] width 142 height 36
click at [1042, 335] on input "False" at bounding box center [1044, 339] width 12 height 10
radio input "true"
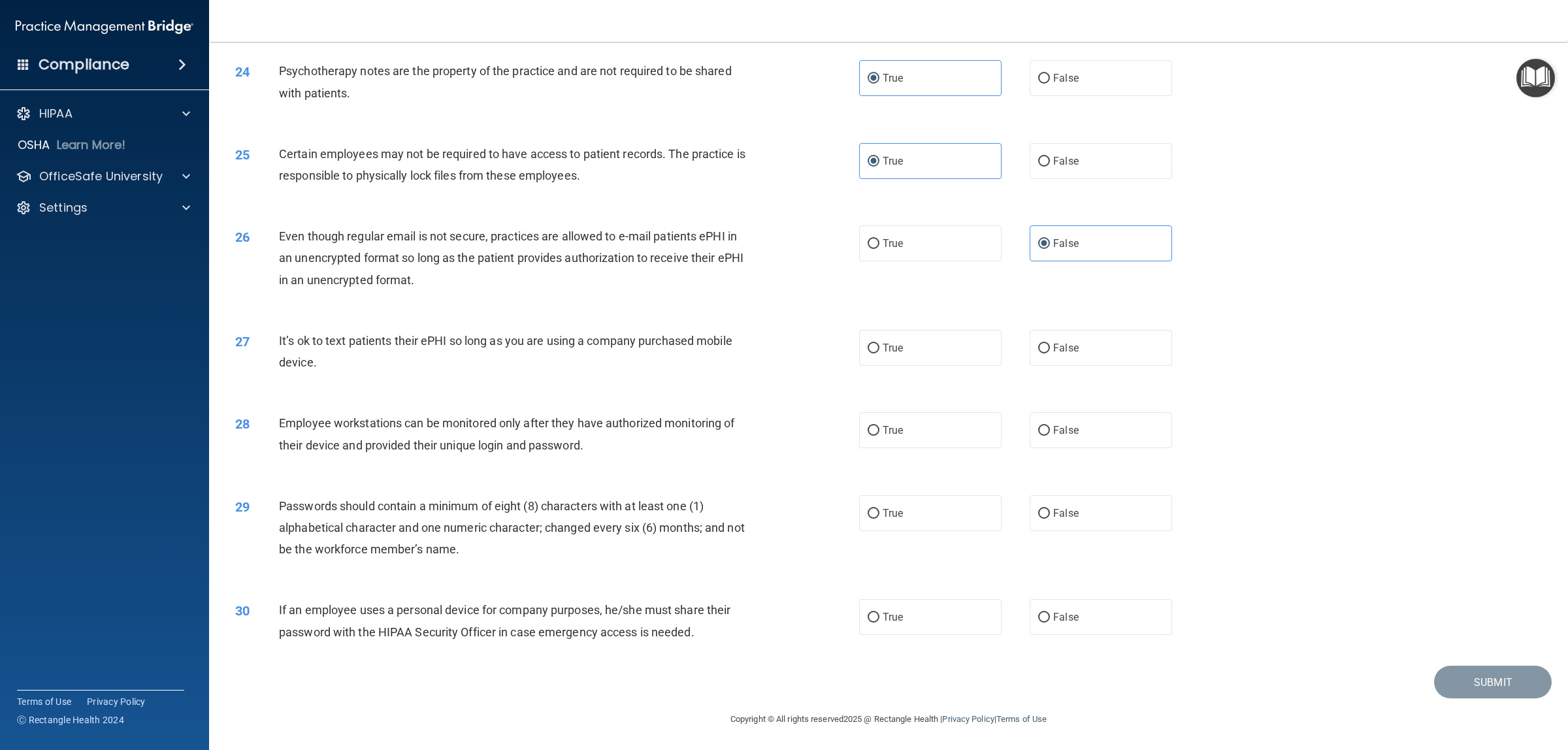
scroll to position [2088, 0]
click at [1038, 348] on input "False" at bounding box center [1044, 347] width 12 height 10
radio input "true"
click at [1038, 426] on input "False" at bounding box center [1044, 430] width 12 height 10
radio input "true"
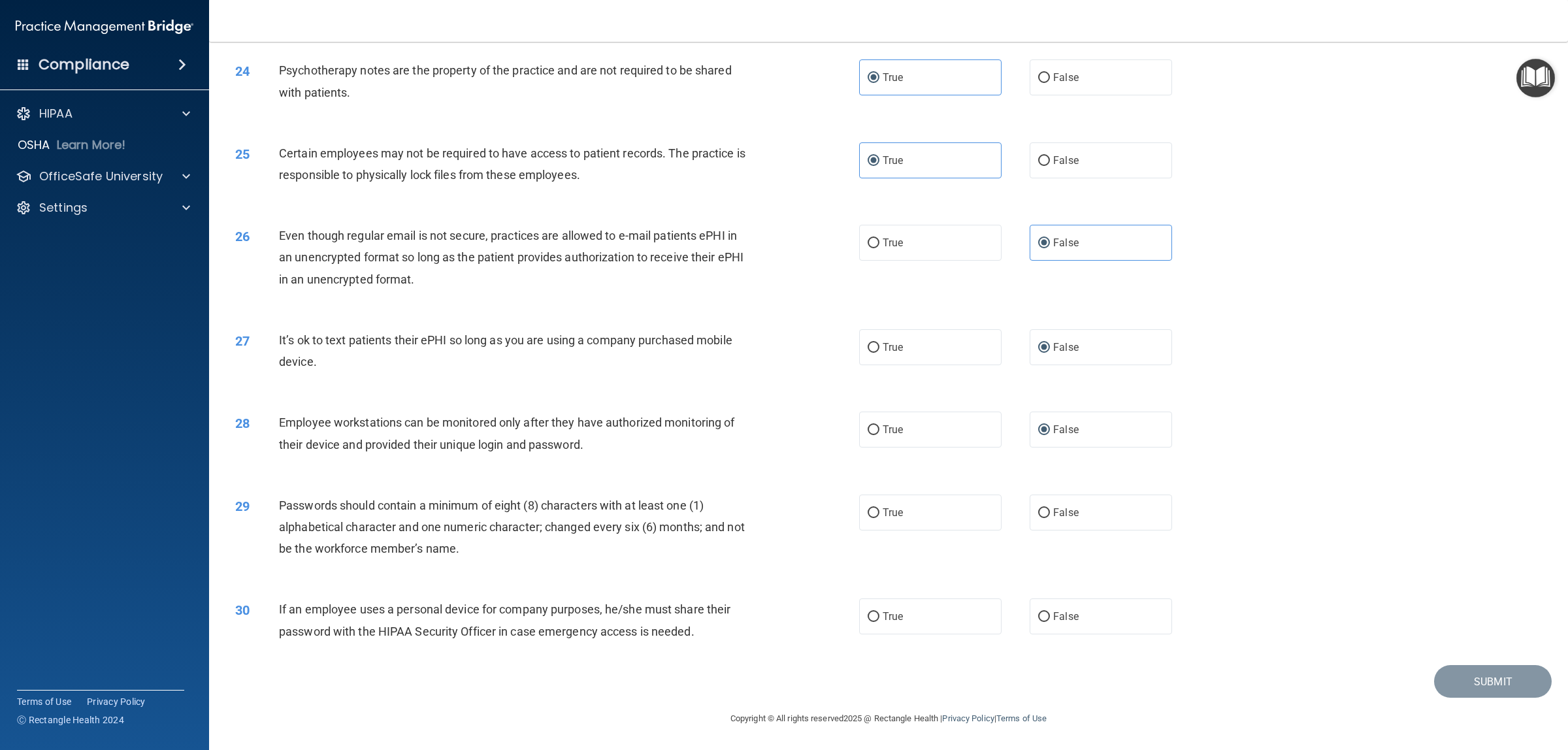
click at [591, 438] on div "Employee workstations can be monitored only after they have authorized monitori…" at bounding box center [520, 433] width 482 height 43
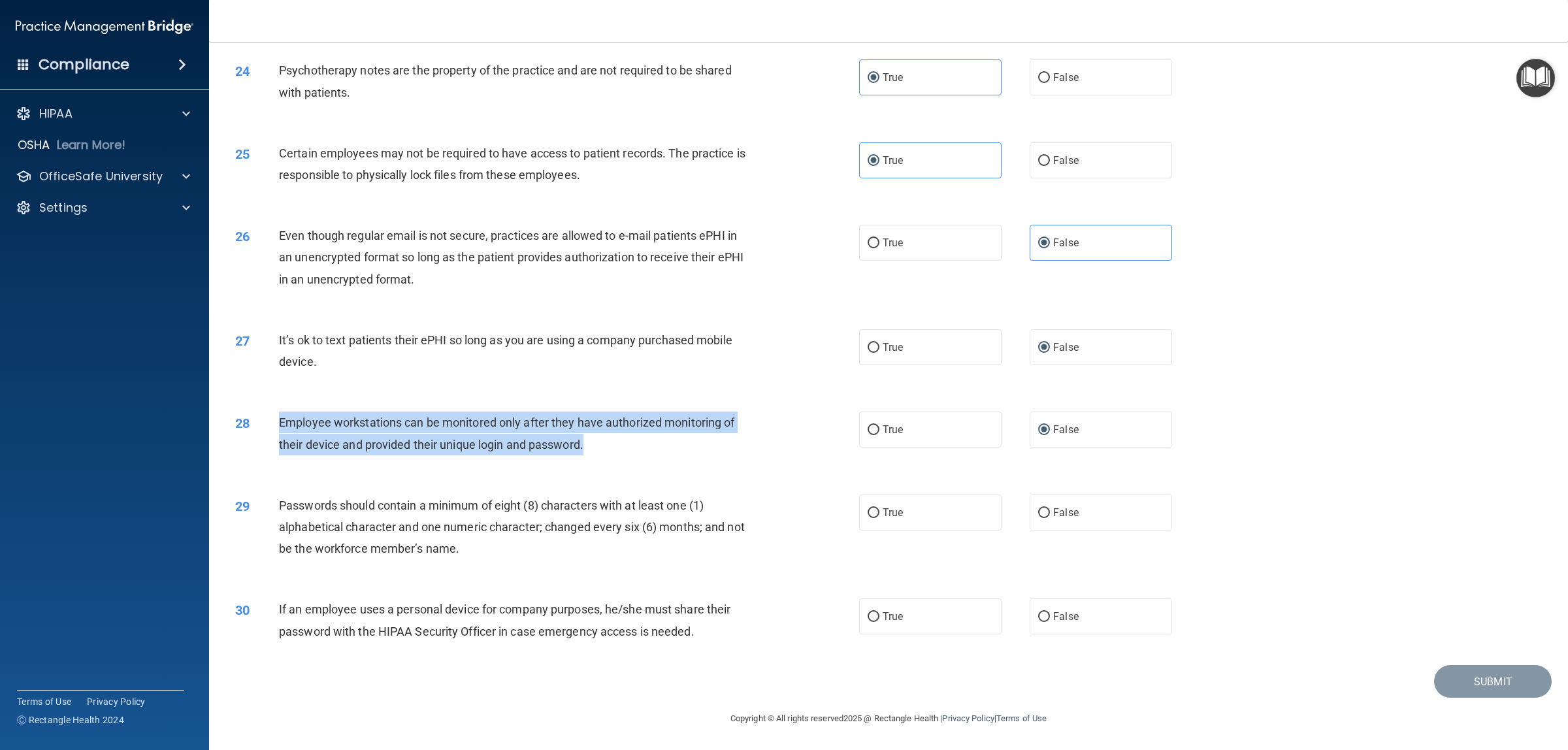
drag, startPoint x: 591, startPoint y: 445, endPoint x: 272, endPoint y: 423, distance: 319.8
click at [272, 421] on div "28 Employee workstations can be monitored only after they have authorized monit…" at bounding box center [547, 436] width 663 height 50
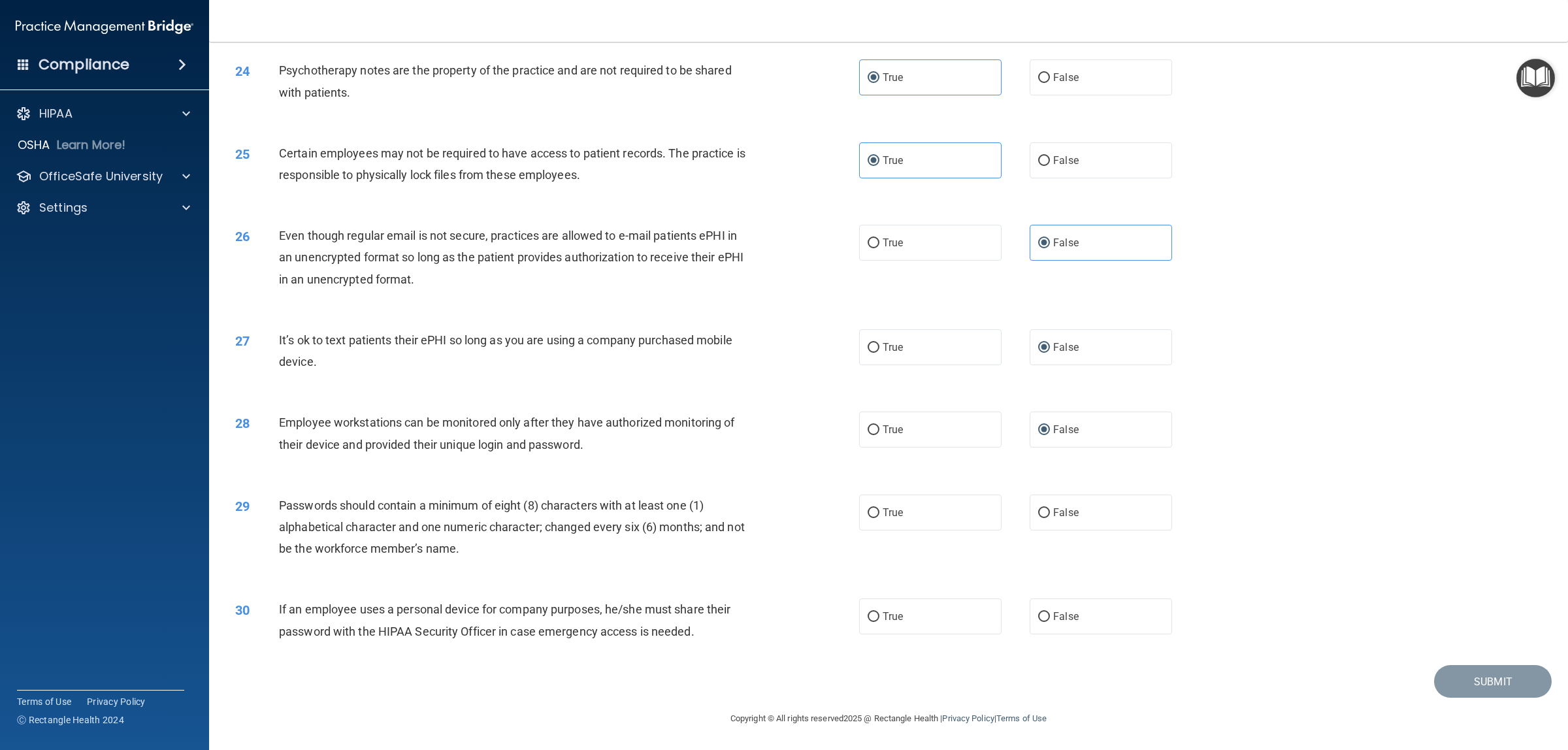
click at [507, 495] on div "Passwords should contain a minimum of eight (8) characters with at least one (1…" at bounding box center [520, 527] width 482 height 65
click at [899, 520] on label "True" at bounding box center [930, 513] width 142 height 36
click at [879, 518] on input "True" at bounding box center [874, 513] width 12 height 10
radio input "true"
click at [866, 600] on label "True" at bounding box center [930, 617] width 142 height 36
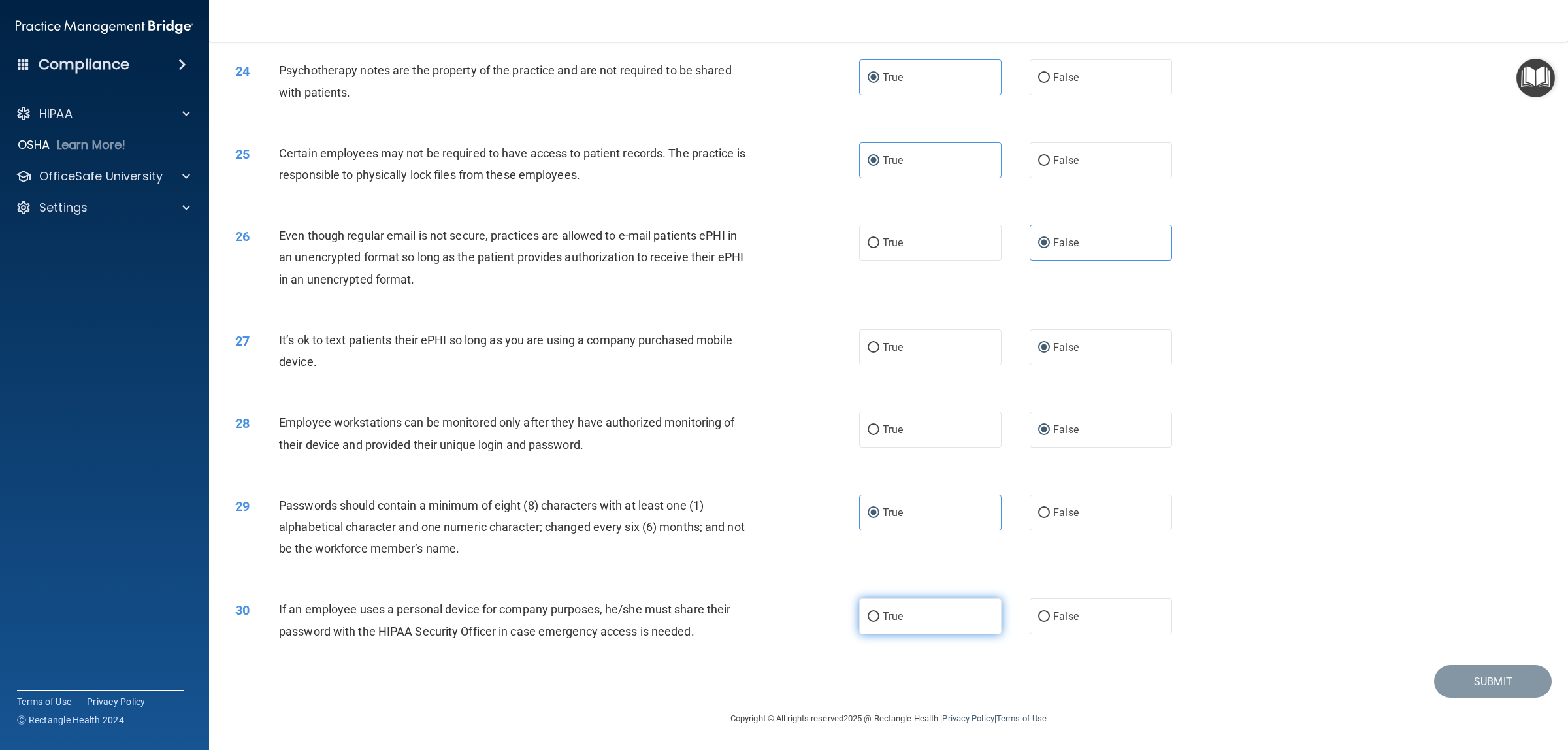
click at [868, 600] on input "True" at bounding box center [874, 617] width 12 height 10
radio input "true"
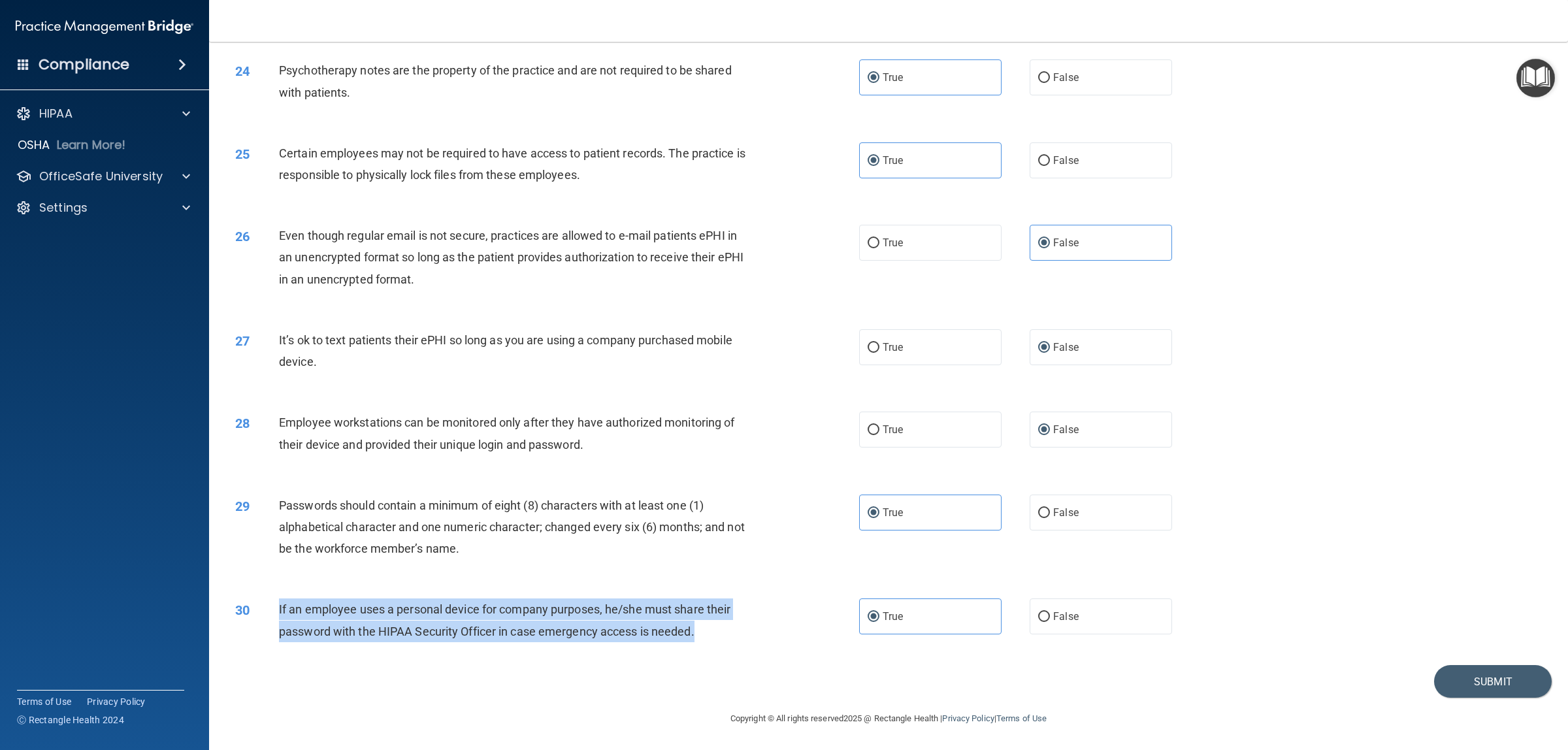
drag, startPoint x: 716, startPoint y: 635, endPoint x: 270, endPoint y: 612, distance: 446.6
click at [270, 600] on div "30 If an employee uses a personal device for company purposes, he/she must shar…" at bounding box center [547, 623] width 663 height 50
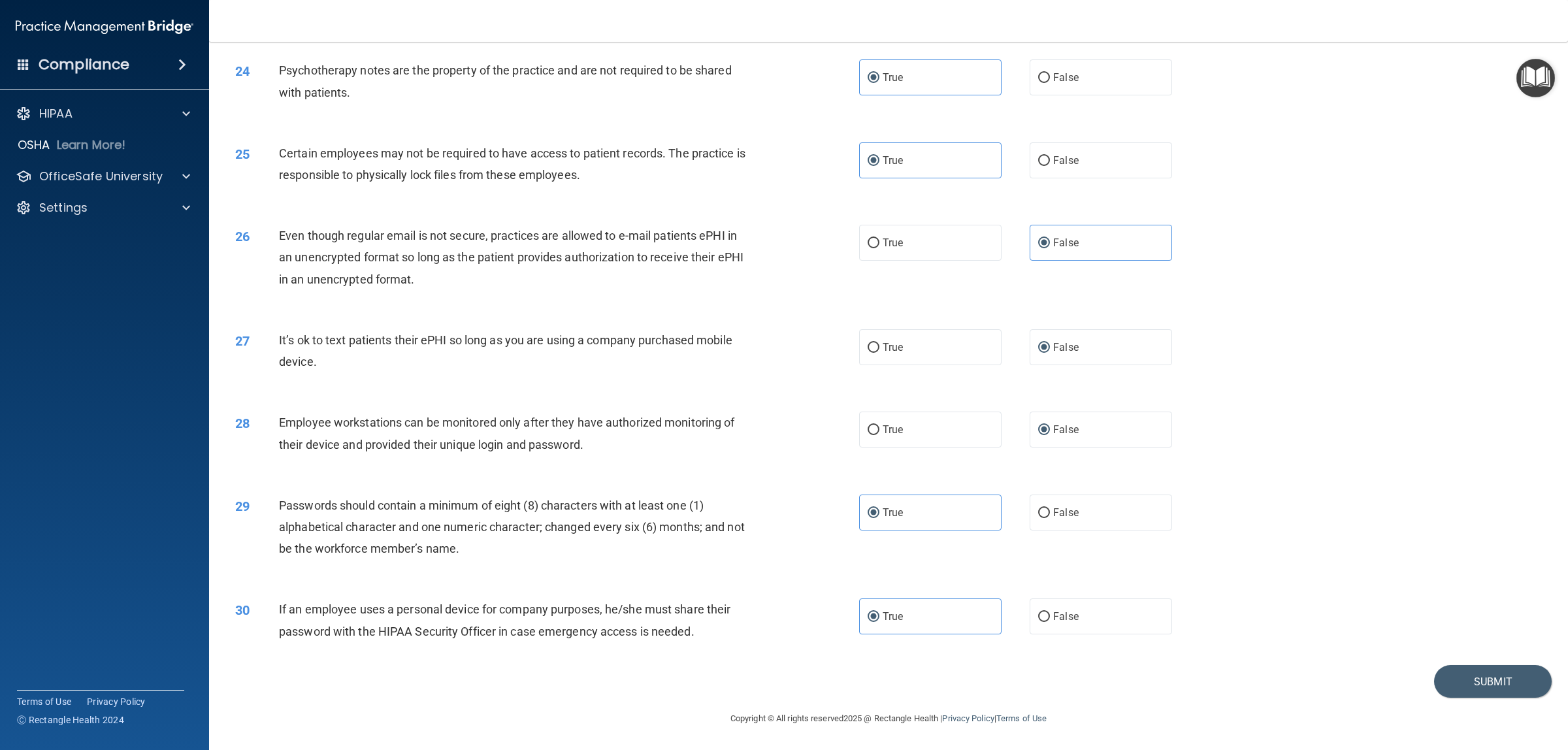
click at [1006, 600] on div "True False" at bounding box center [1029, 617] width 342 height 36
click at [1053, 600] on span "False" at bounding box center [1065, 616] width 25 height 12
click at [1050, 600] on input "False" at bounding box center [1044, 617] width 12 height 10
radio input "true"
radio input "false"
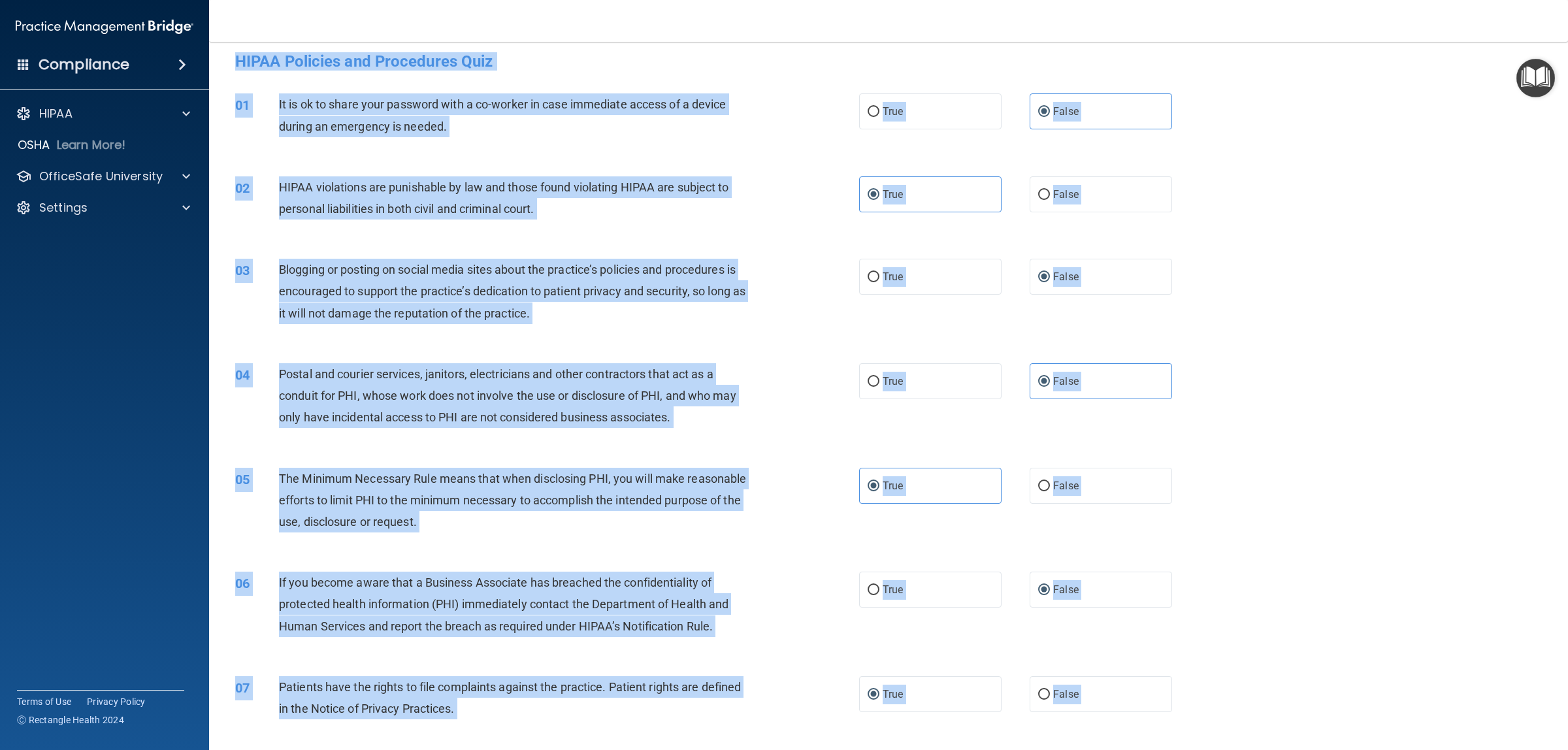
scroll to position [0, 0]
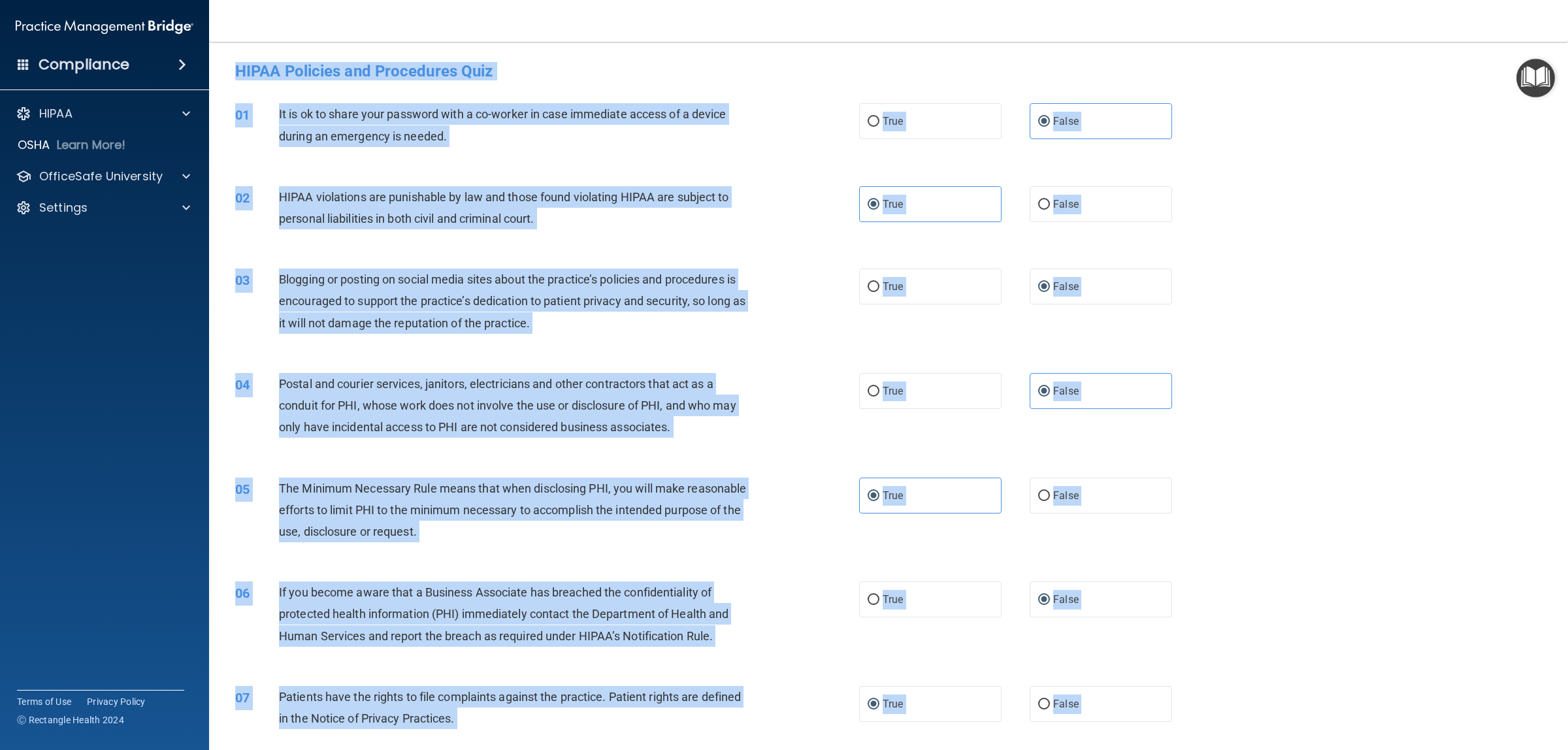
drag, startPoint x: 719, startPoint y: 644, endPoint x: 283, endPoint y: 7, distance: 771.9
click at [283, 7] on div "Toggle navigation [PERSON_NAME] [EMAIL_ADDRESS][DOMAIN_NAME] Manage My Enterpri…" at bounding box center [888, 375] width 1359 height 750
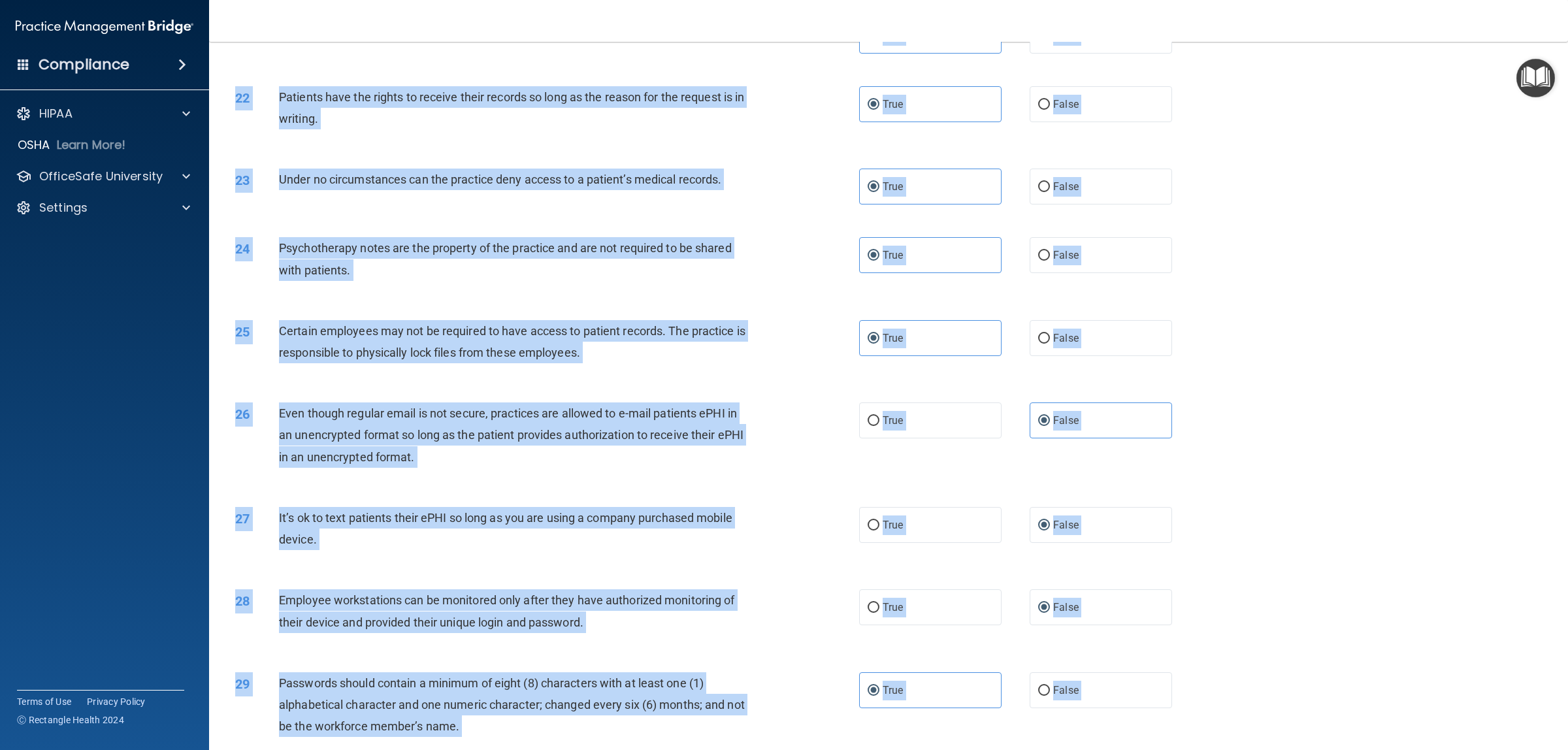
scroll to position [2088, 0]
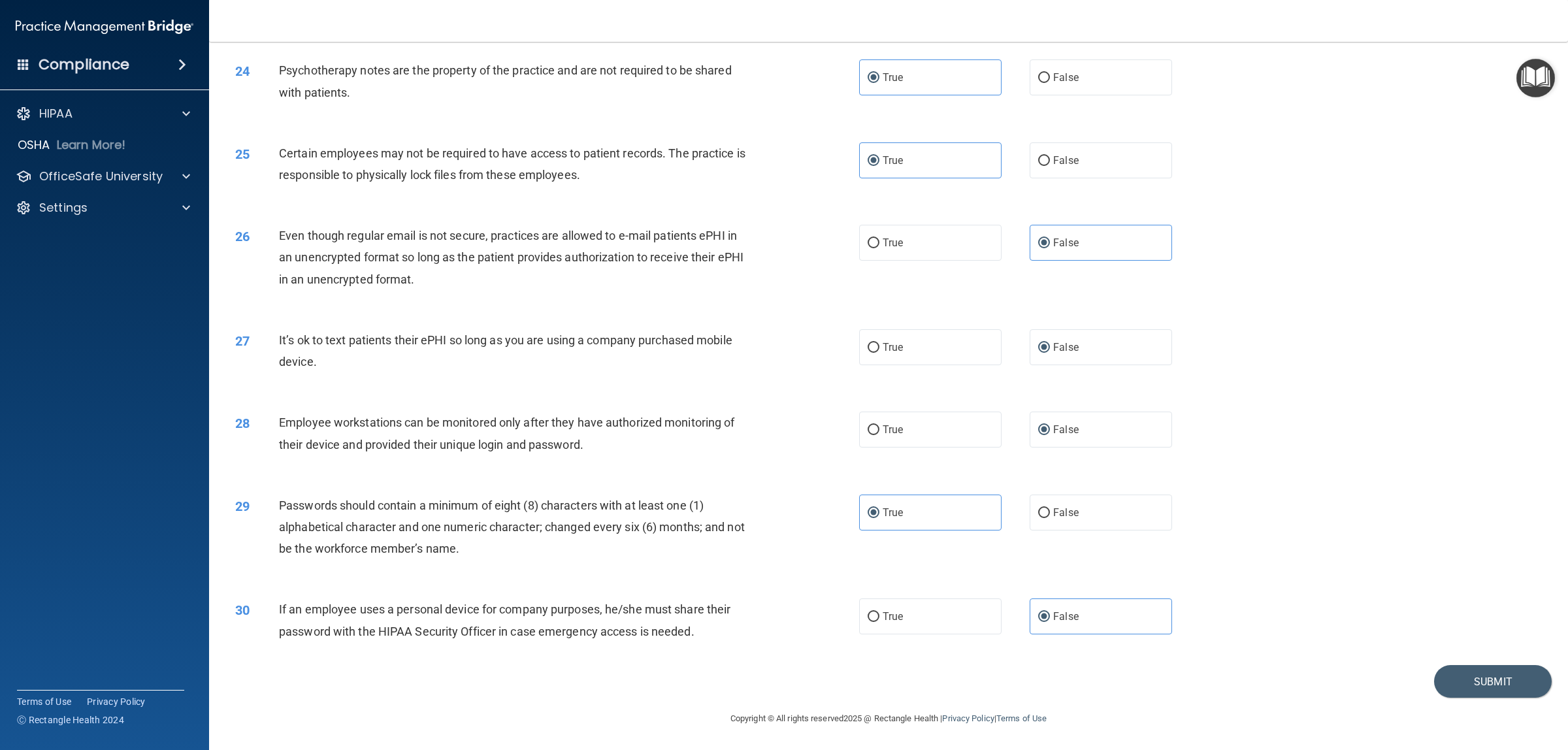
click at [748, 600] on div "Submit" at bounding box center [888, 682] width 1326 height 34
click at [1253, 600] on button "Submit" at bounding box center [1492, 682] width 117 height 34
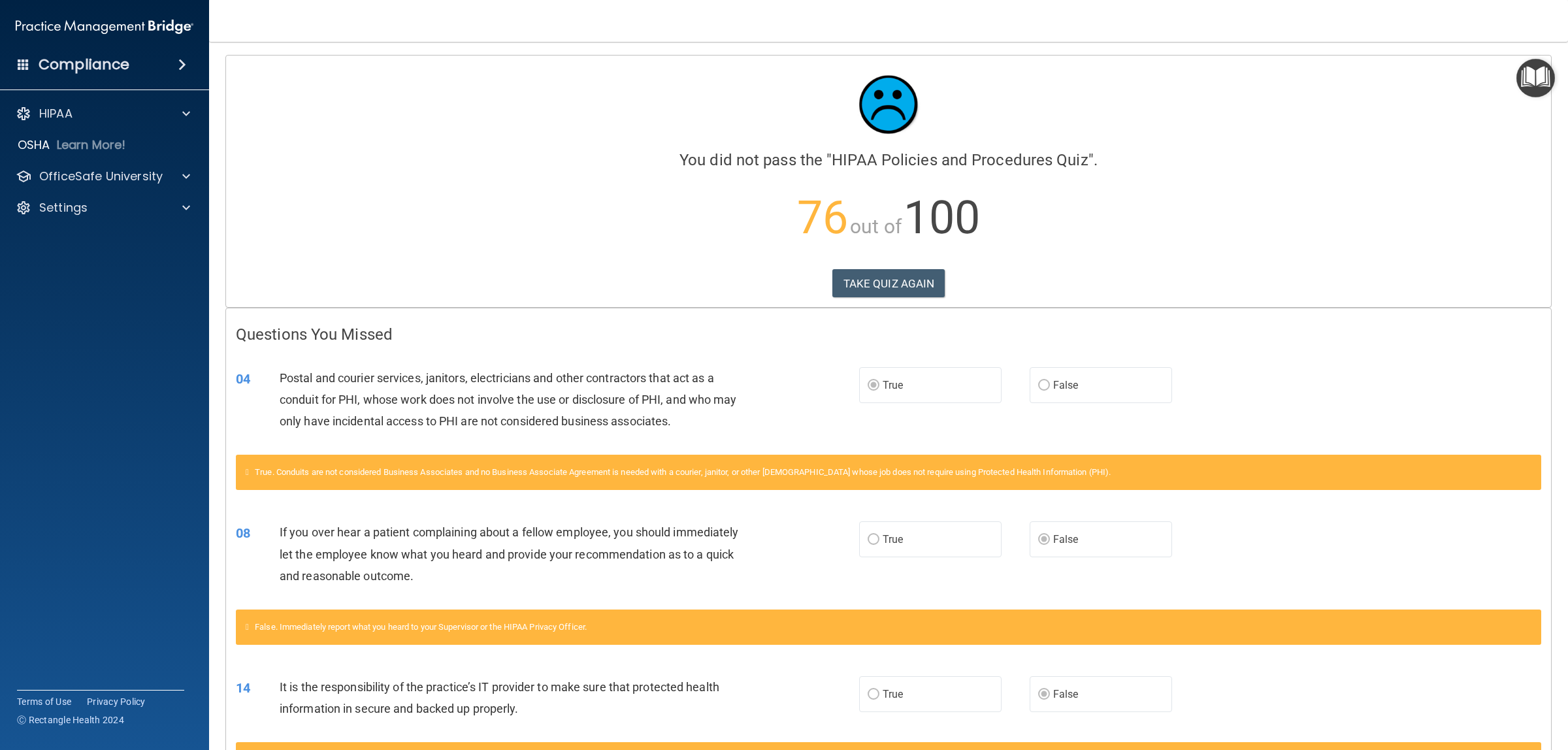
click at [1253, 383] on div "04 Postal and courier services, janitors, electricians and other contractors th…" at bounding box center [888, 403] width 1324 height 105
click at [896, 282] on button "TAKE QUIZ AGAIN" at bounding box center [888, 283] width 113 height 29
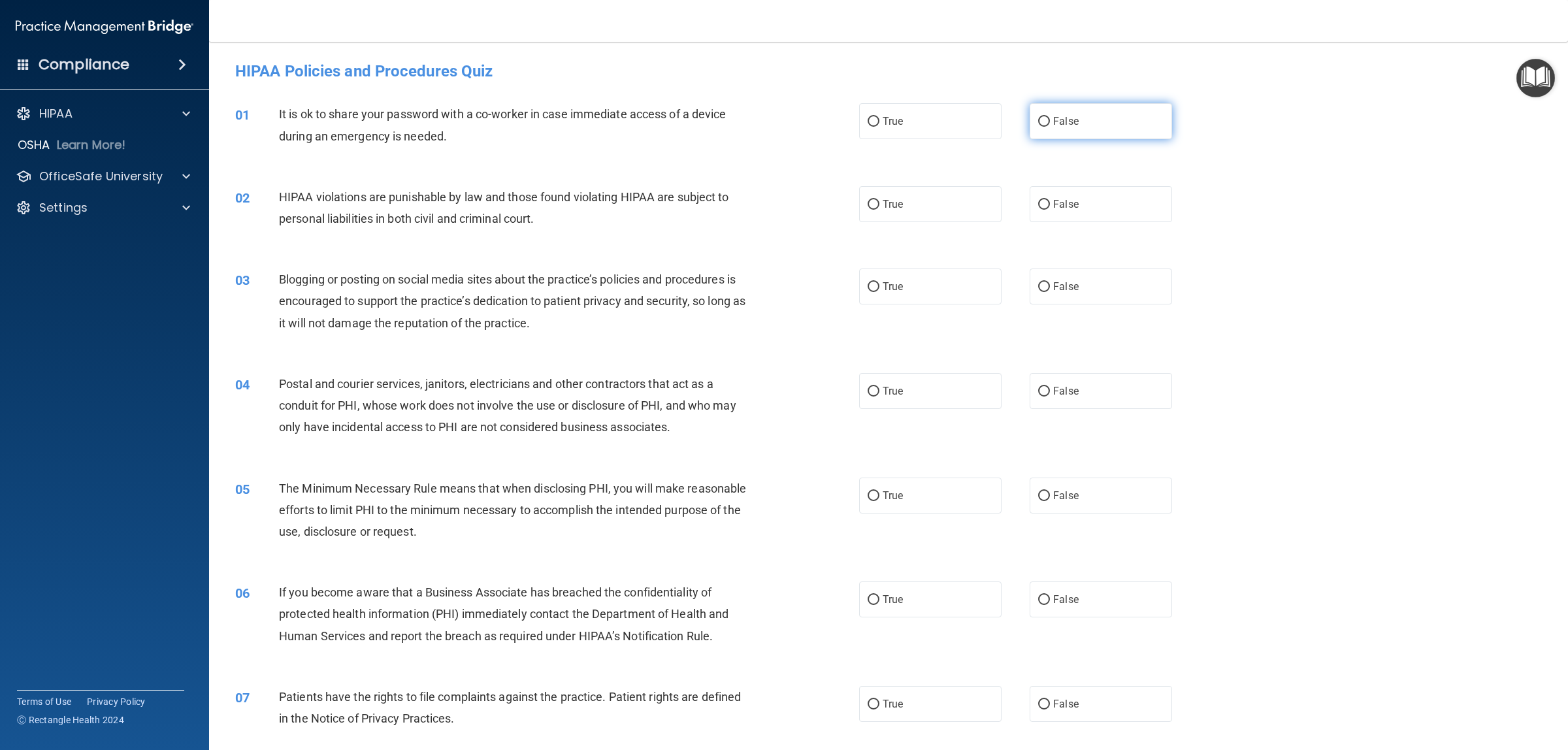
click at [1029, 123] on label "False" at bounding box center [1100, 121] width 142 height 36
click at [1038, 123] on input "False" at bounding box center [1044, 121] width 12 height 10
radio input "true"
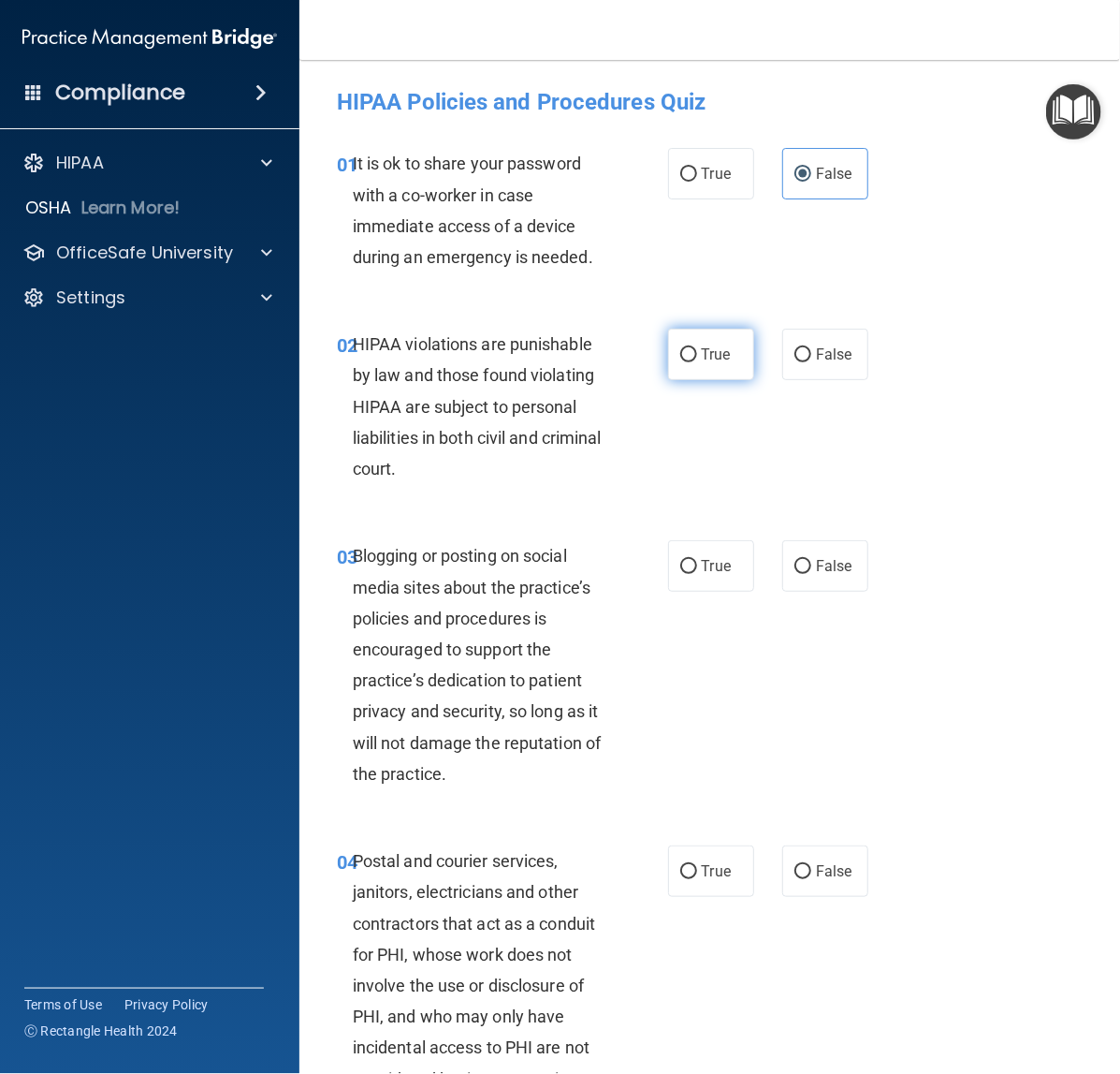
click at [685, 343] on label "True" at bounding box center [711, 355] width 87 height 52
click at [685, 348] on input "True" at bounding box center [689, 355] width 17 height 14
radio input "true"
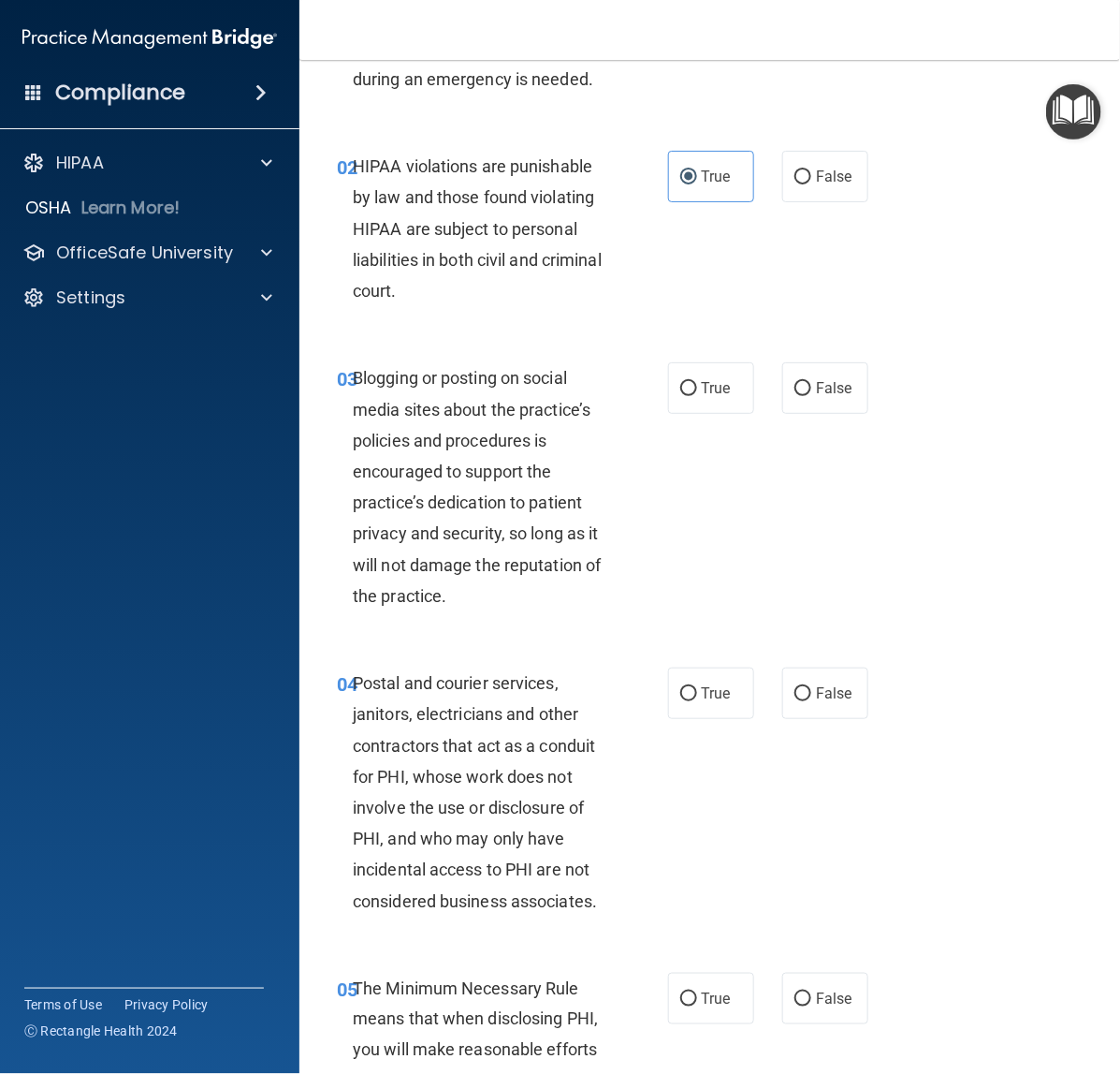
scroll to position [234, 0]
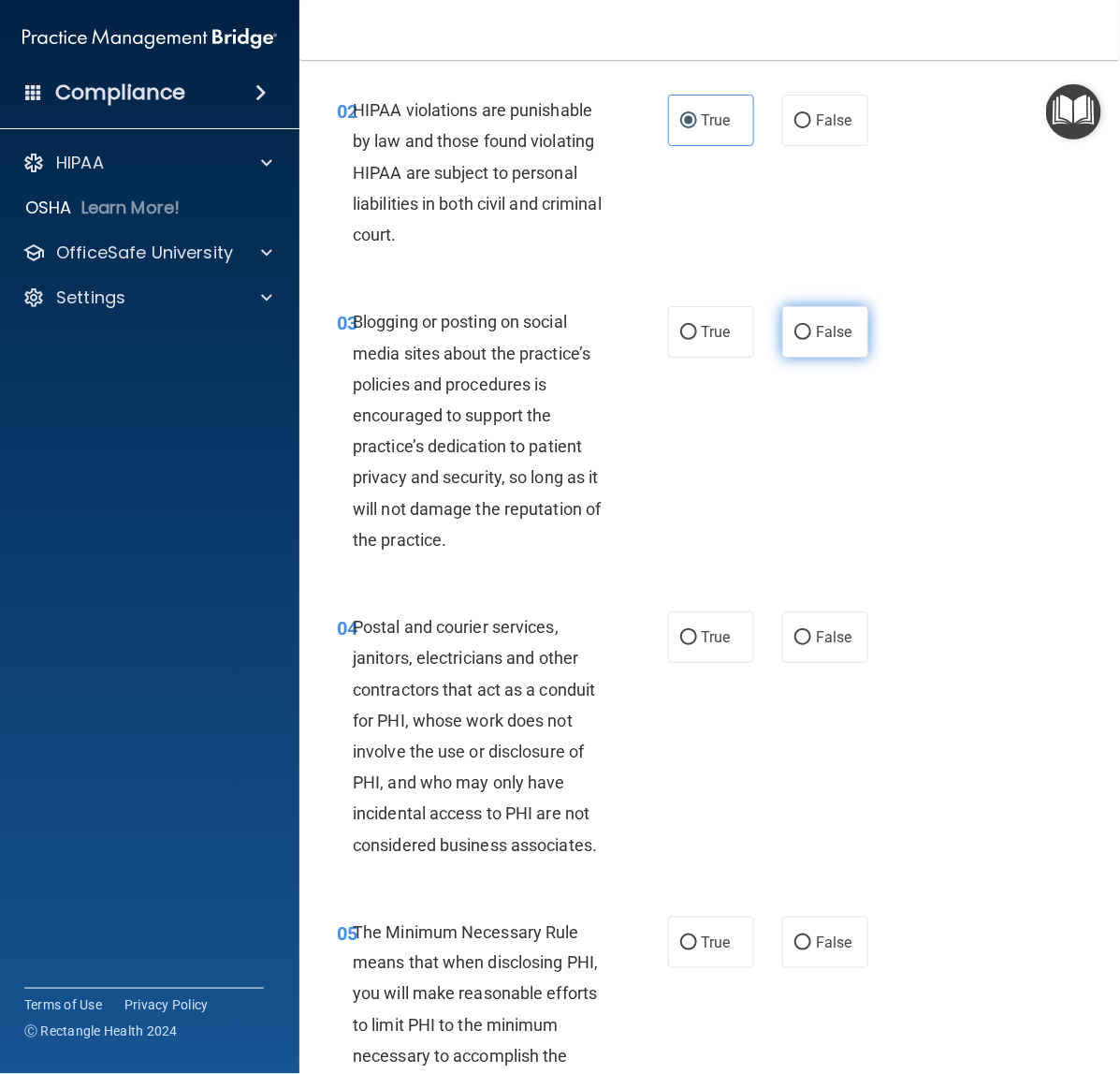
click at [816, 337] on span "False" at bounding box center [834, 332] width 37 height 17
click at [811, 337] on input "False" at bounding box center [804, 333] width 17 height 14
radio input "true"
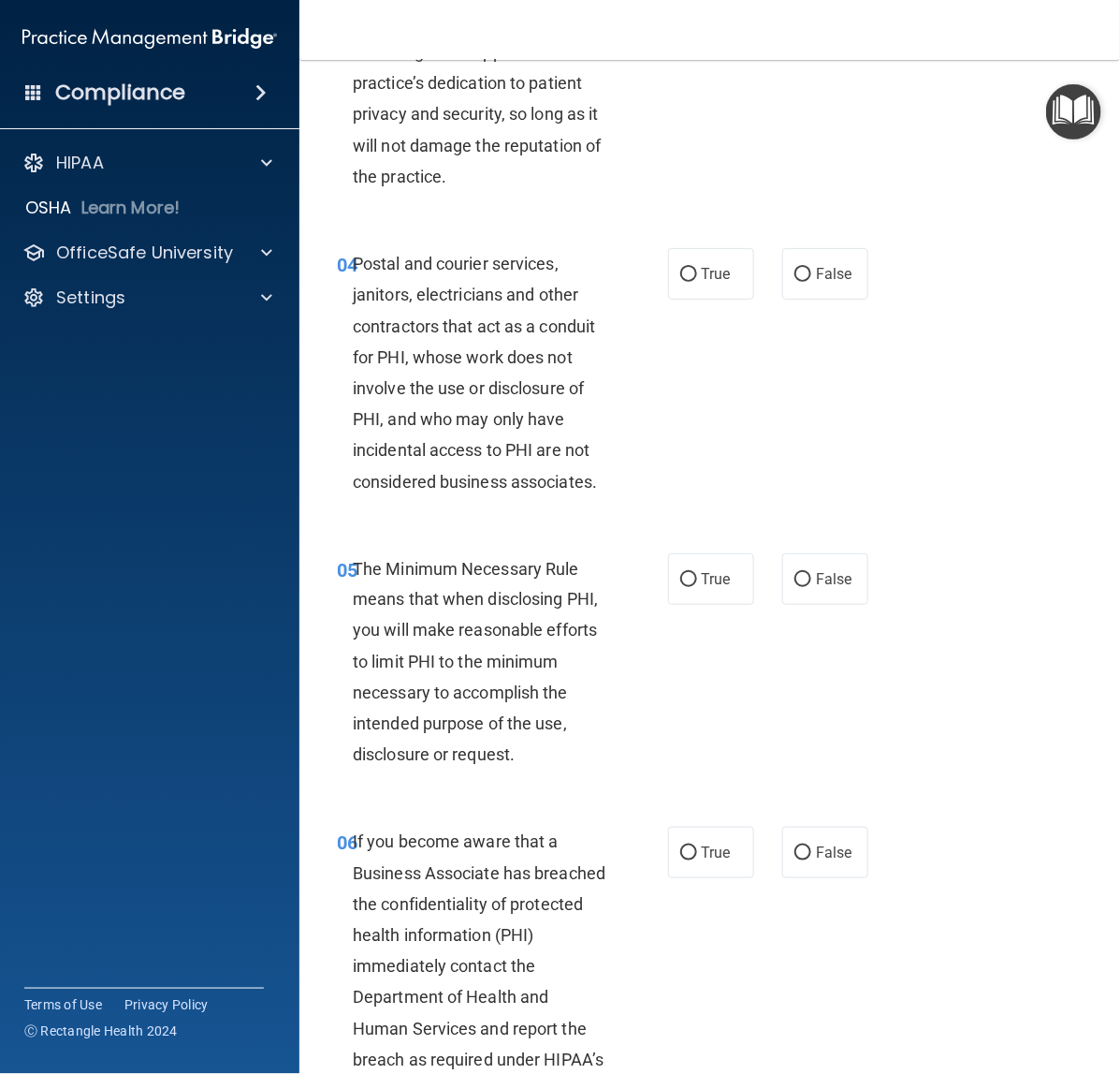
scroll to position [702, 0]
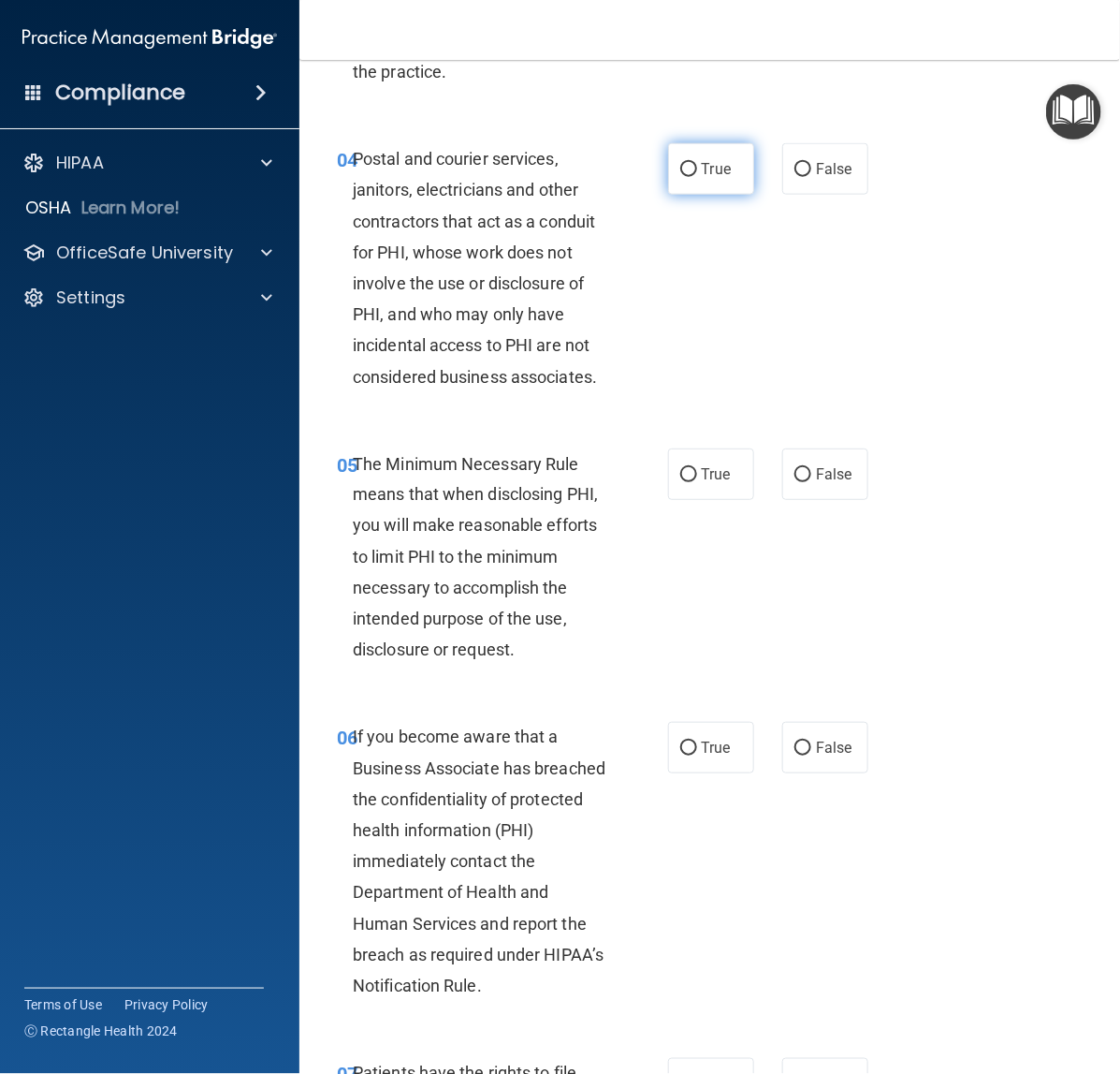
click at [668, 176] on label "True" at bounding box center [711, 169] width 87 height 52
click at [681, 176] on input "True" at bounding box center [689, 169] width 17 height 14
radio input "true"
click at [674, 460] on label "True" at bounding box center [711, 474] width 87 height 52
click at [681, 468] on input "True" at bounding box center [689, 475] width 17 height 14
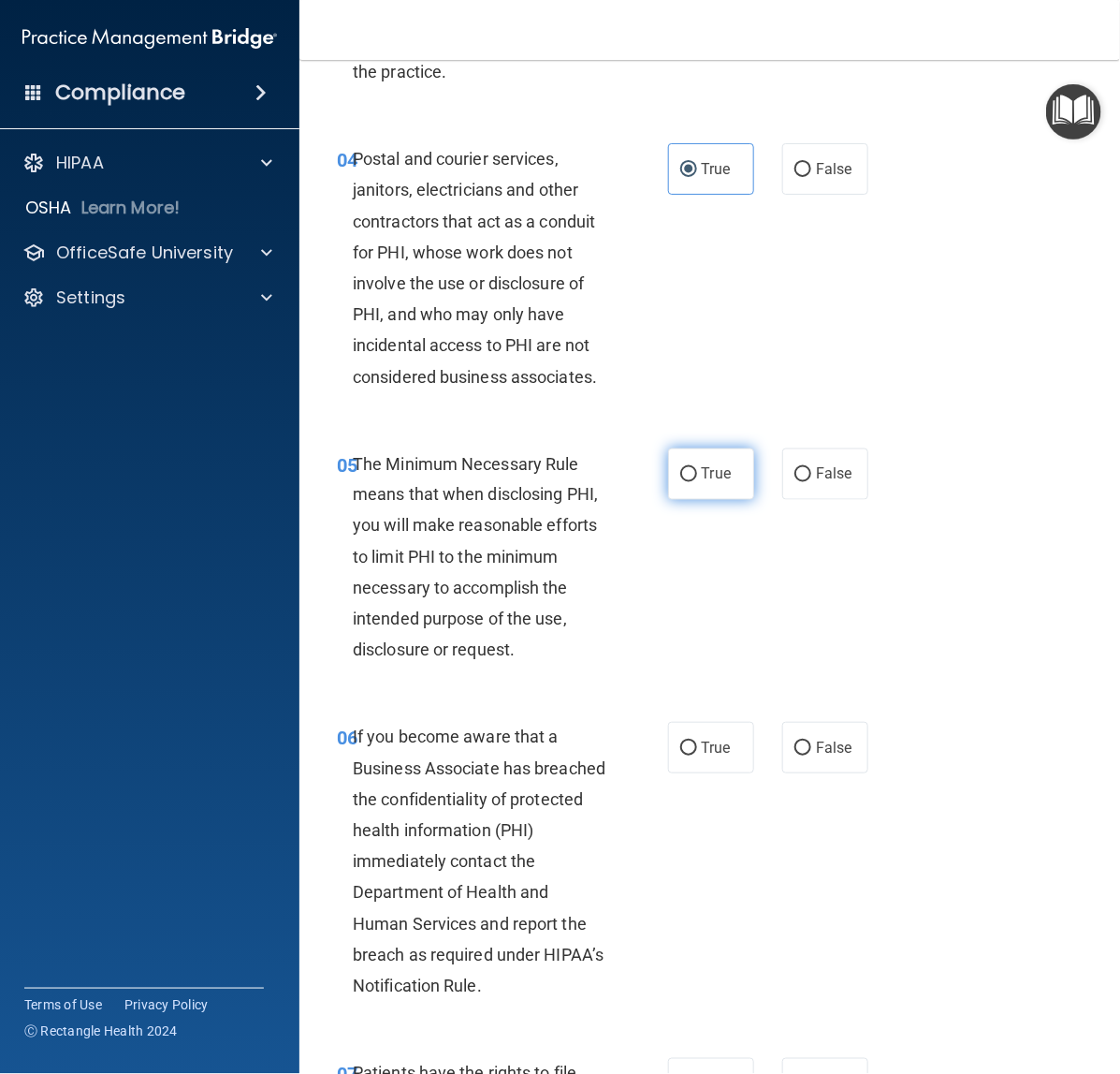
radio input "true"
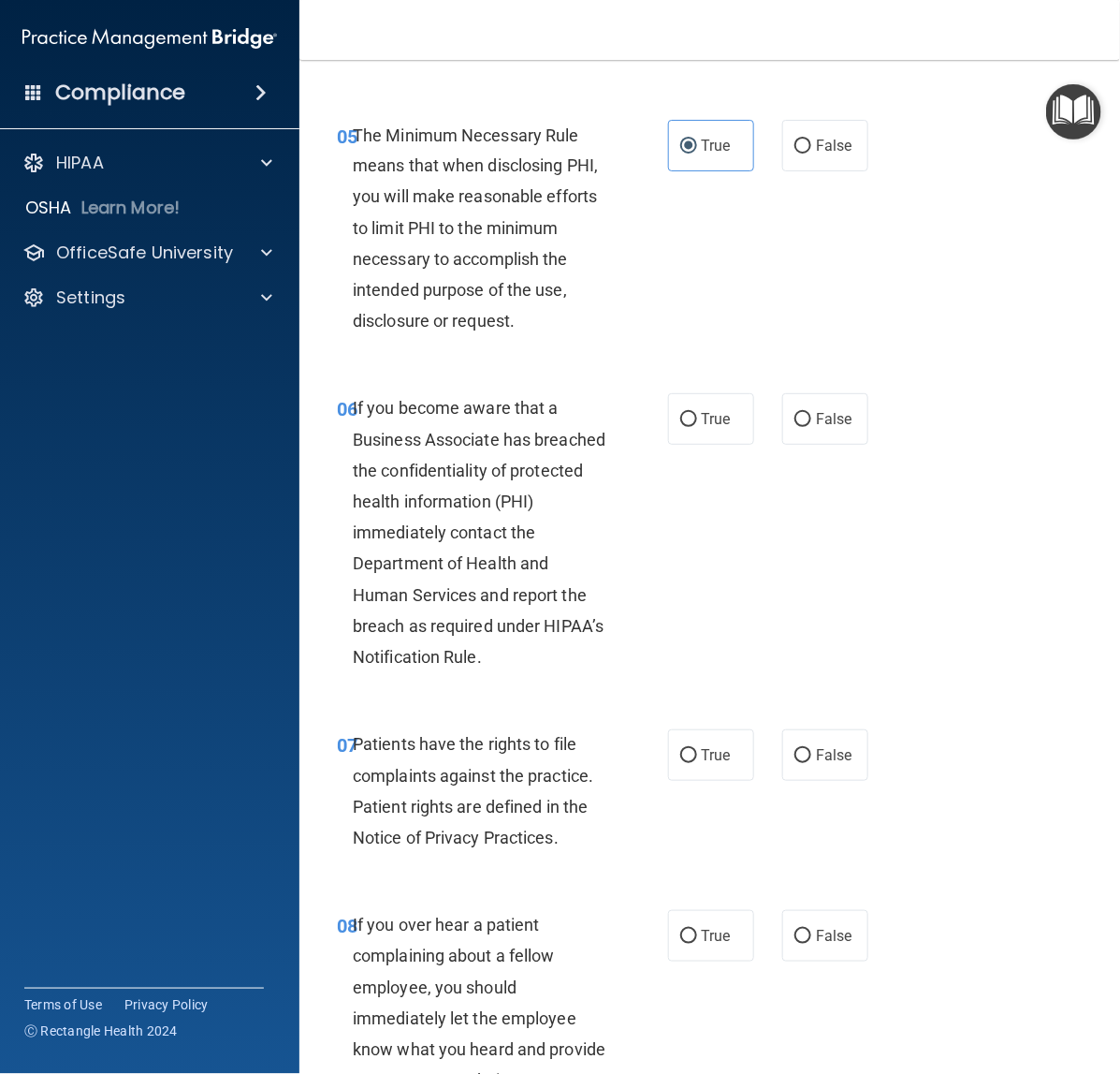
scroll to position [1053, 0]
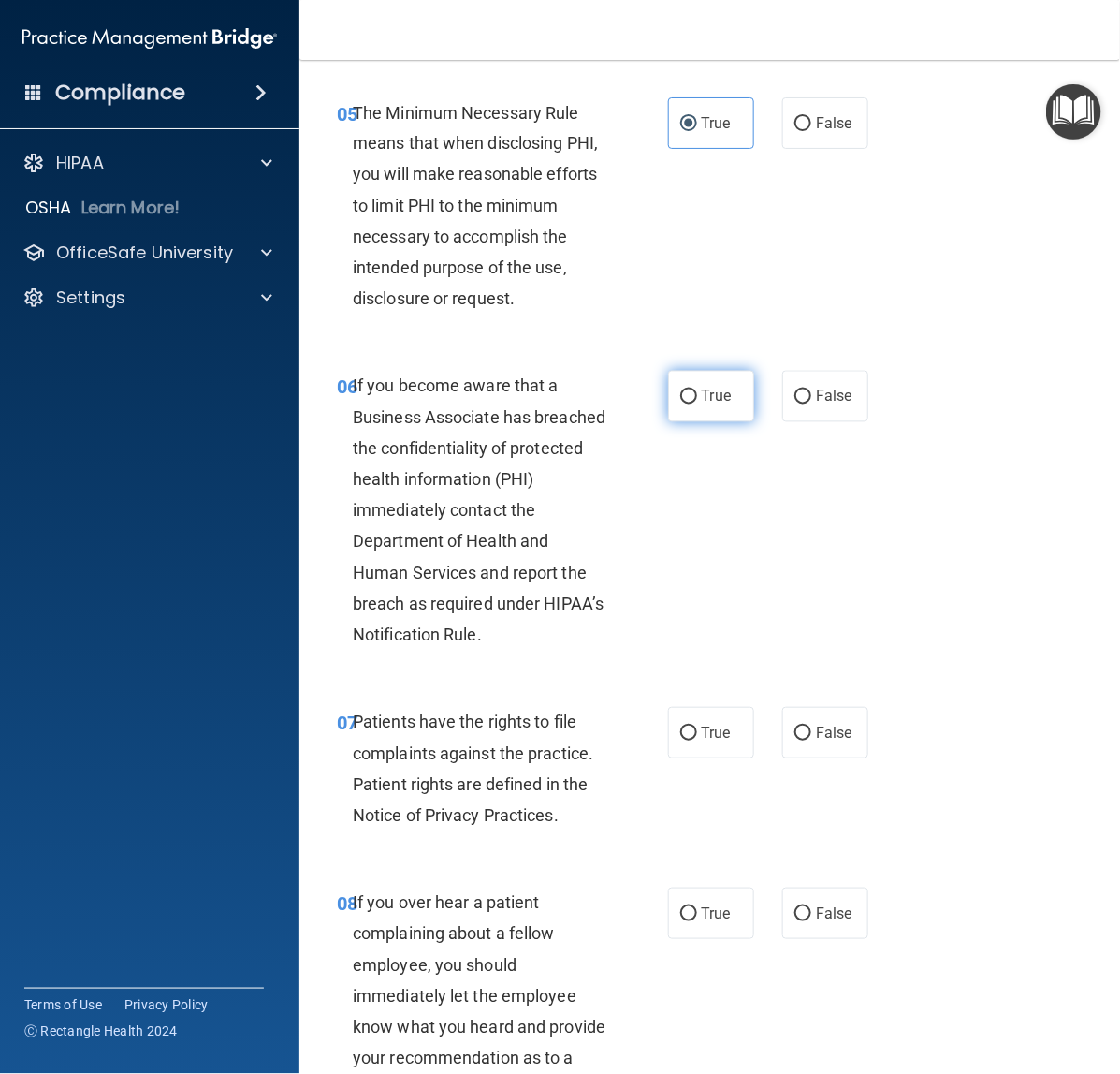
click at [690, 399] on label "True" at bounding box center [711, 397] width 87 height 52
click at [690, 399] on input "True" at bounding box center [689, 397] width 17 height 14
radio input "true"
click at [816, 394] on span "False" at bounding box center [834, 396] width 37 height 17
click at [806, 394] on input "False" at bounding box center [804, 397] width 17 height 14
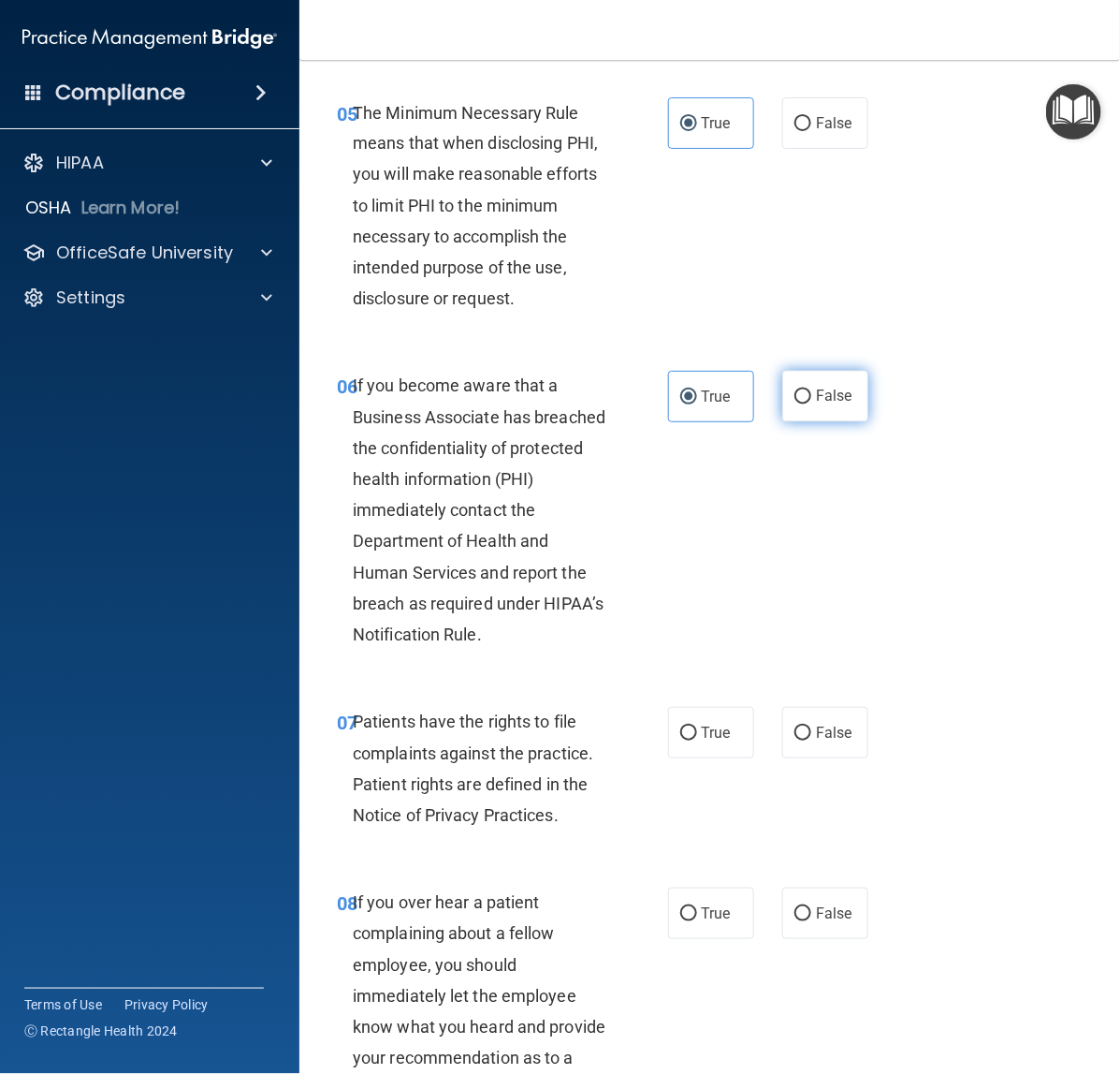
radio input "true"
radio input "false"
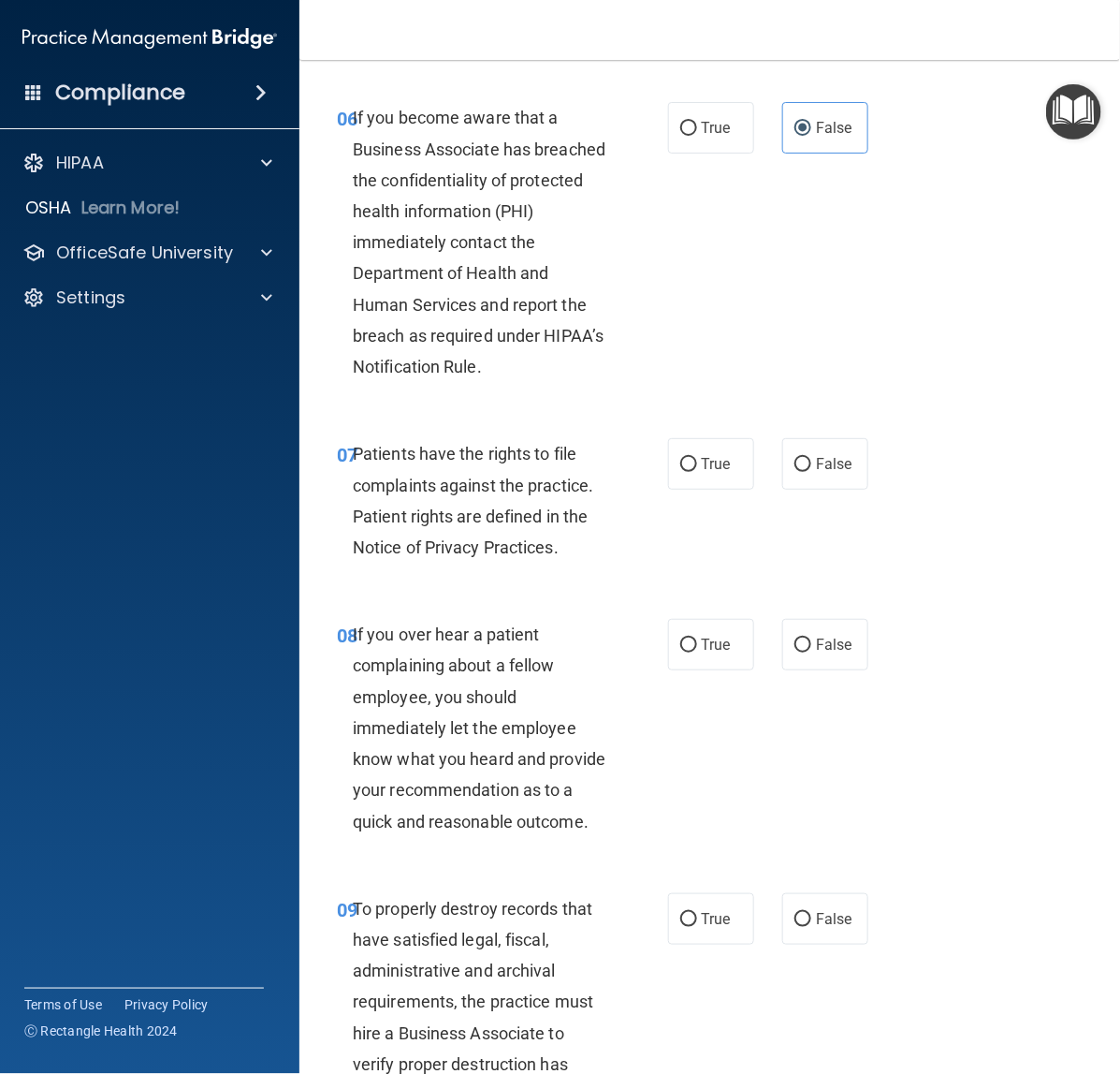
scroll to position [1404, 0]
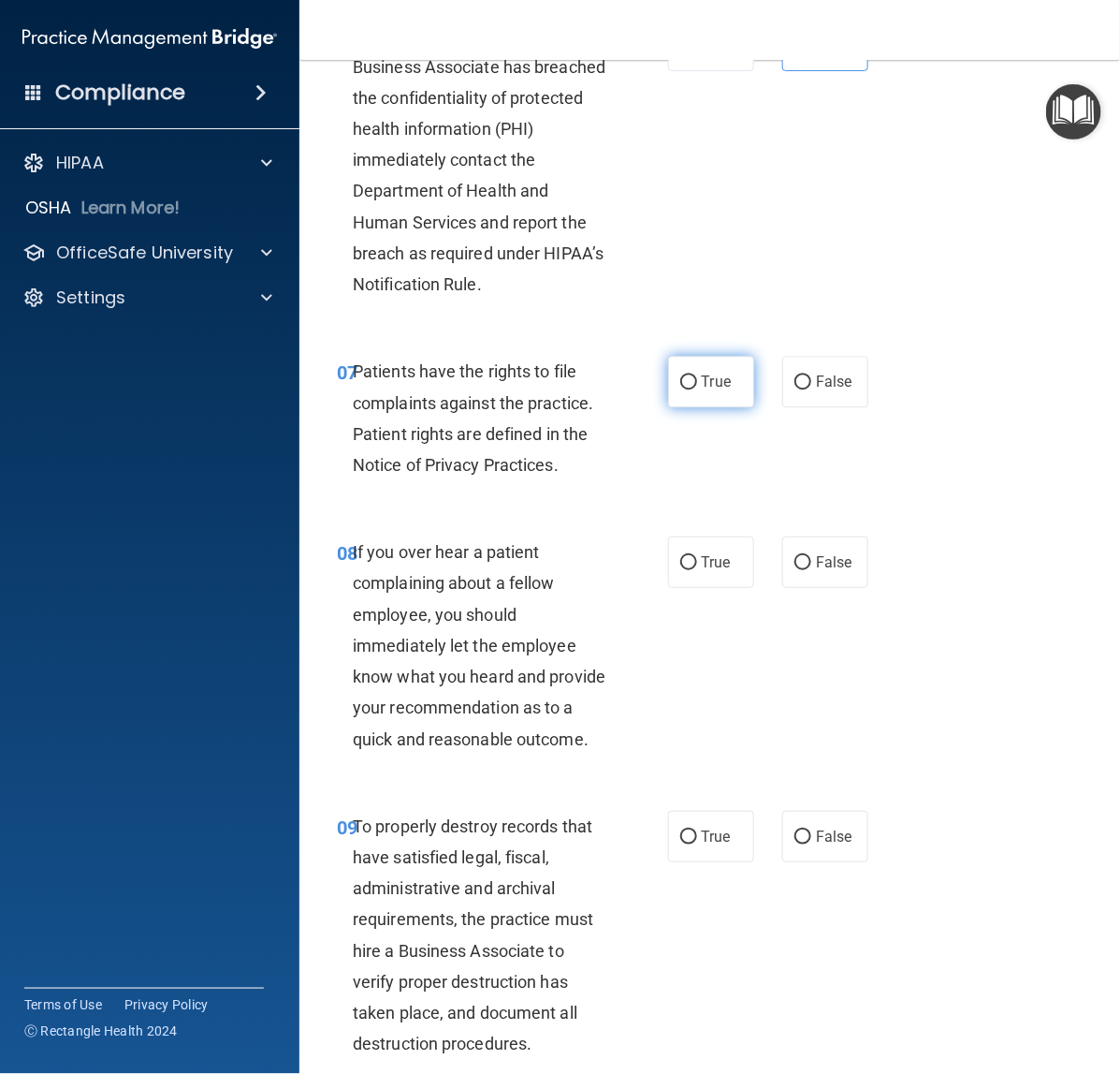
click at [675, 372] on label "True" at bounding box center [711, 382] width 87 height 52
click at [681, 375] on input "True" at bounding box center [689, 382] width 17 height 14
radio input "true"
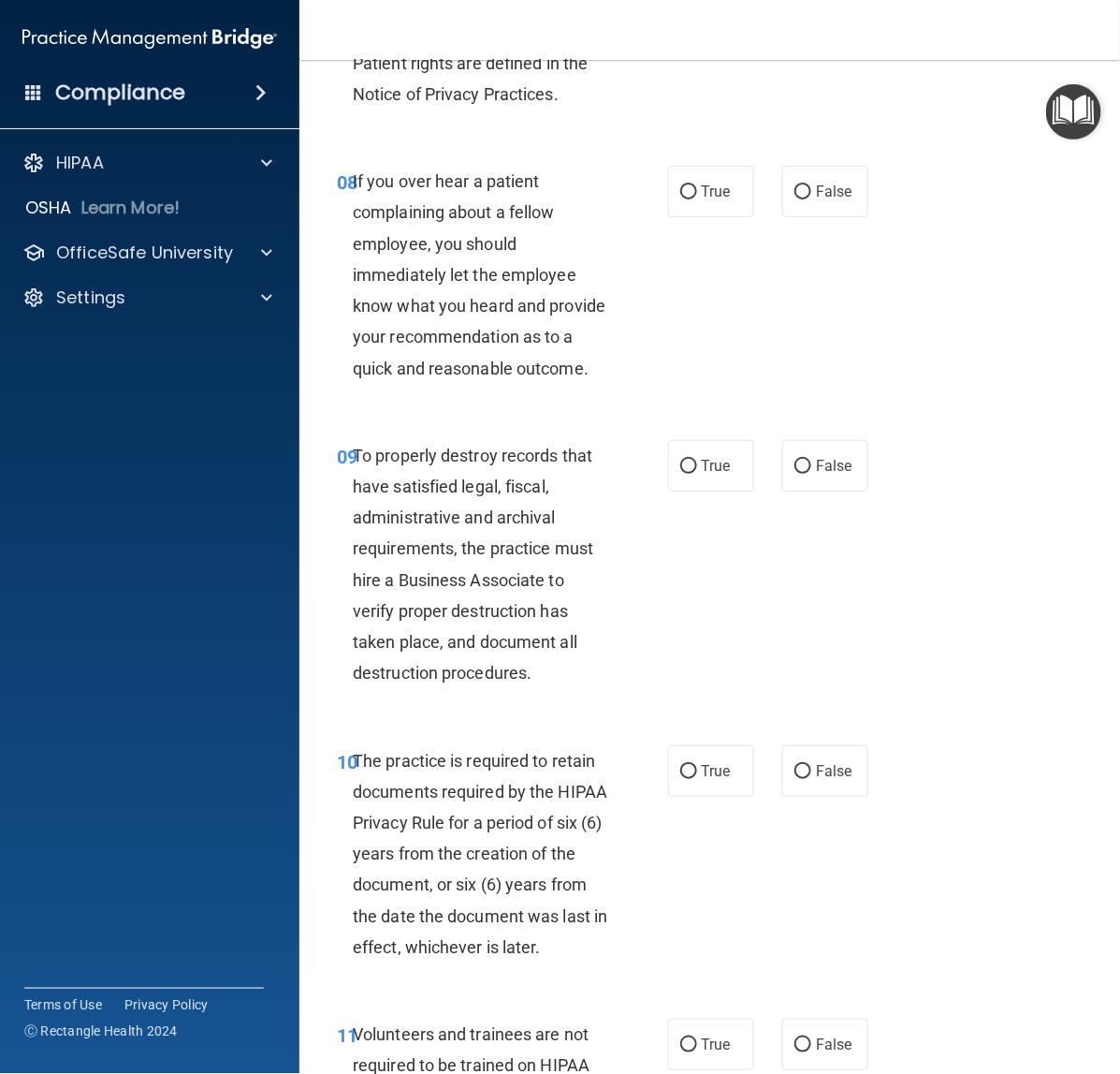
scroll to position [1755, 0]
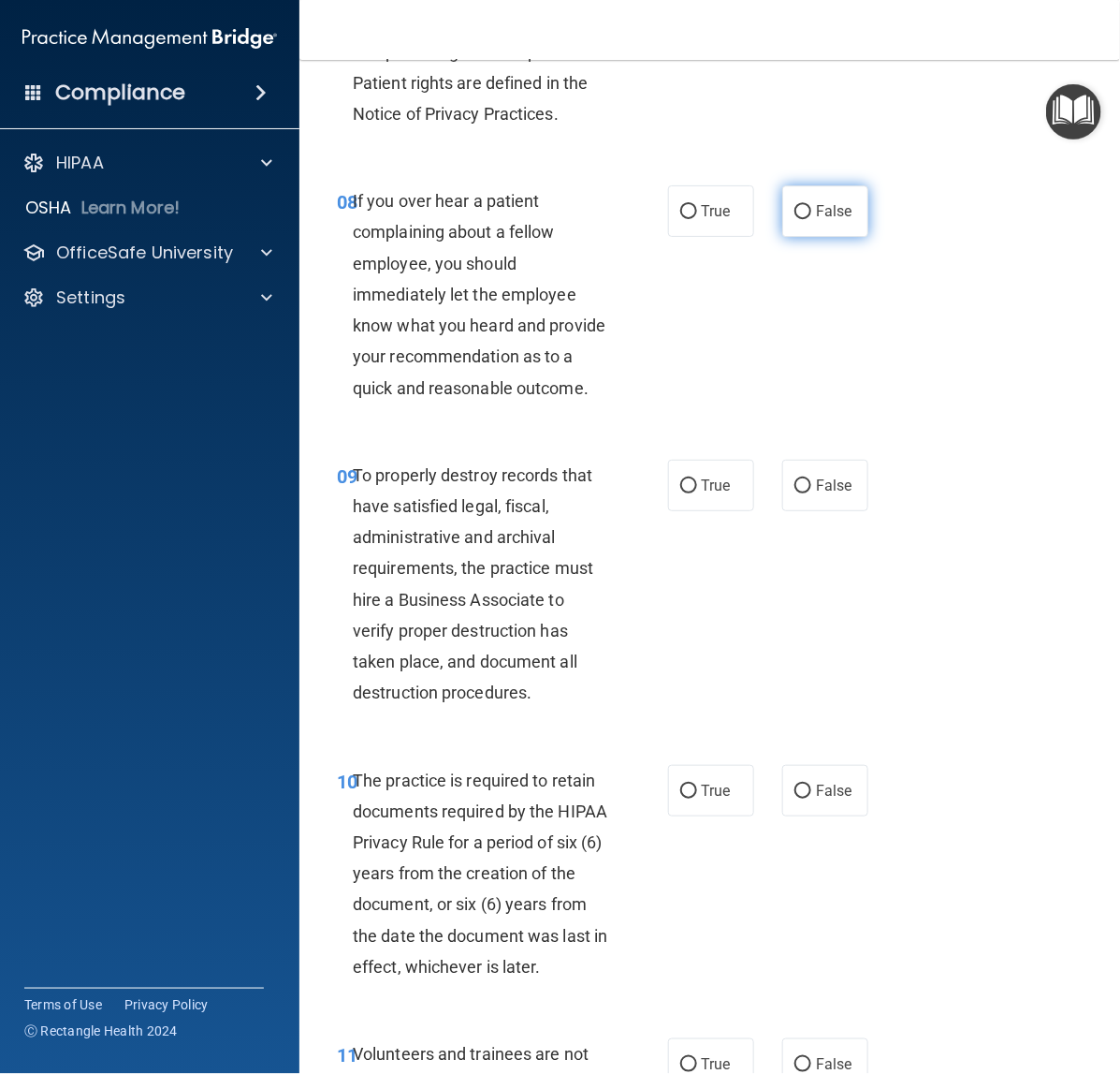
click at [783, 208] on label "False" at bounding box center [826, 212] width 87 height 52
click at [795, 208] on input "False" at bounding box center [804, 212] width 17 height 14
radio input "true"
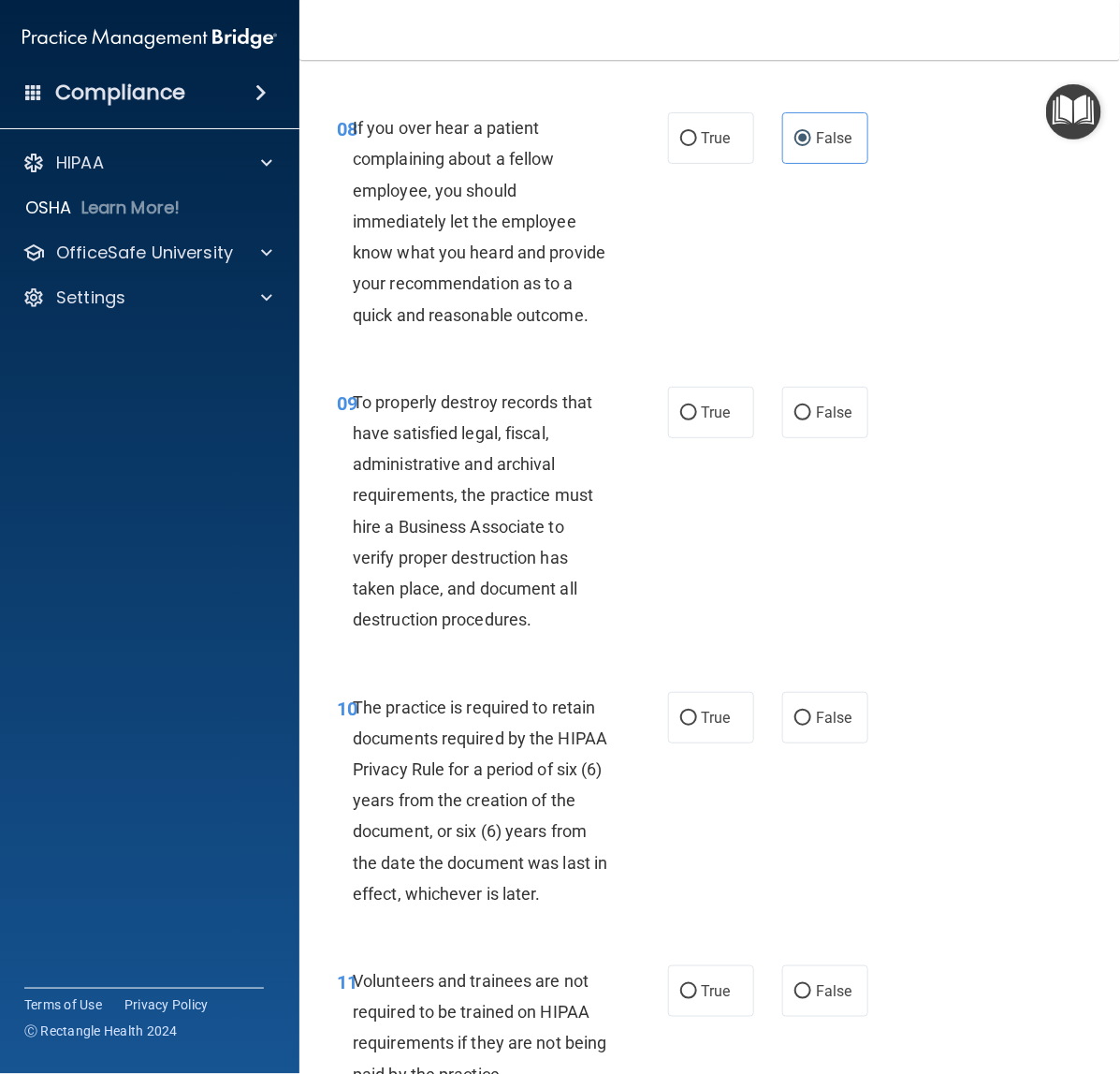
scroll to position [1989, 0]
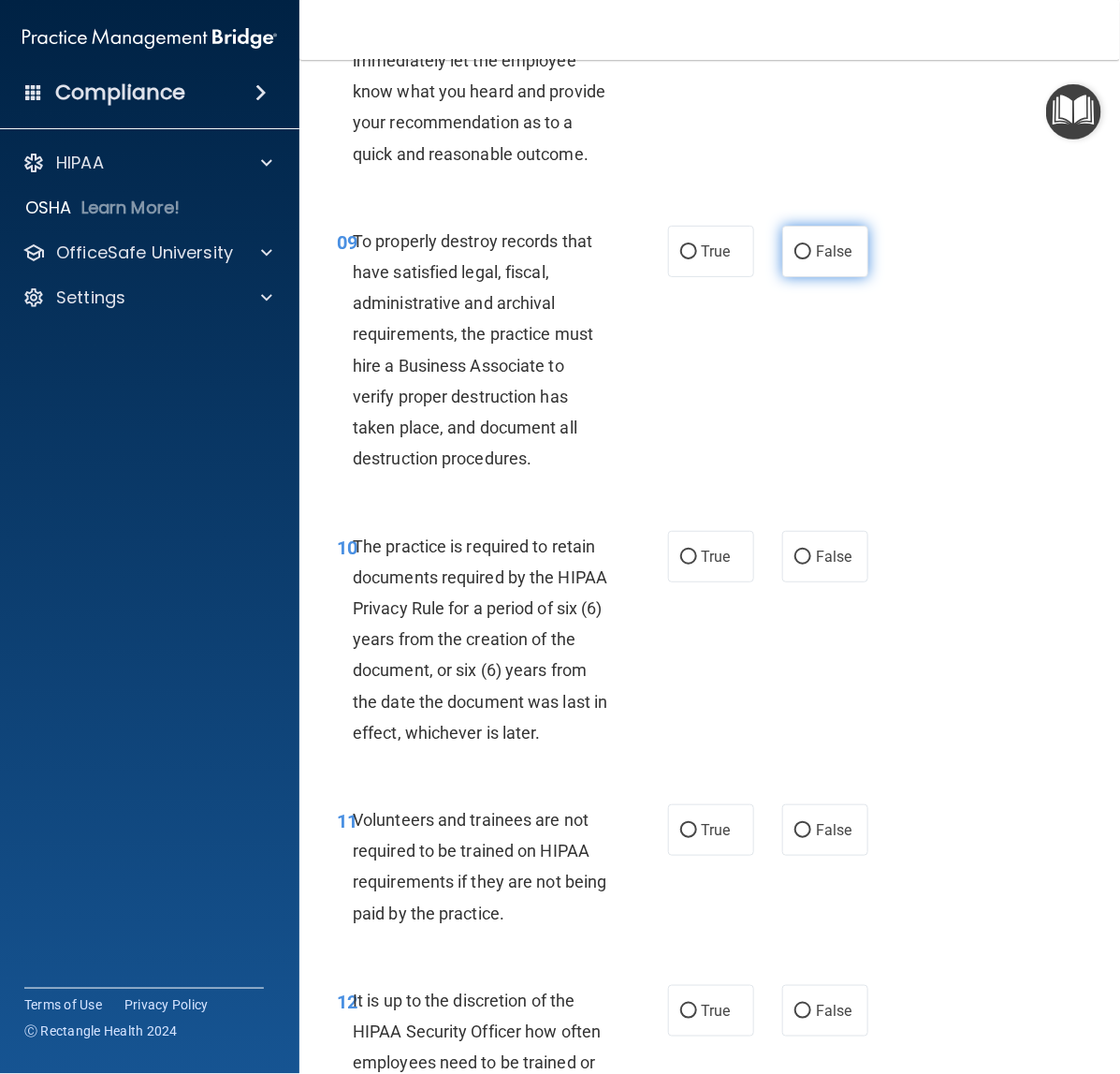
click at [816, 261] on span "False" at bounding box center [834, 251] width 37 height 17
click at [806, 260] on input "False" at bounding box center [804, 252] width 17 height 14
radio input "true"
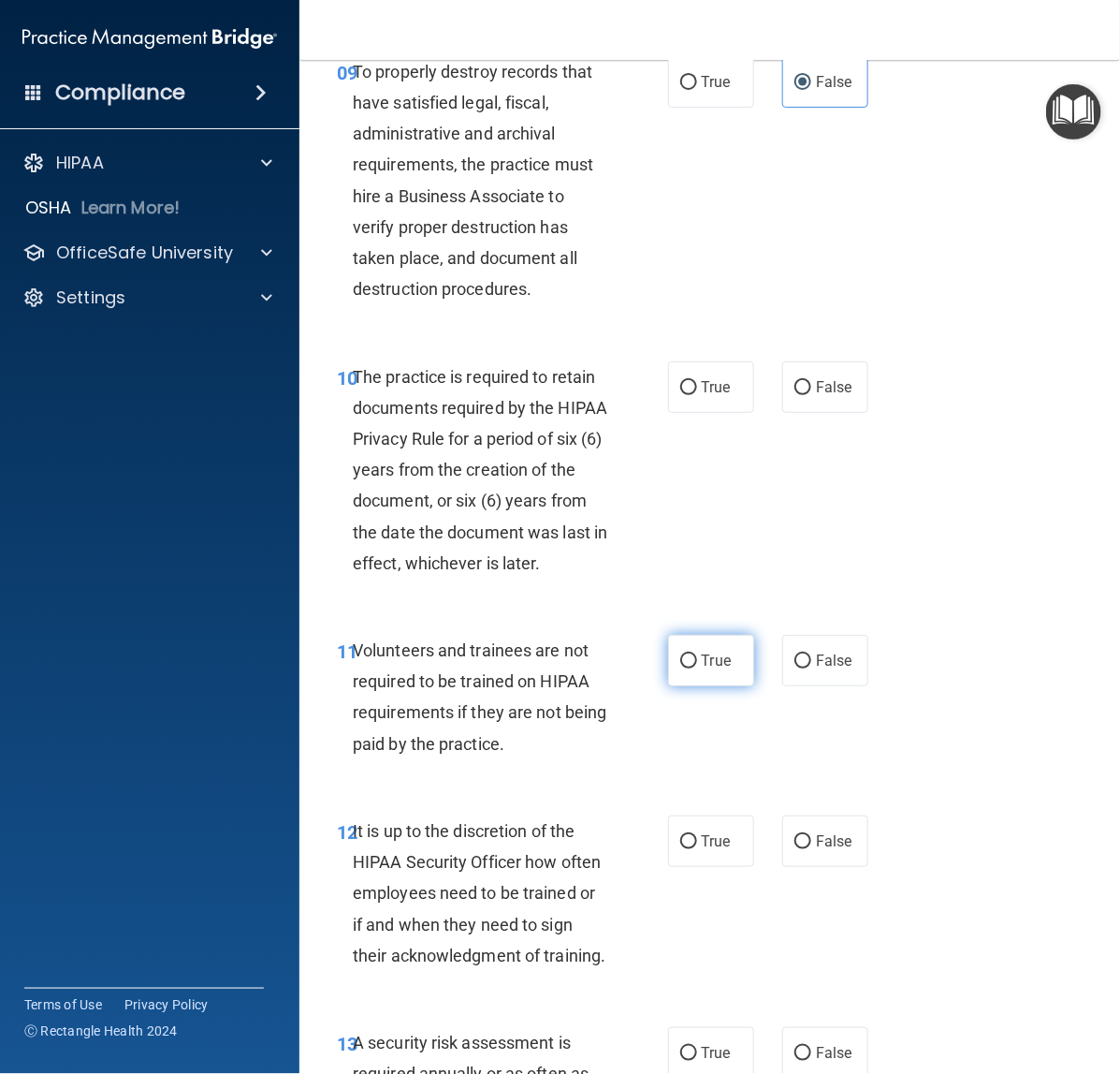
scroll to position [2340, 0]
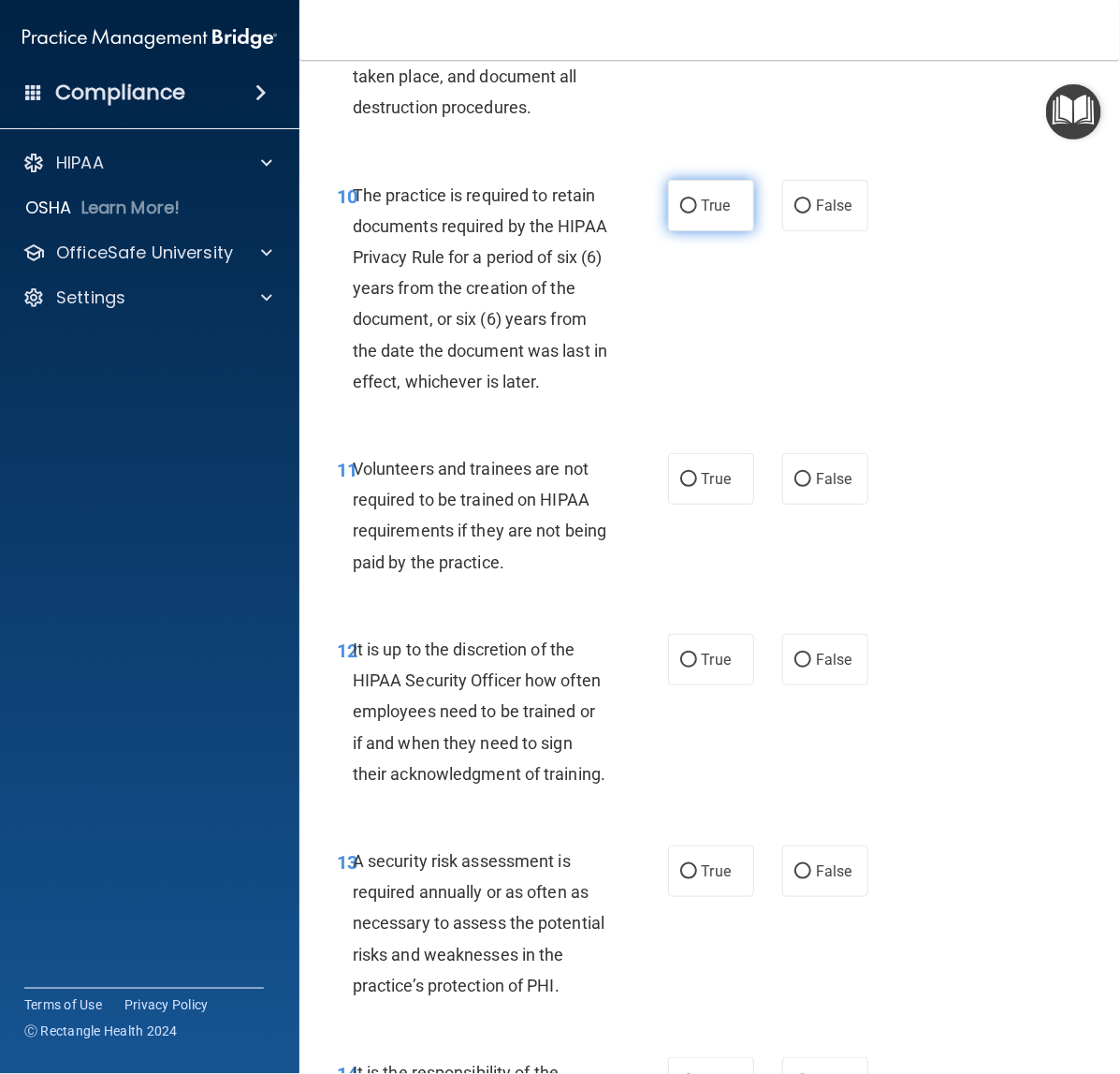
click at [675, 226] on label "True" at bounding box center [711, 206] width 87 height 52
click at [681, 213] on input "True" at bounding box center [689, 206] width 17 height 14
radio input "true"
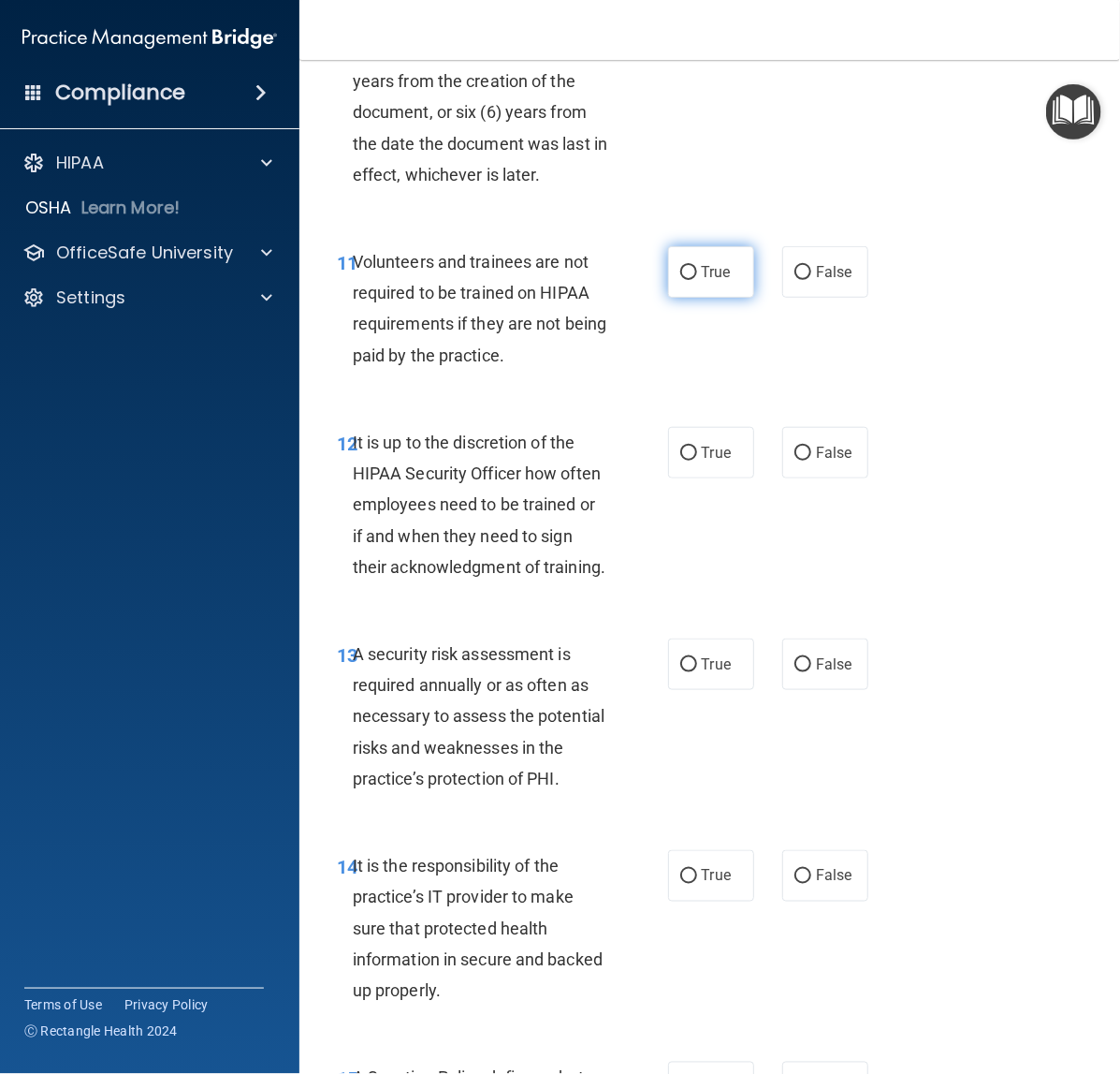
scroll to position [2574, 0]
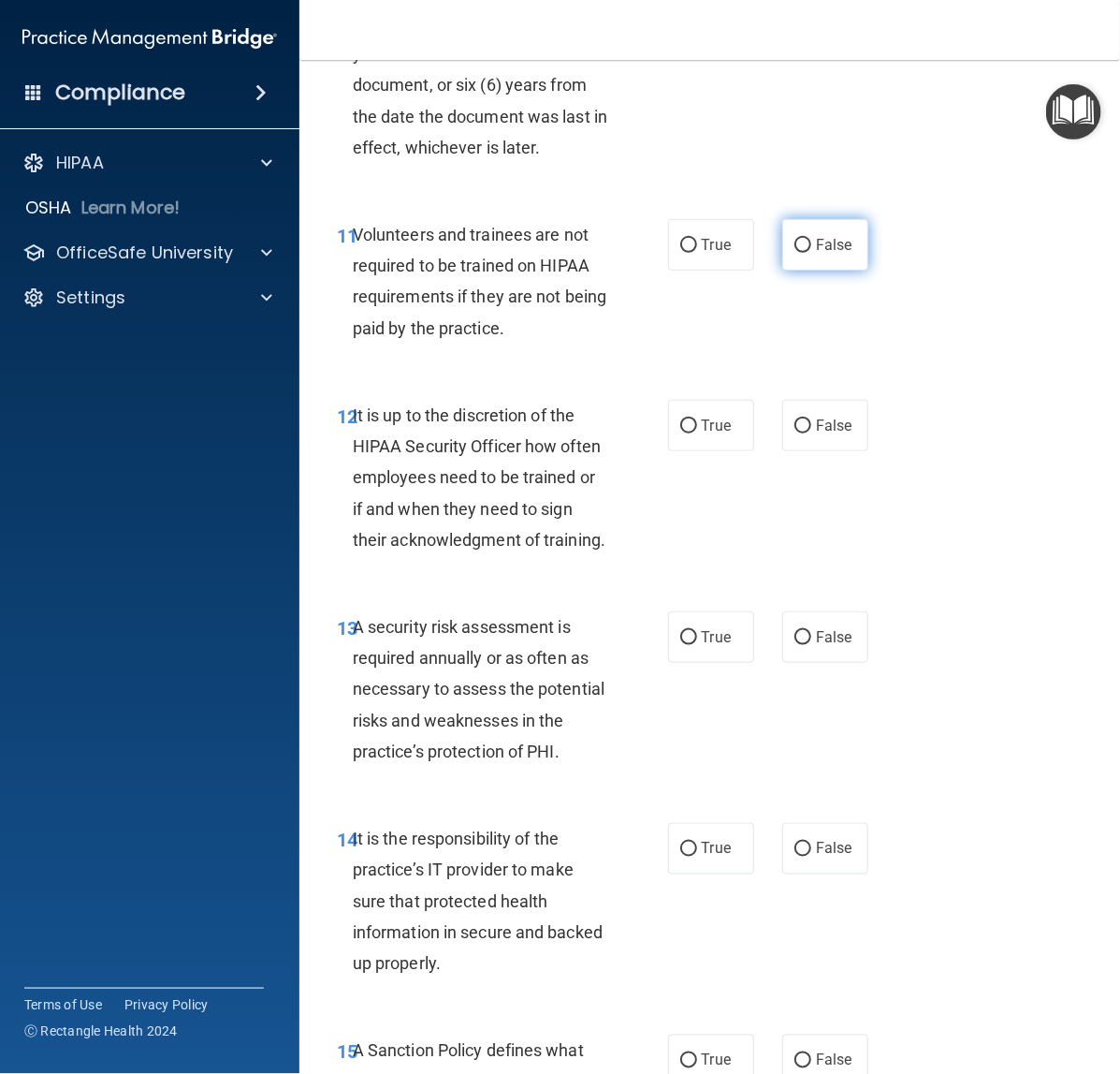
click at [819, 254] on span "False" at bounding box center [834, 244] width 37 height 17
click at [811, 253] on input "False" at bounding box center [804, 245] width 17 height 14
radio input "true"
click at [780, 427] on div "12 It is up to the discretion of the HIPAA Security Officer how often employees…" at bounding box center [709, 482] width 774 height 212
click at [792, 436] on label "False" at bounding box center [826, 426] width 87 height 52
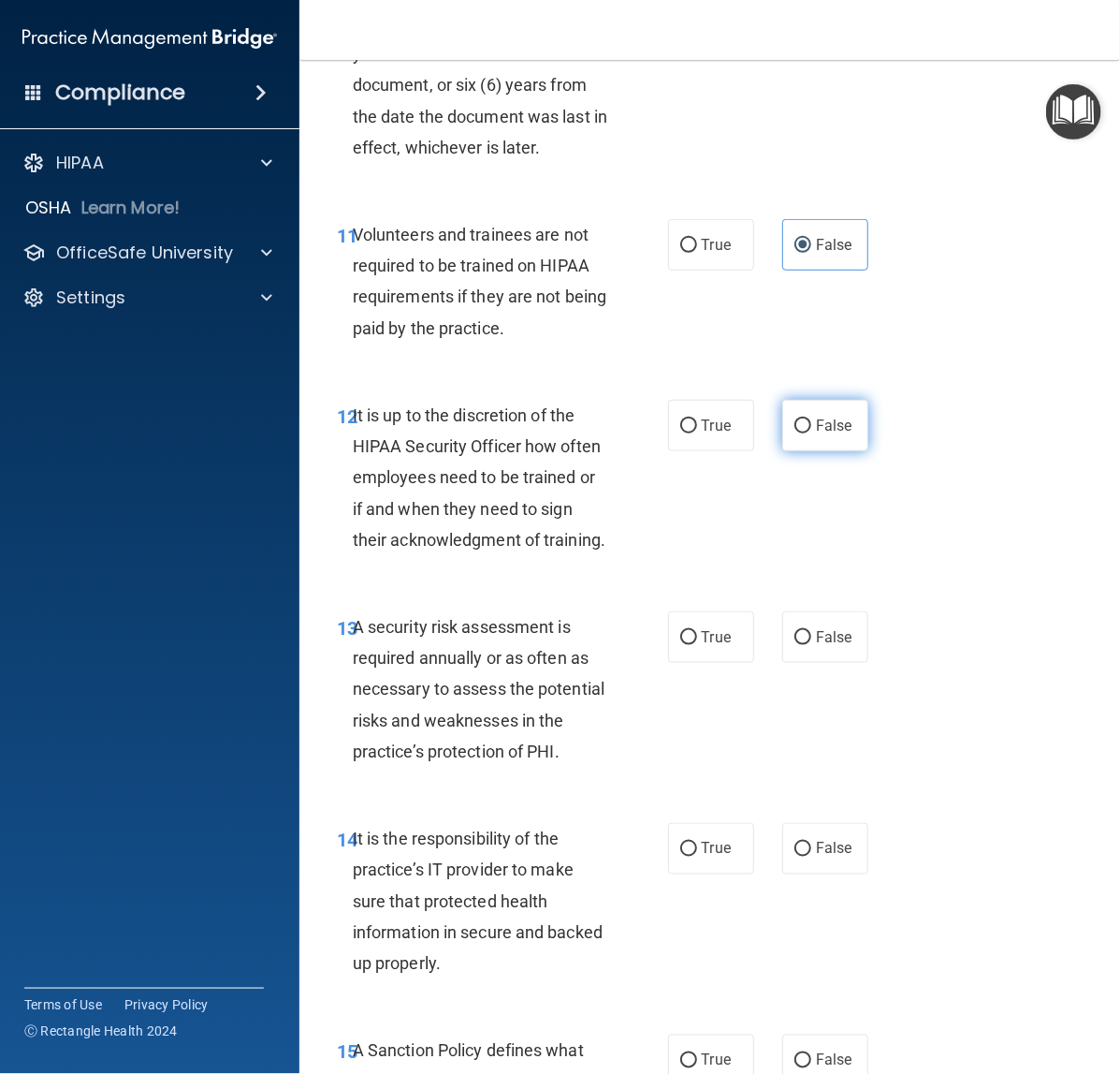
click at [795, 434] on input "False" at bounding box center [804, 426] width 17 height 14
radio input "true"
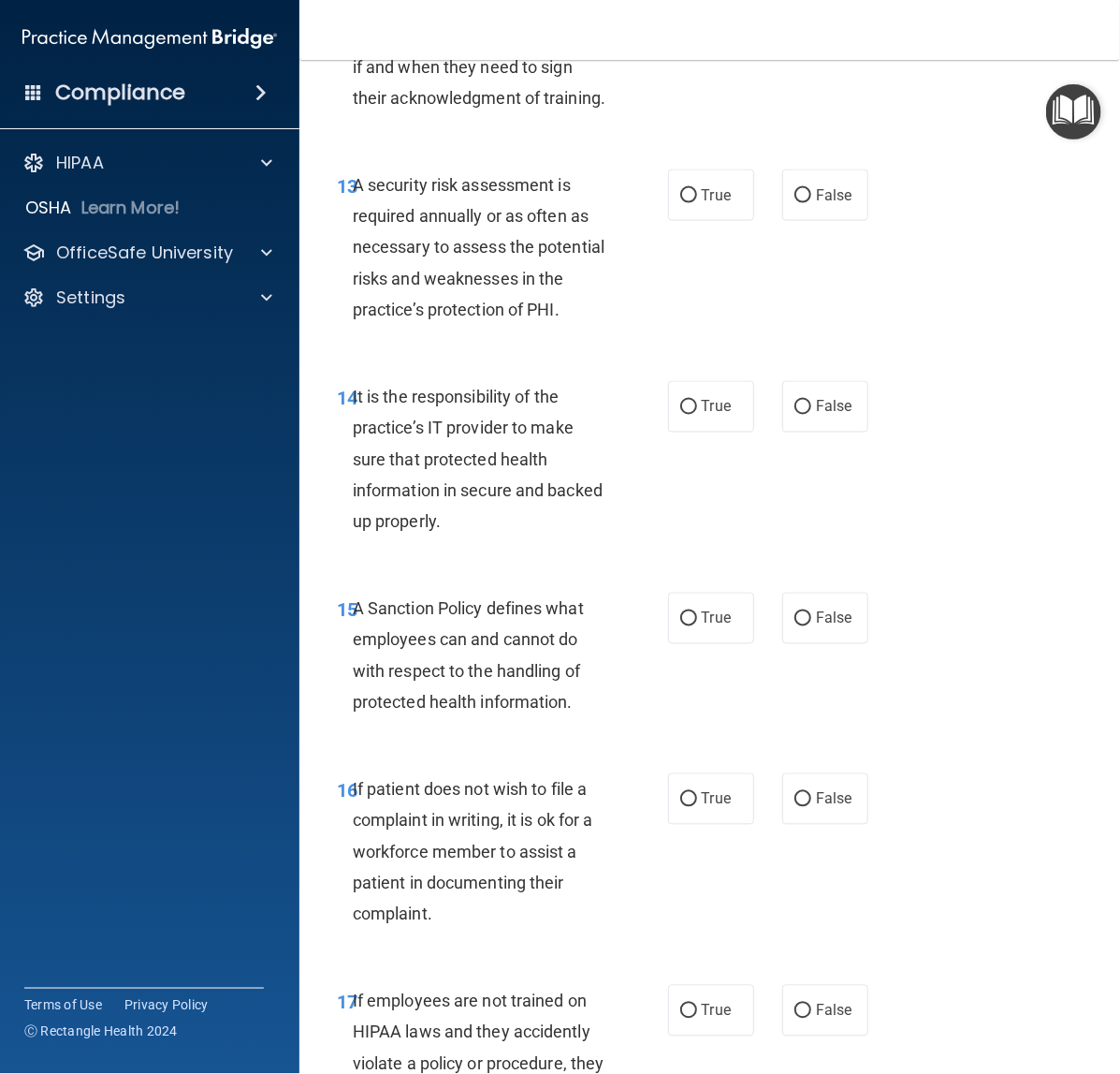
scroll to position [3042, 0]
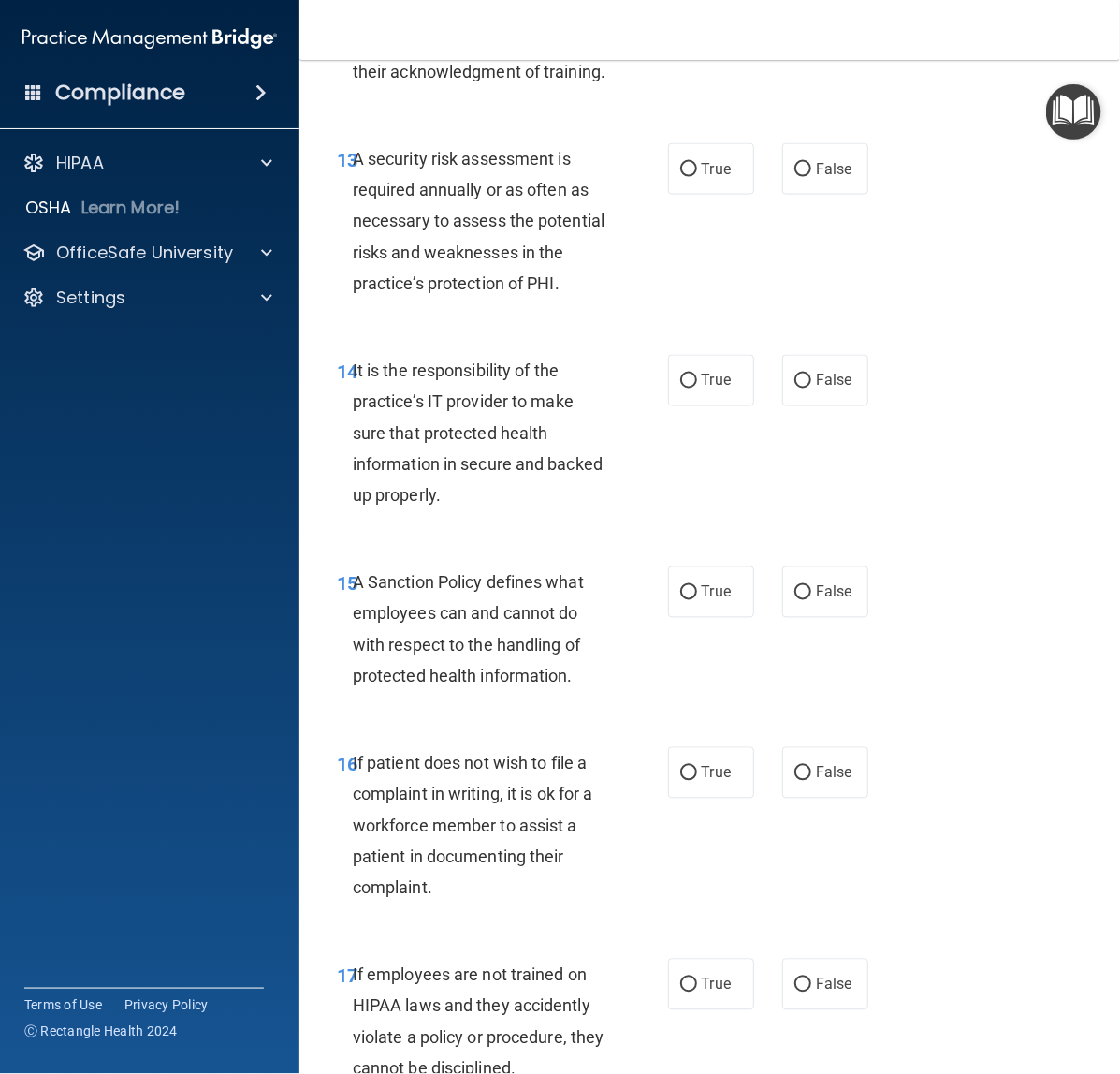
click at [695, 269] on div "13 A security risk assessment is required annually or as often as necessary to …" at bounding box center [709, 226] width 774 height 212
click at [694, 194] on label "True" at bounding box center [711, 169] width 87 height 52
click at [694, 177] on input "True" at bounding box center [689, 169] width 17 height 14
radio input "true"
click at [862, 407] on div "True False" at bounding box center [772, 381] width 208 height 52
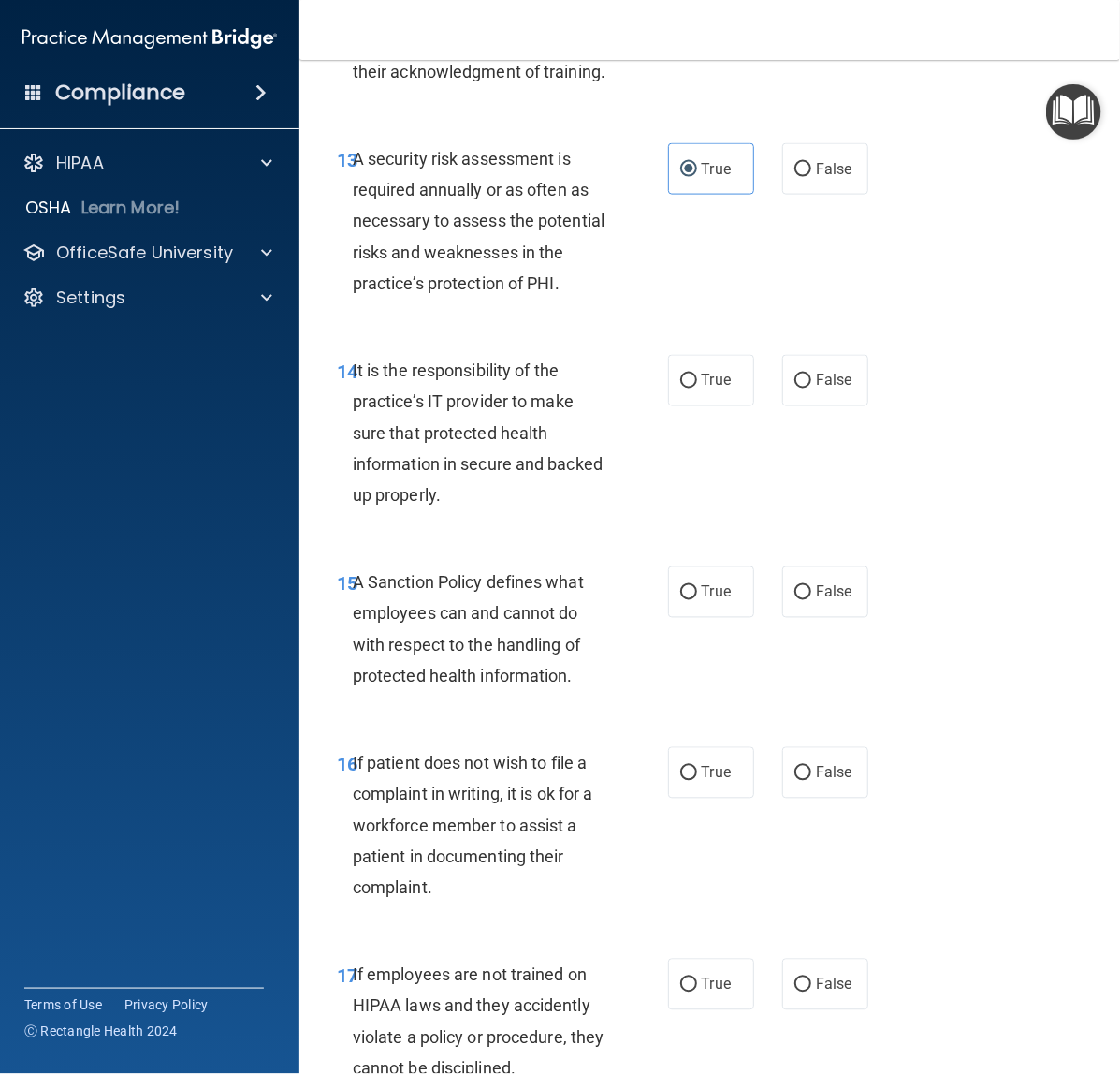
click at [859, 407] on div "True False" at bounding box center [772, 381] width 208 height 52
click at [838, 389] on span "False" at bounding box center [834, 381] width 37 height 17
click at [811, 388] on input "False" at bounding box center [804, 381] width 17 height 14
radio input "true"
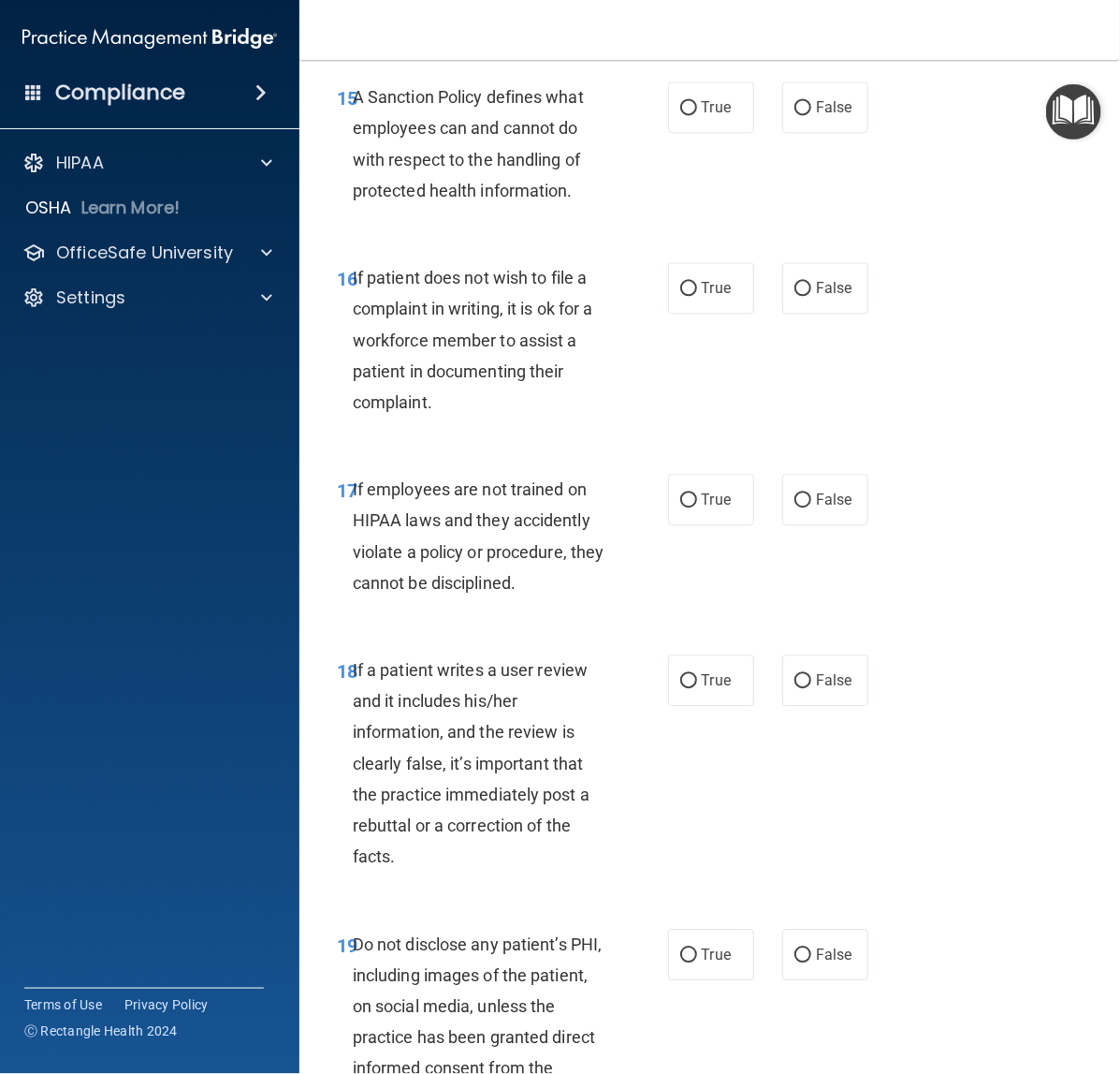
scroll to position [3628, 0]
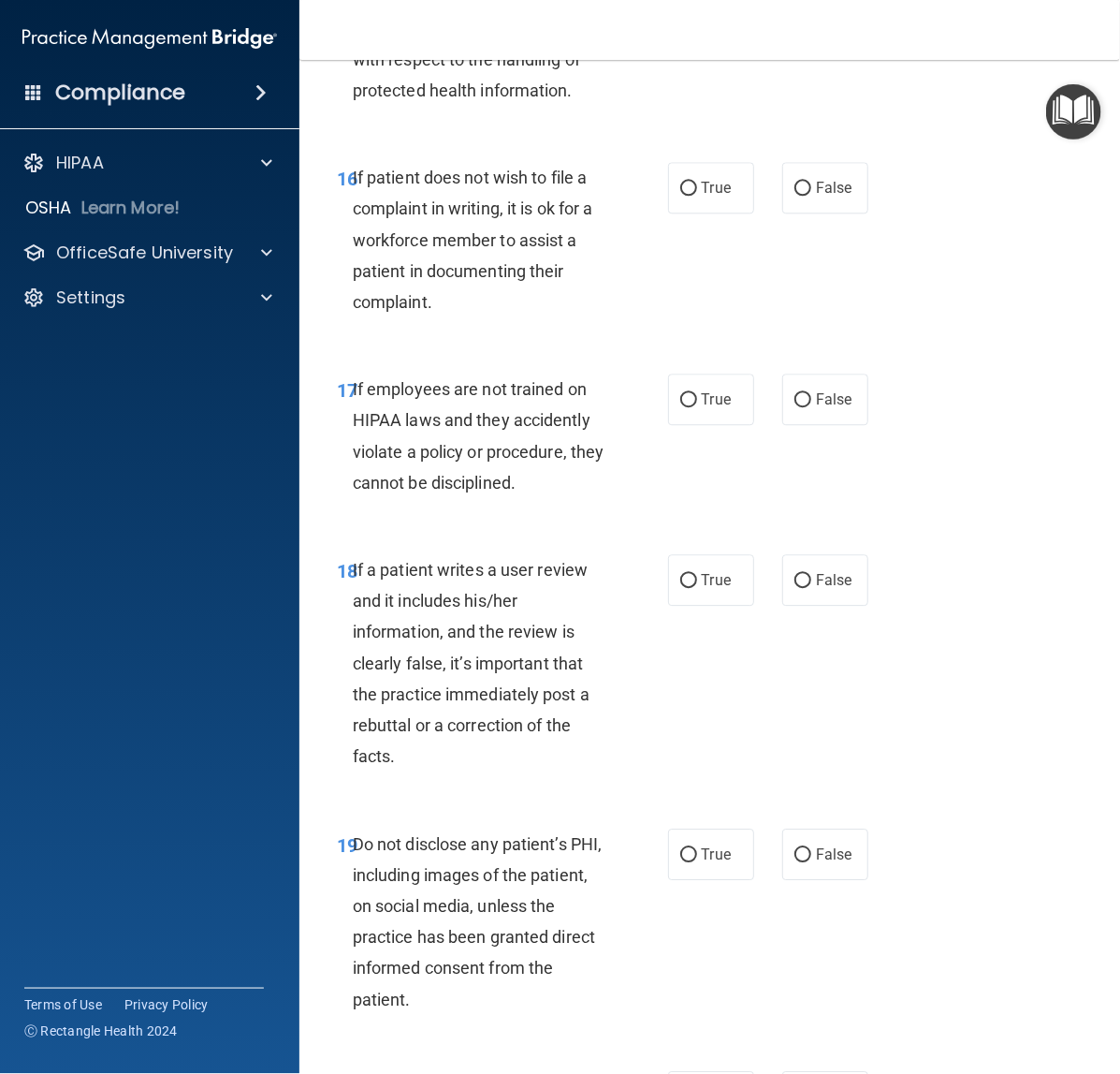
click at [819, 16] on span "False" at bounding box center [834, 7] width 37 height 17
click at [811, 15] on input "False" at bounding box center [804, 8] width 17 height 14
radio input "true"
drag, startPoint x: 744, startPoint y: 287, endPoint x: 722, endPoint y: 290, distance: 22.2
click at [730, 213] on div "True False" at bounding box center [772, 187] width 208 height 52
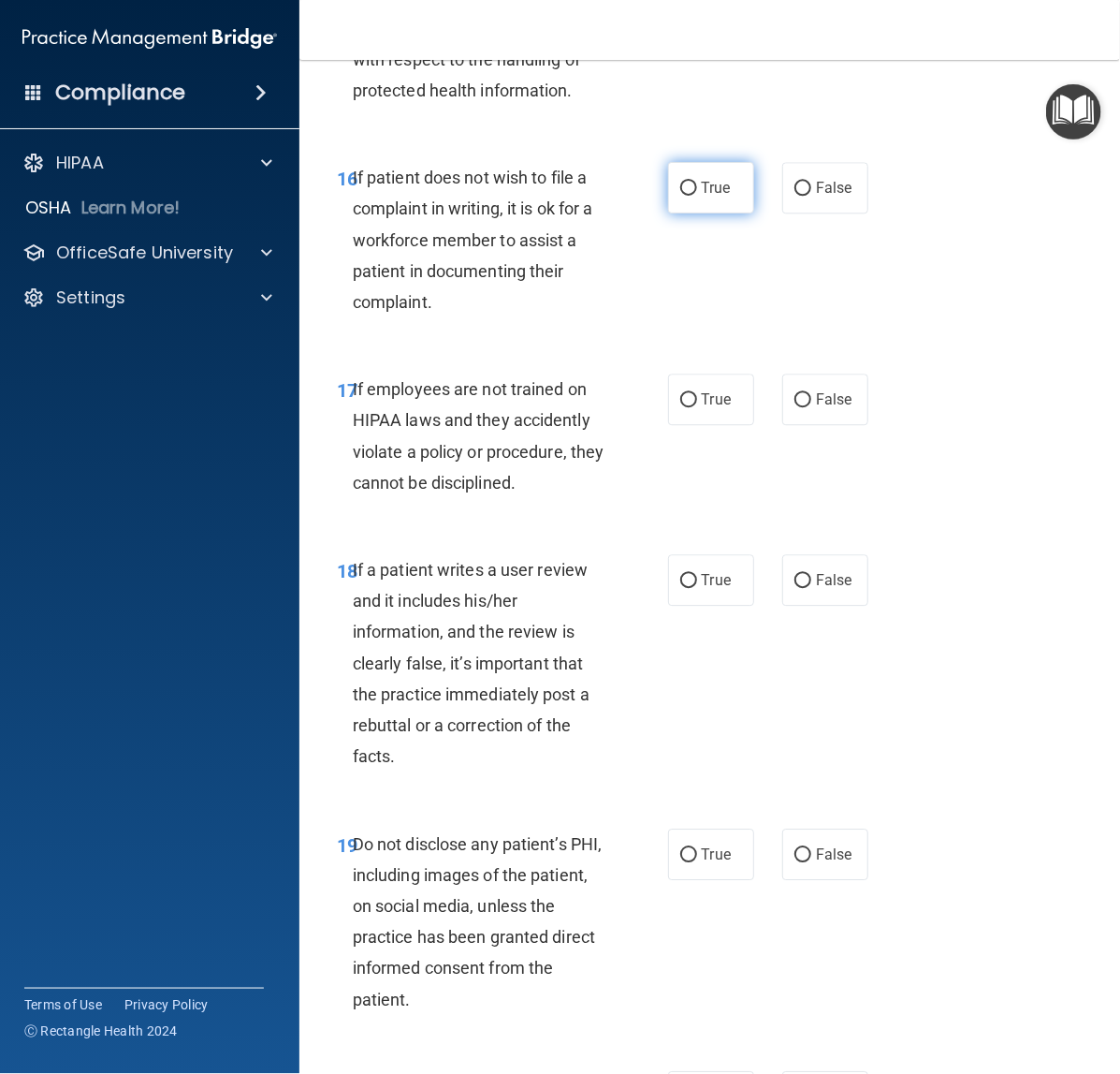
click at [722, 196] on span "True" at bounding box center [716, 187] width 29 height 17
click at [697, 195] on input "True" at bounding box center [689, 188] width 17 height 14
radio input "true"
click at [816, 408] on span "False" at bounding box center [834, 399] width 37 height 17
click at [811, 407] on input "False" at bounding box center [804, 400] width 17 height 14
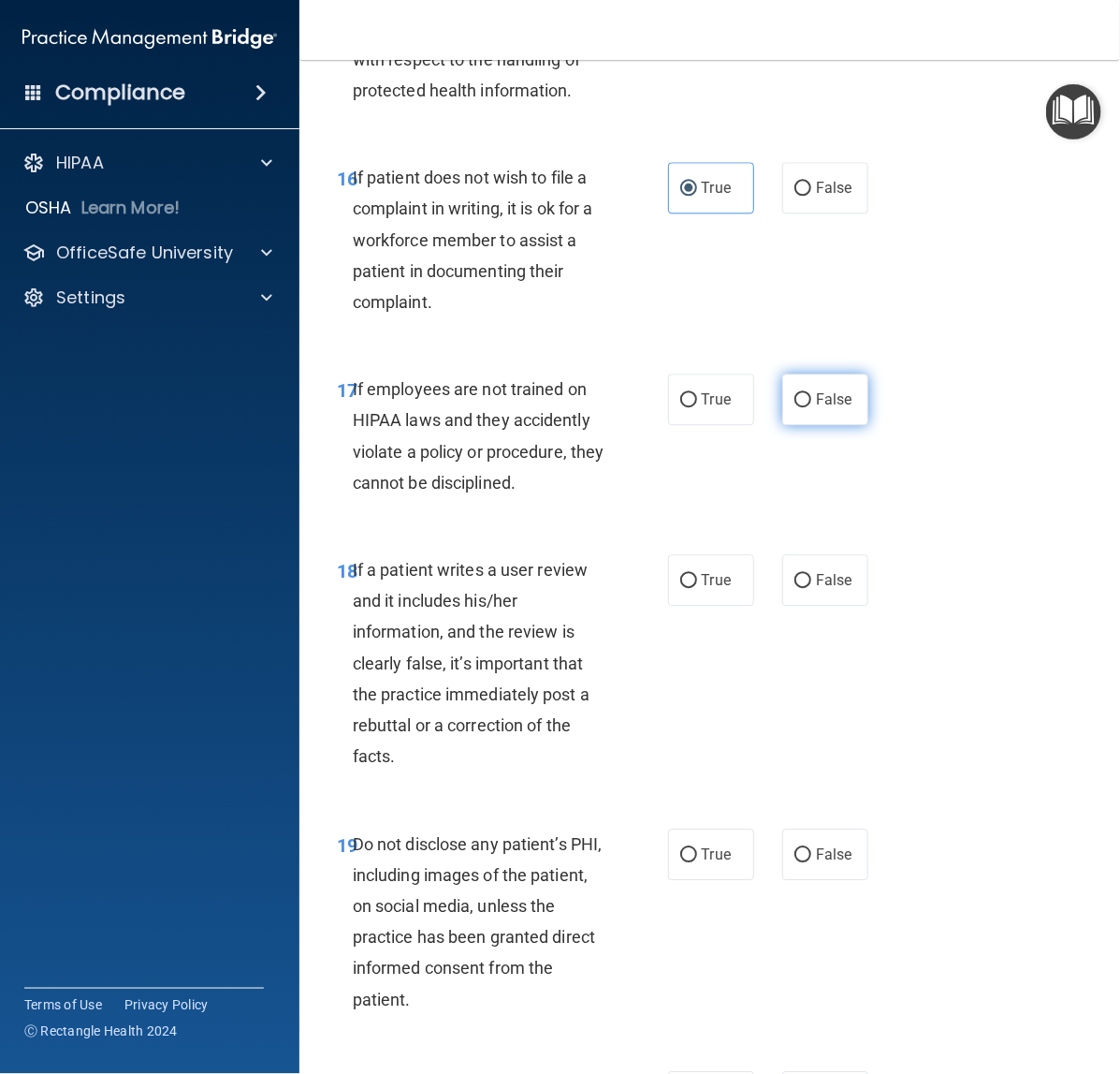
radio input "true"
click at [824, 606] on label "False" at bounding box center [826, 580] width 87 height 52
click at [811, 587] on input "False" at bounding box center [804, 581] width 17 height 14
radio input "true"
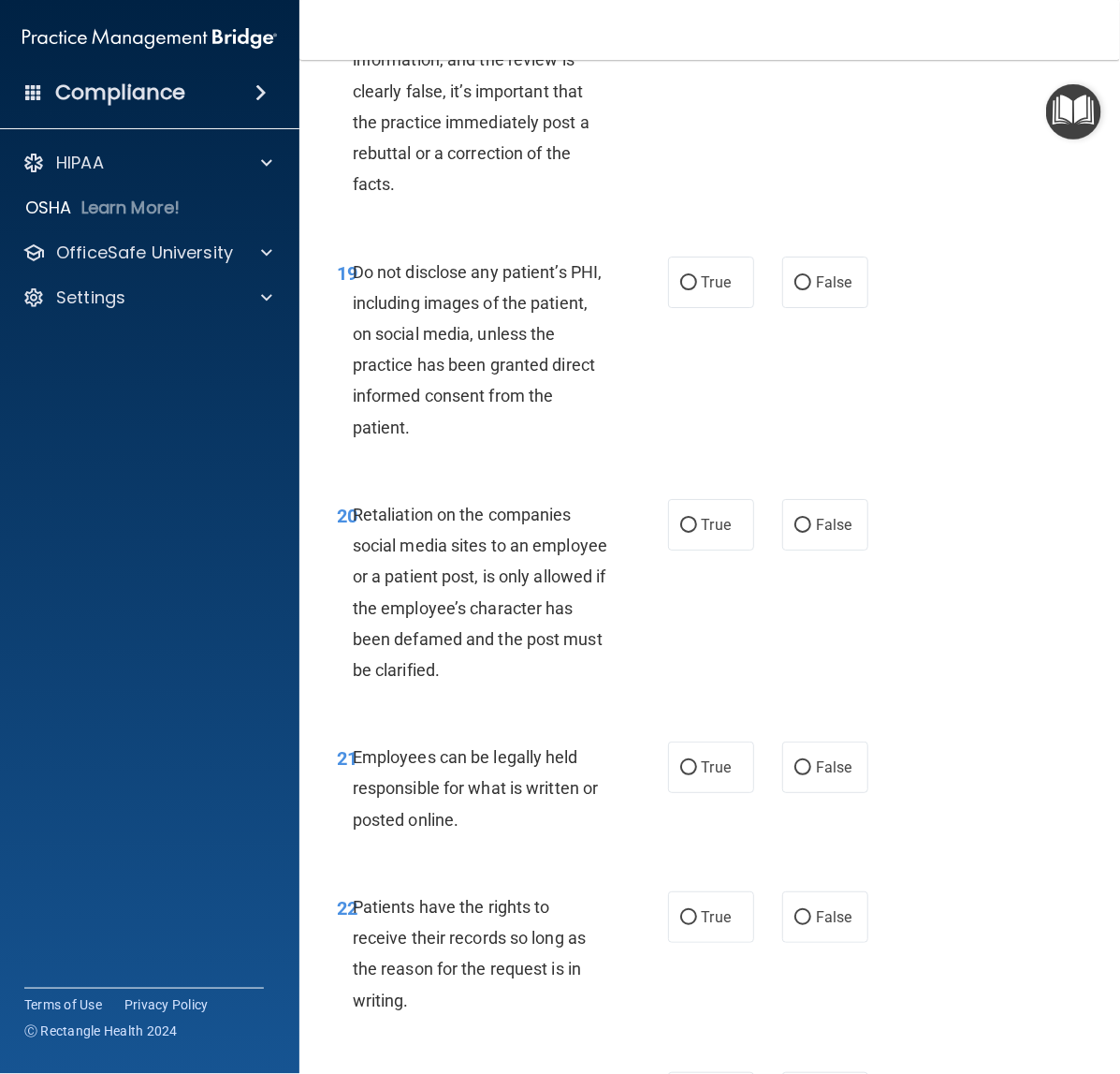
scroll to position [4212, 0]
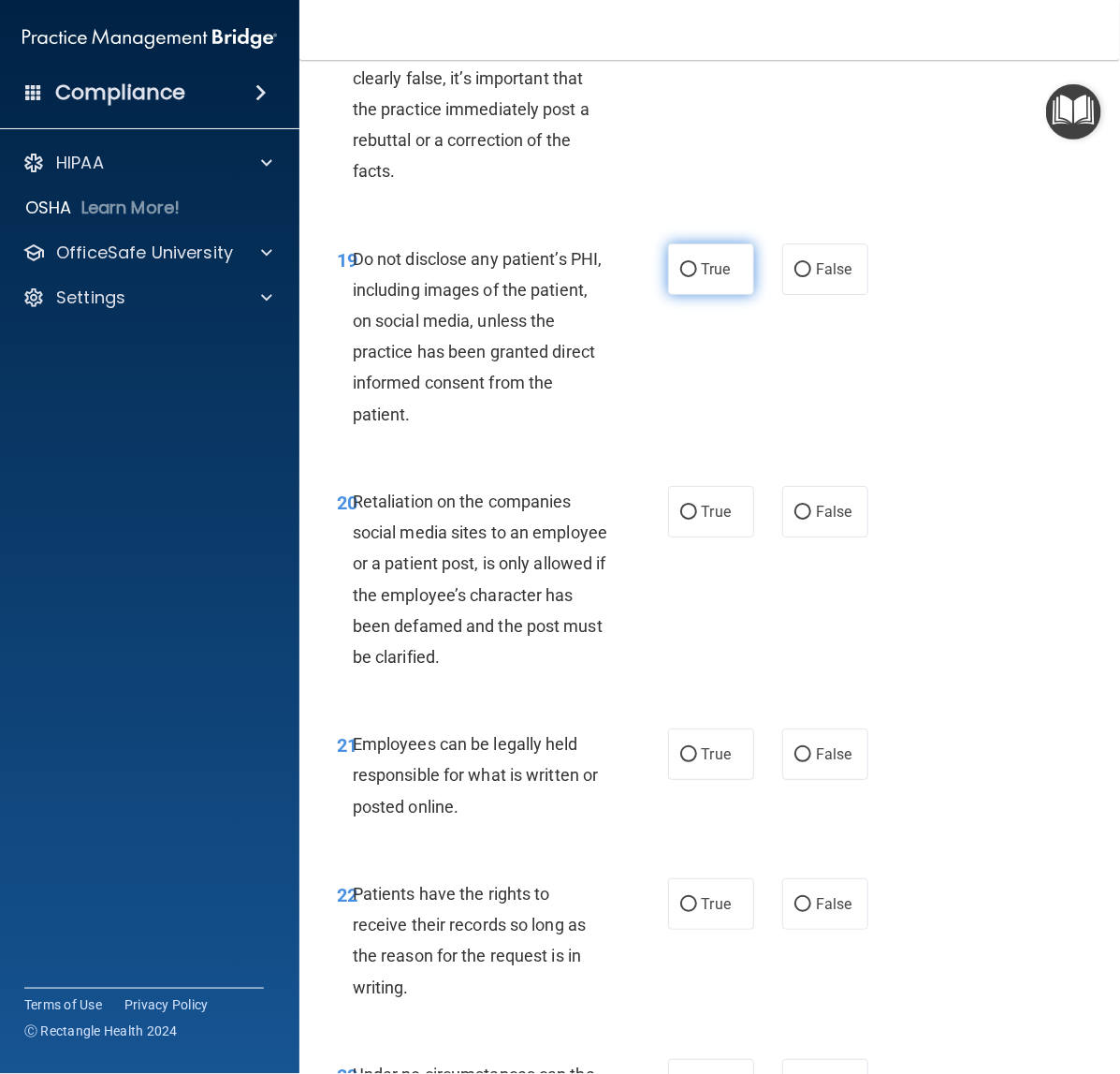
click at [668, 295] on label "True" at bounding box center [711, 269] width 87 height 52
click at [681, 277] on input "True" at bounding box center [689, 270] width 17 height 14
radio input "true"
click at [783, 537] on label "False" at bounding box center [826, 512] width 87 height 52
click at [795, 519] on input "False" at bounding box center [804, 512] width 17 height 14
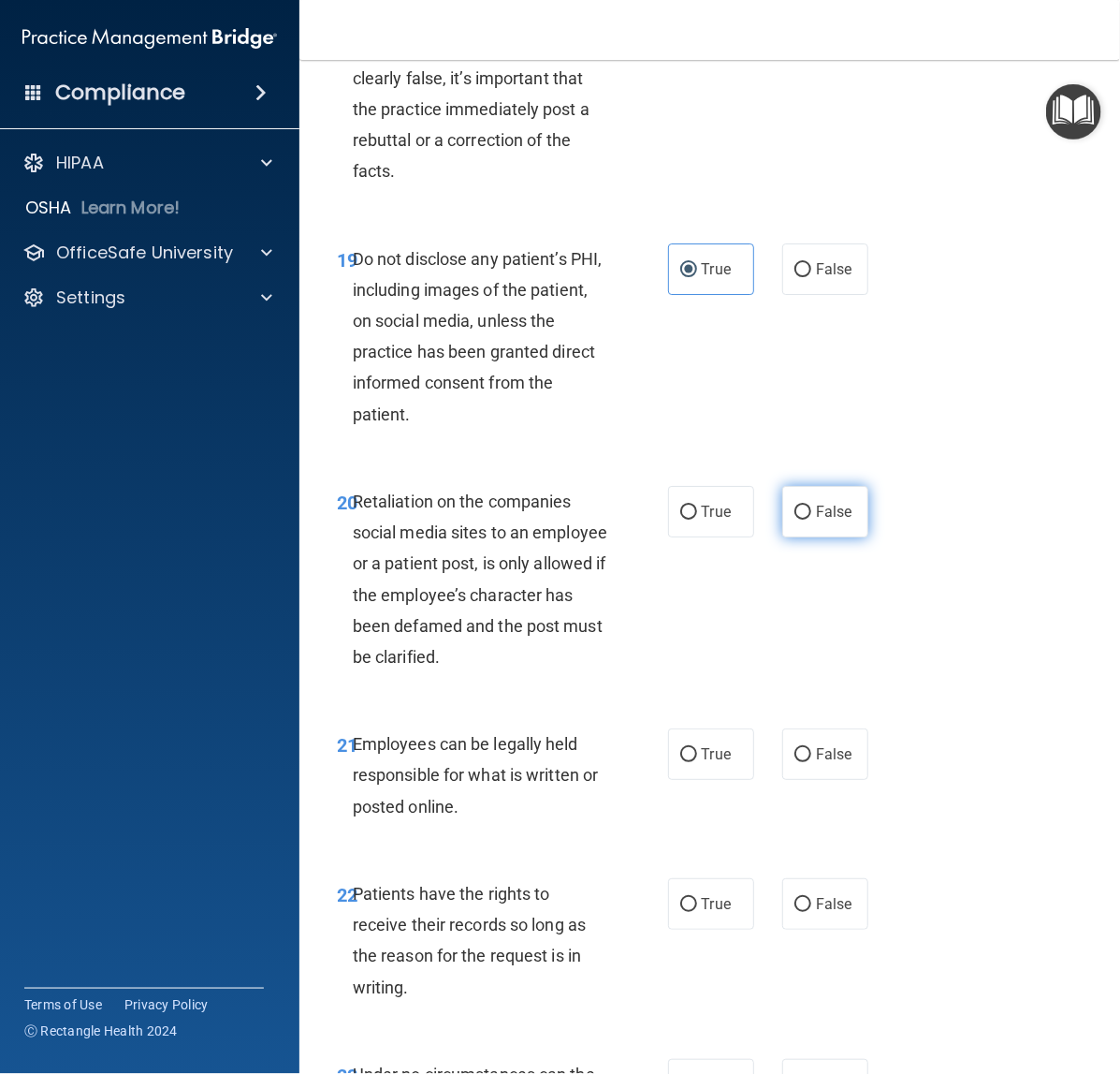
radio input "true"
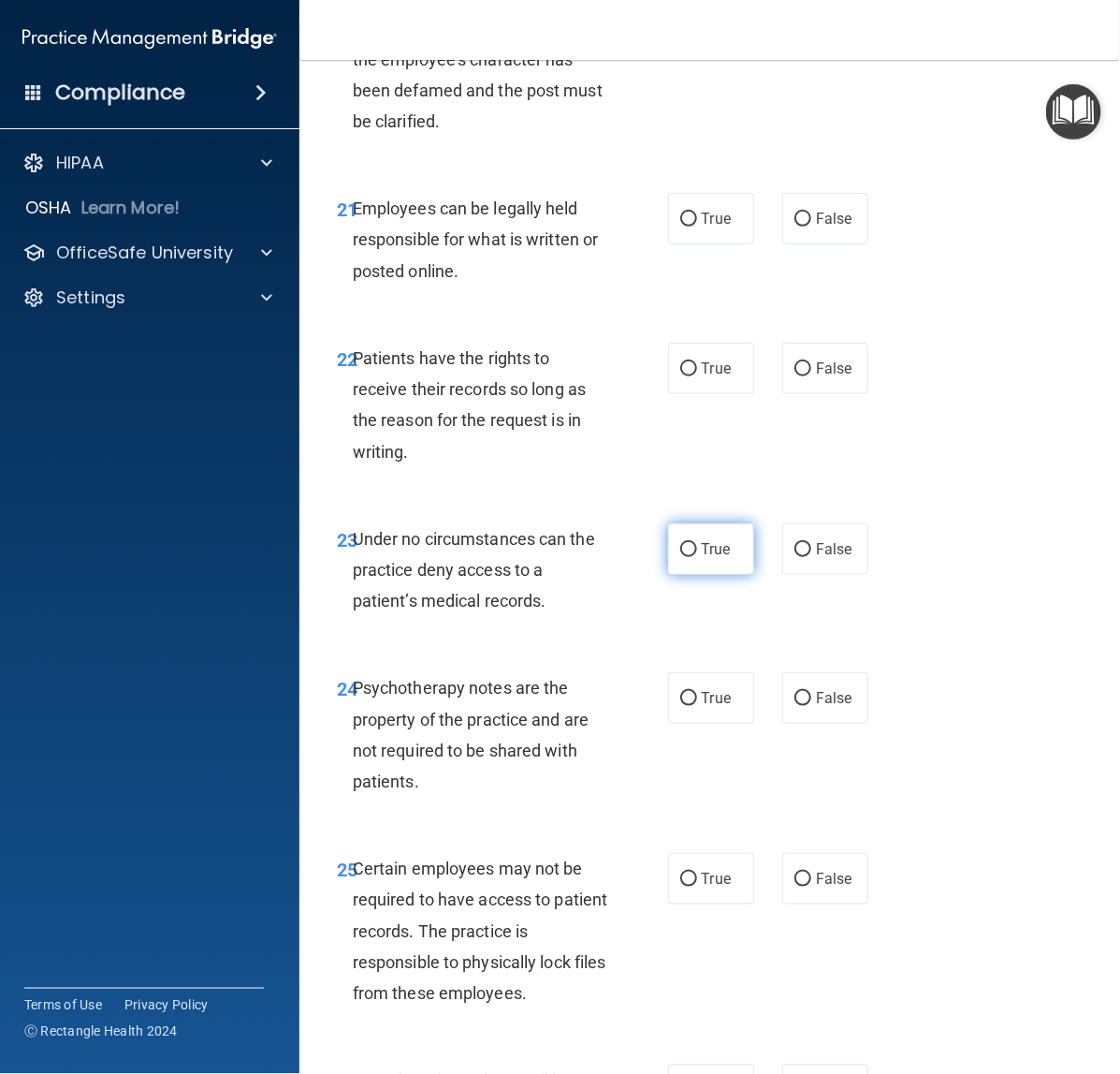
scroll to position [4797, 0]
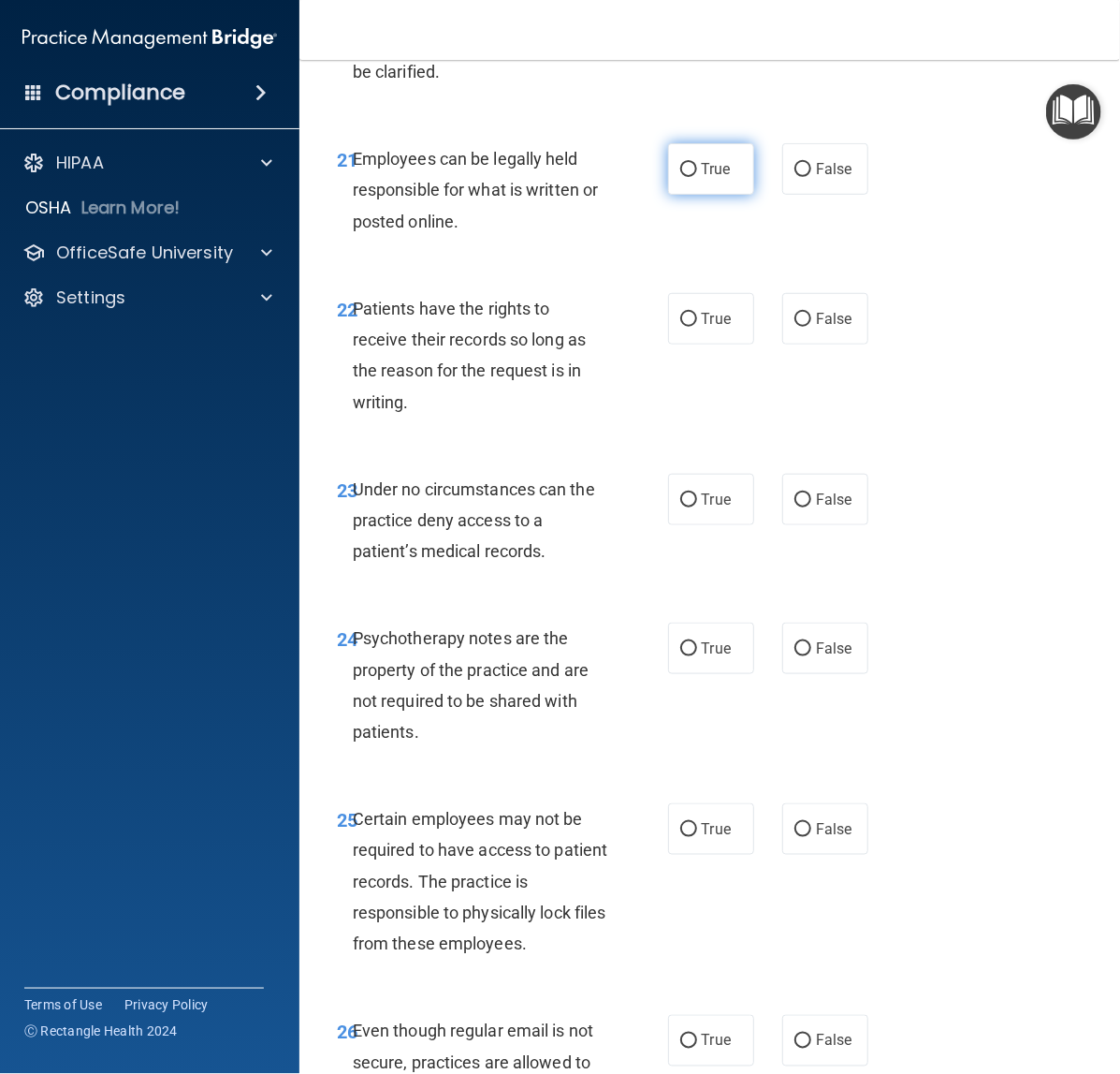
click at [708, 178] on span "True" at bounding box center [716, 168] width 29 height 17
click at [697, 177] on input "True" at bounding box center [689, 169] width 17 height 14
radio input "true"
click at [826, 344] on label "False" at bounding box center [826, 319] width 87 height 52
click at [811, 327] on input "False" at bounding box center [804, 319] width 17 height 14
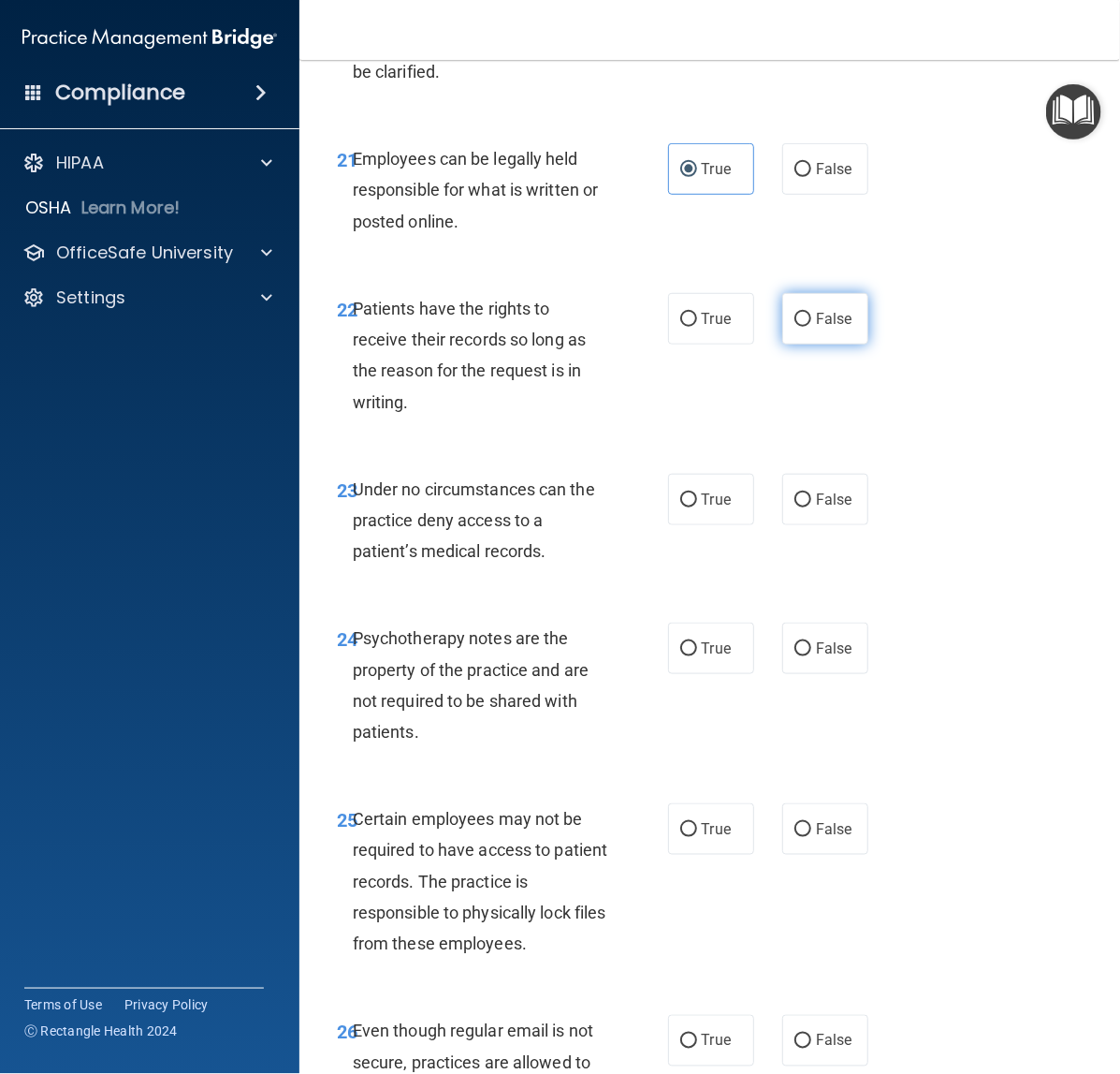
radio input "true"
click at [783, 525] on label "False" at bounding box center [826, 500] width 87 height 52
click at [795, 508] on input "False" at bounding box center [804, 500] width 17 height 14
radio input "true"
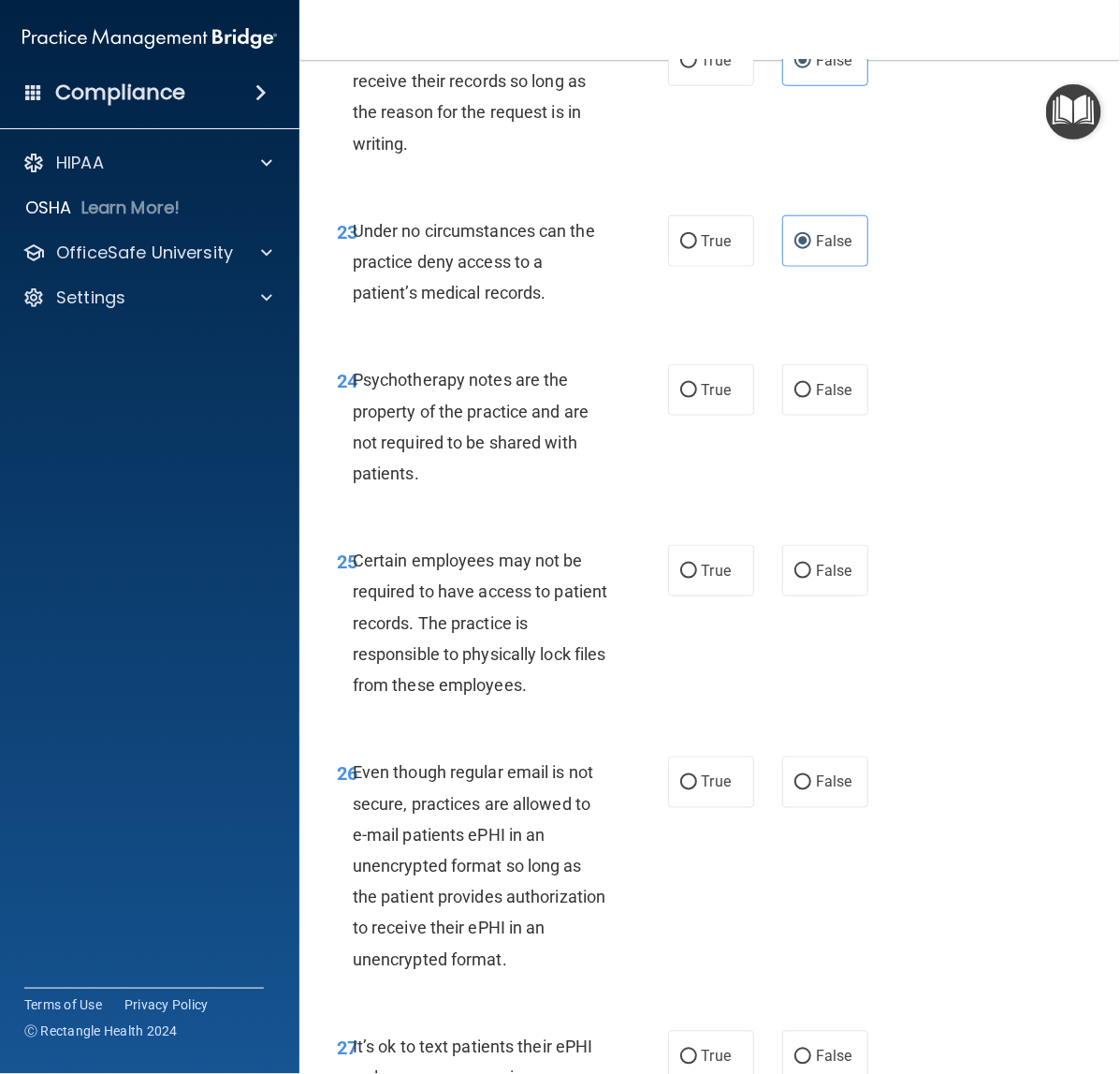
scroll to position [5265, 0]
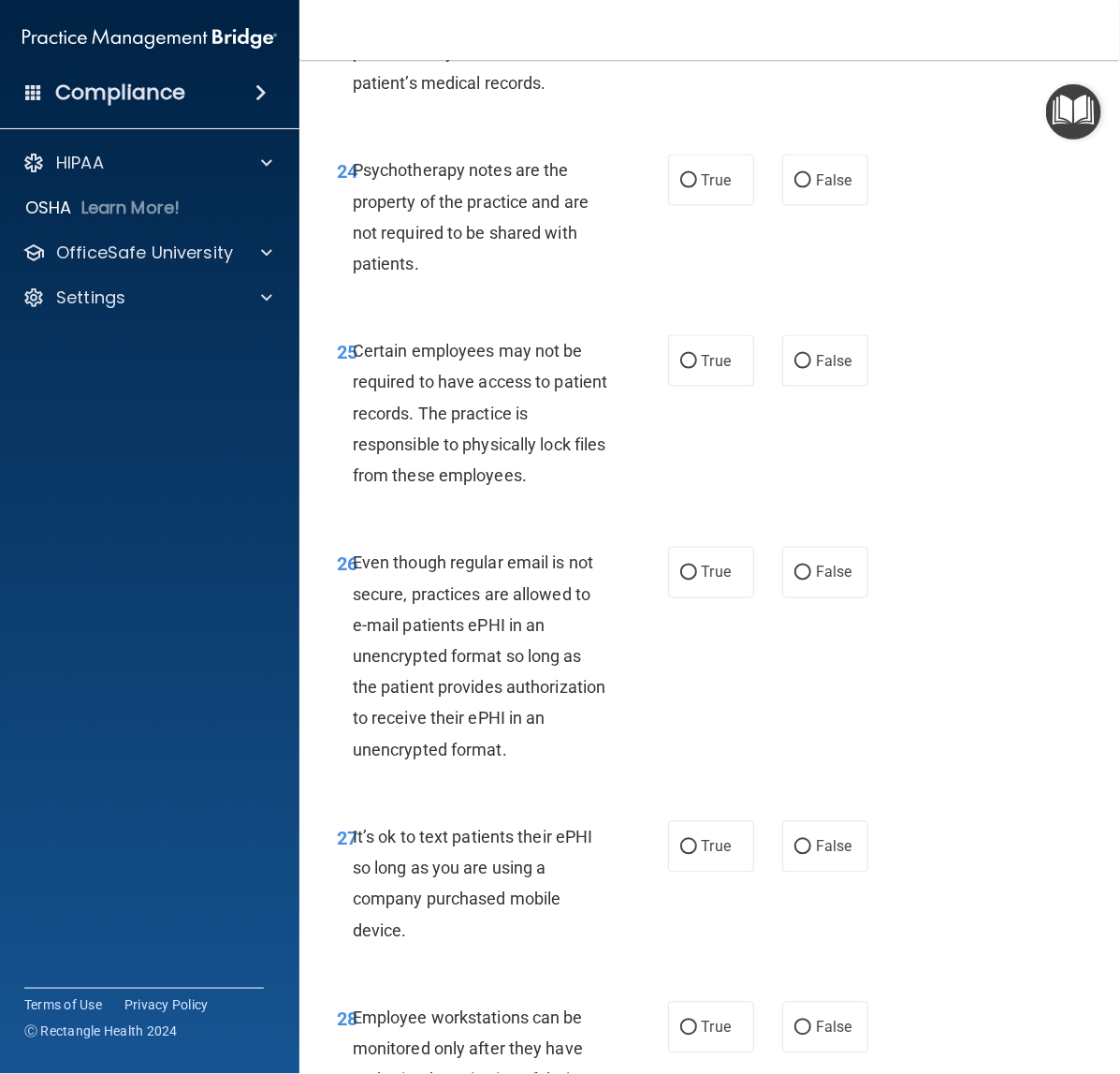
click at [660, 288] on div "24 Psychotherapy notes are the property of the practice and are not required to…" at bounding box center [502, 221] width 387 height 134
click at [681, 188] on input "True" at bounding box center [689, 181] width 17 height 14
radio input "true"
click at [705, 387] on label "True" at bounding box center [711, 362] width 87 height 52
click at [697, 369] on input "True" at bounding box center [689, 362] width 17 height 14
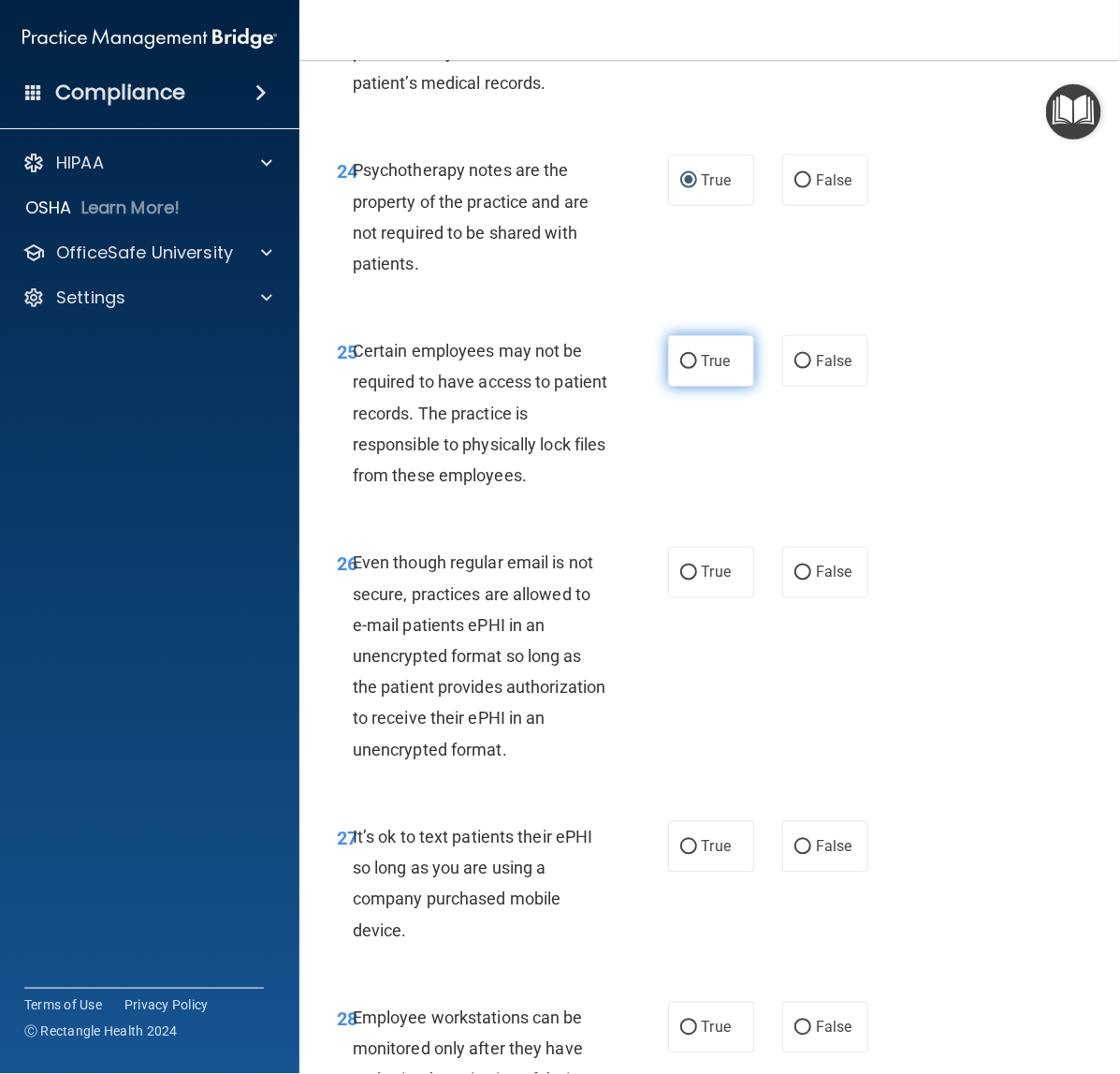
radio input "true"
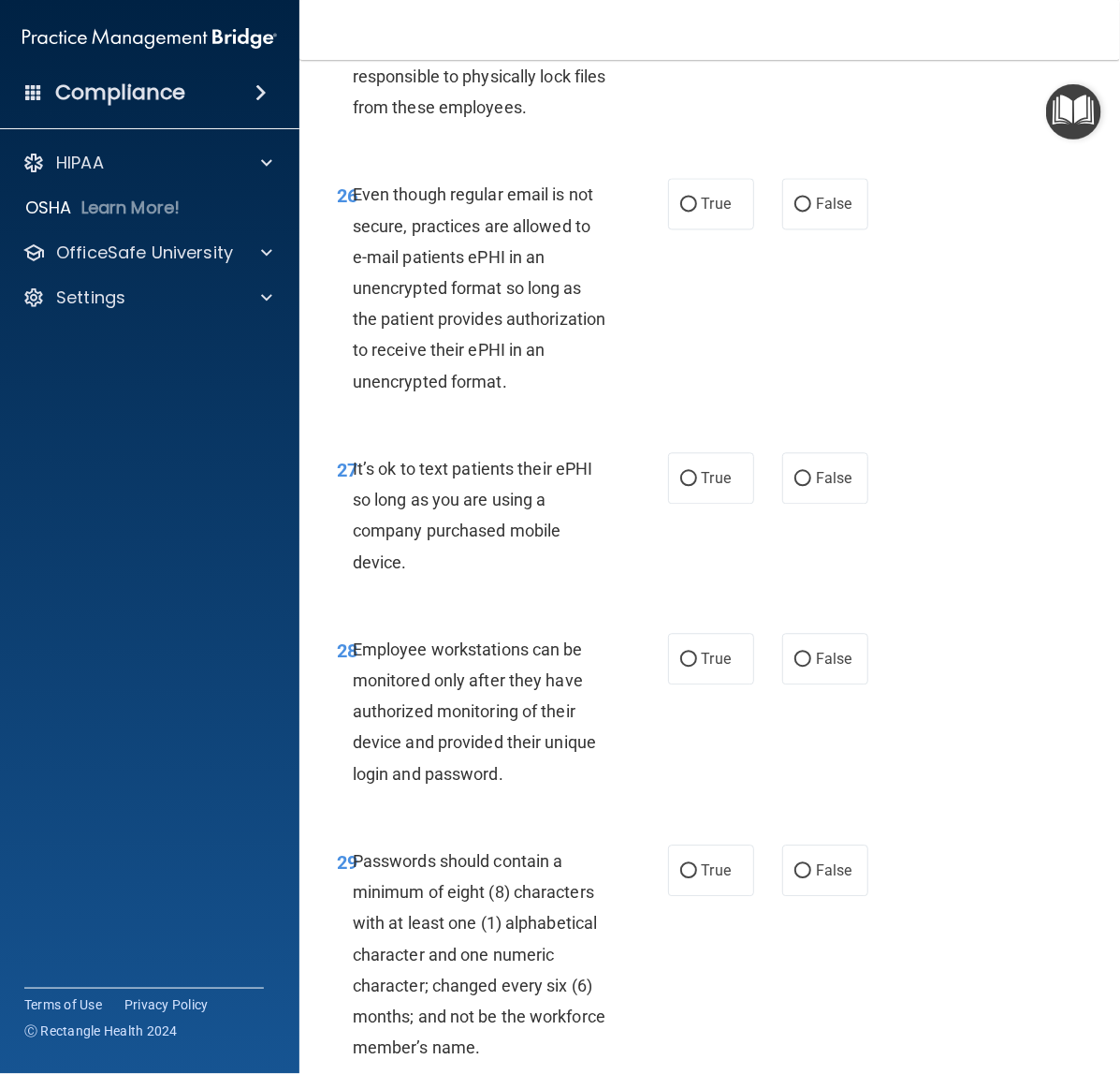
scroll to position [5733, 0]
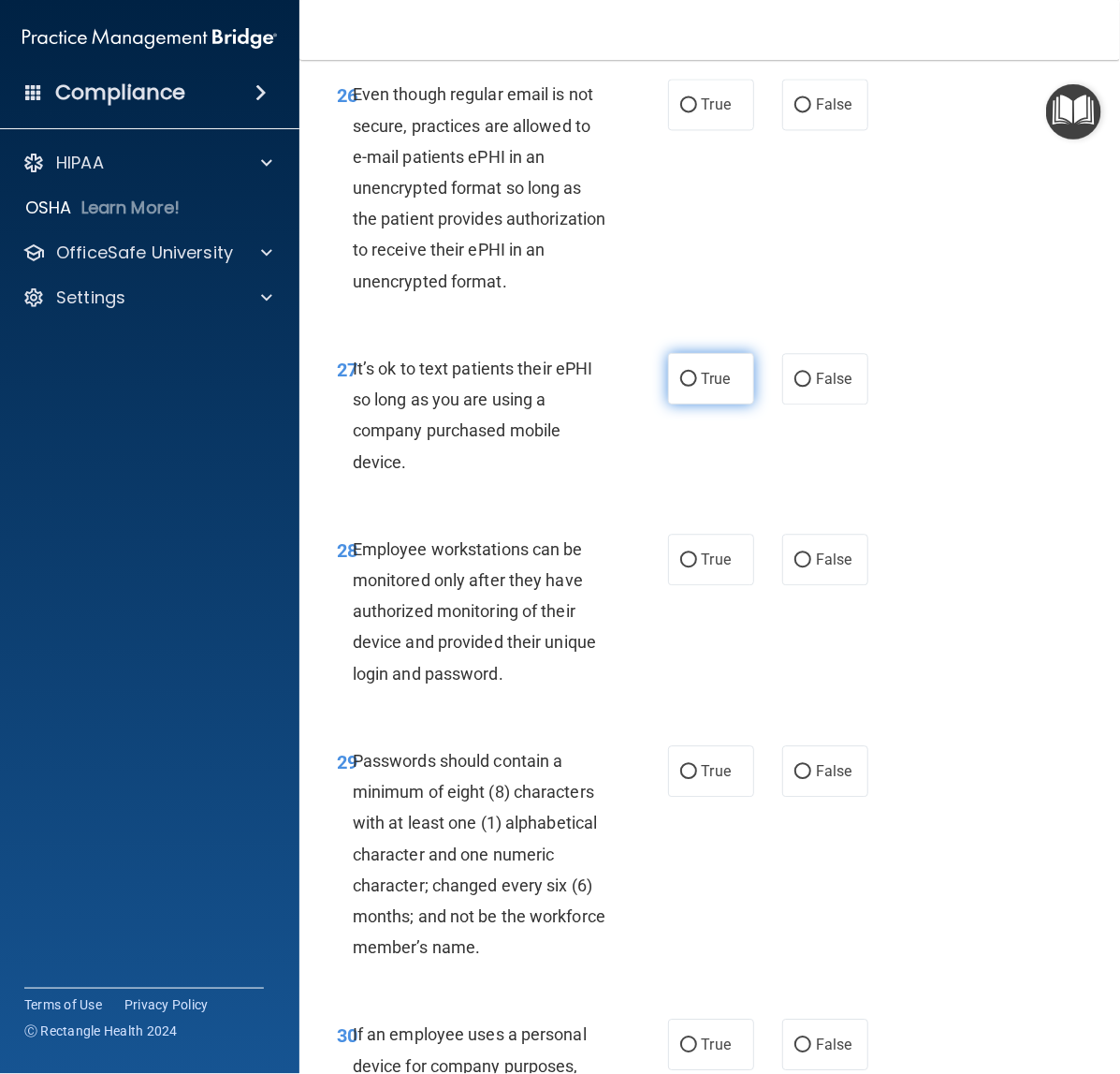
click at [679, 405] on label "True" at bounding box center [711, 379] width 87 height 52
click at [681, 387] on input "True" at bounding box center [689, 379] width 17 height 14
radio input "true"
click at [685, 130] on label "True" at bounding box center [711, 105] width 87 height 52
click at [685, 112] on input "True" at bounding box center [689, 105] width 17 height 14
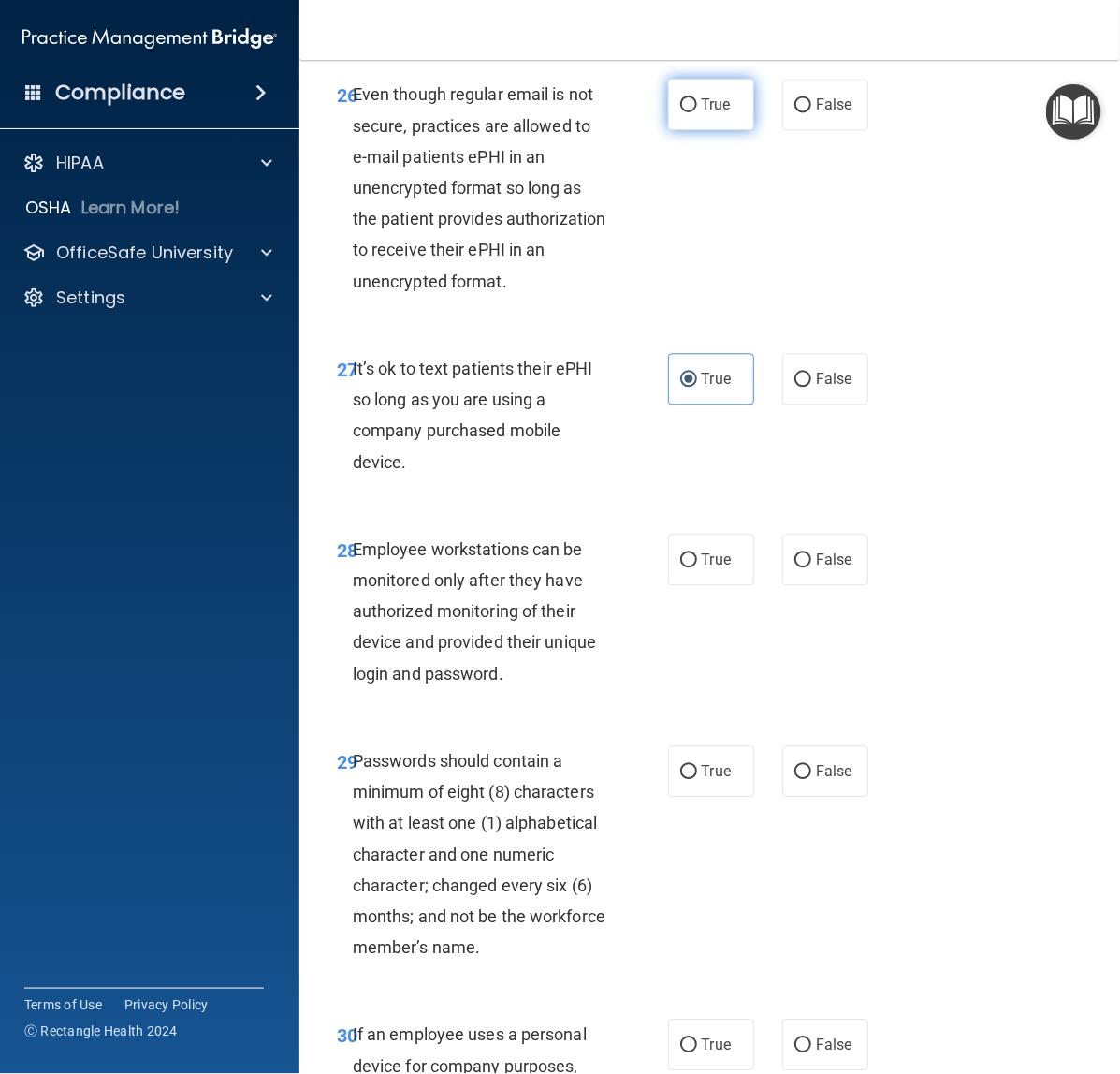
radio input "true"
click at [845, 405] on label "False" at bounding box center [826, 379] width 87 height 52
click at [811, 387] on input "False" at bounding box center [804, 379] width 17 height 14
radio input "true"
radio input "false"
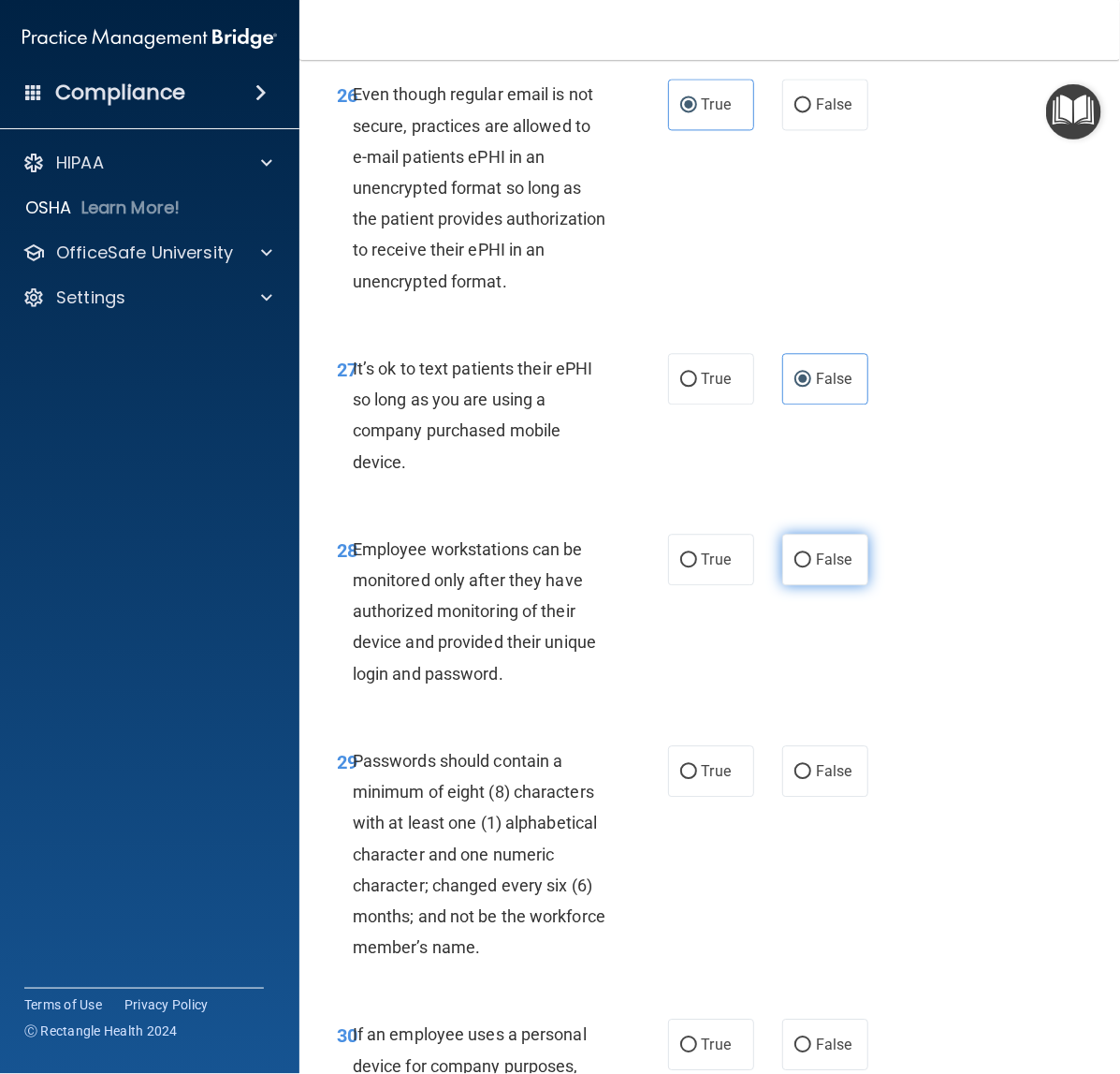
click at [806, 585] on label "False" at bounding box center [826, 560] width 87 height 52
click at [806, 567] on input "False" at bounding box center [804, 560] width 17 height 14
radio input "true"
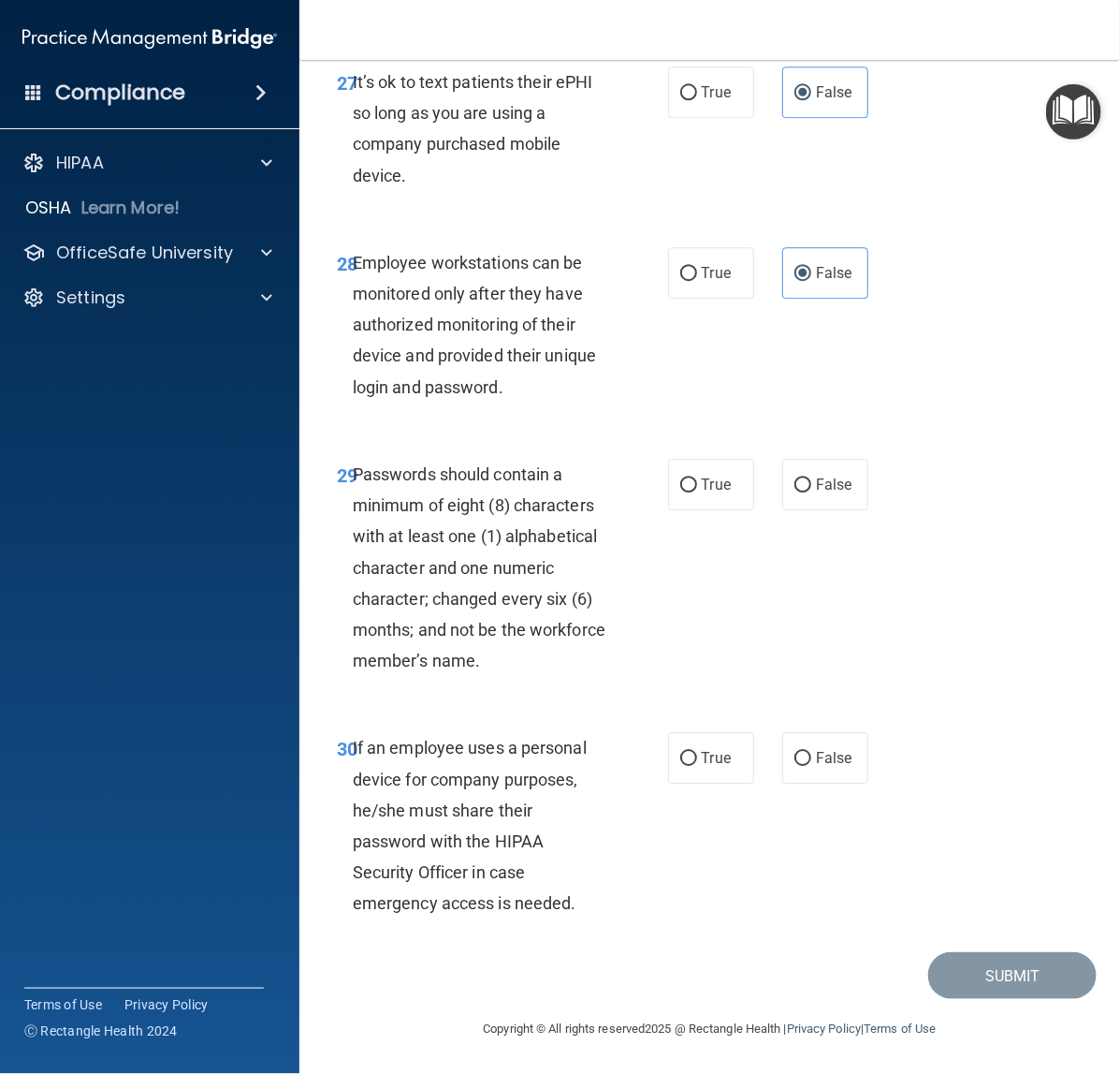
scroll to position [6084, 0]
click at [688, 511] on label "True" at bounding box center [711, 485] width 87 height 52
click at [688, 492] on input "True" at bounding box center [689, 485] width 17 height 14
radio input "true"
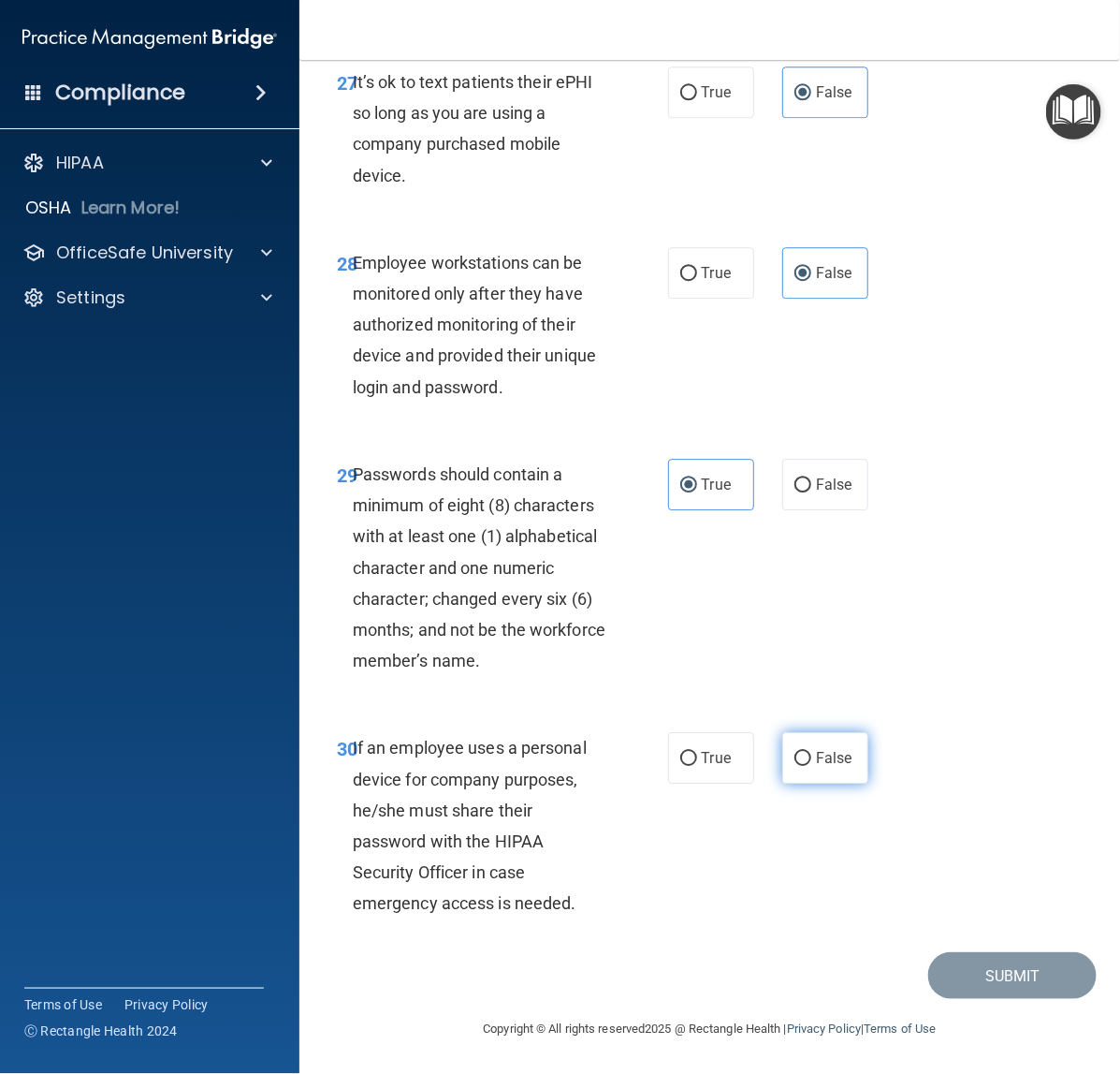
click at [815, 767] on label "False" at bounding box center [826, 758] width 87 height 52
click at [811, 765] on input "False" at bounding box center [804, 759] width 17 height 14
radio input "true"
click at [956, 860] on button "Submit" at bounding box center [1012, 976] width 168 height 48
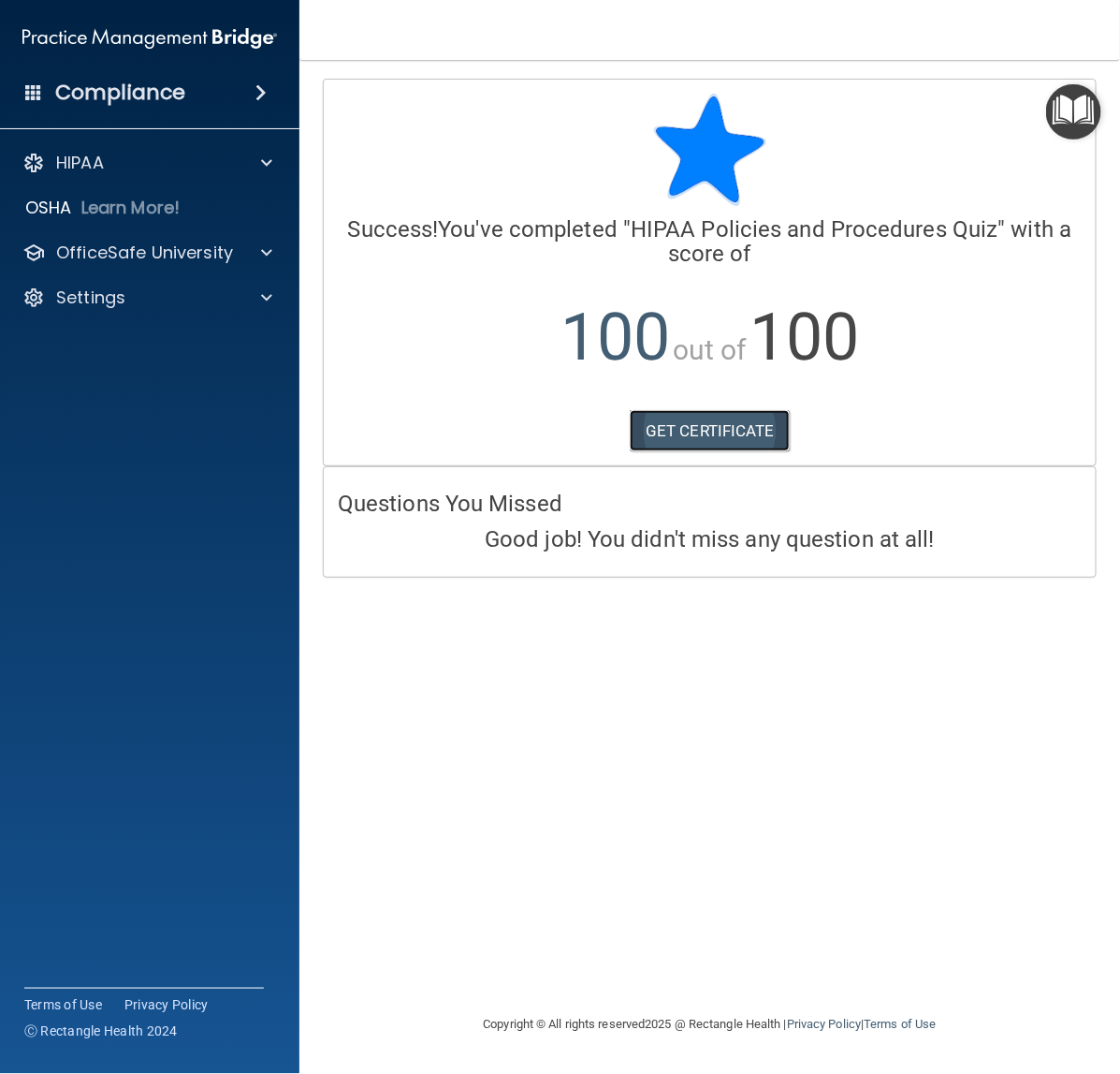
click at [742, 440] on link "GET CERTIFICATE" at bounding box center [709, 430] width 160 height 41
click at [173, 152] on div "HIPAA" at bounding box center [124, 162] width 232 height 22
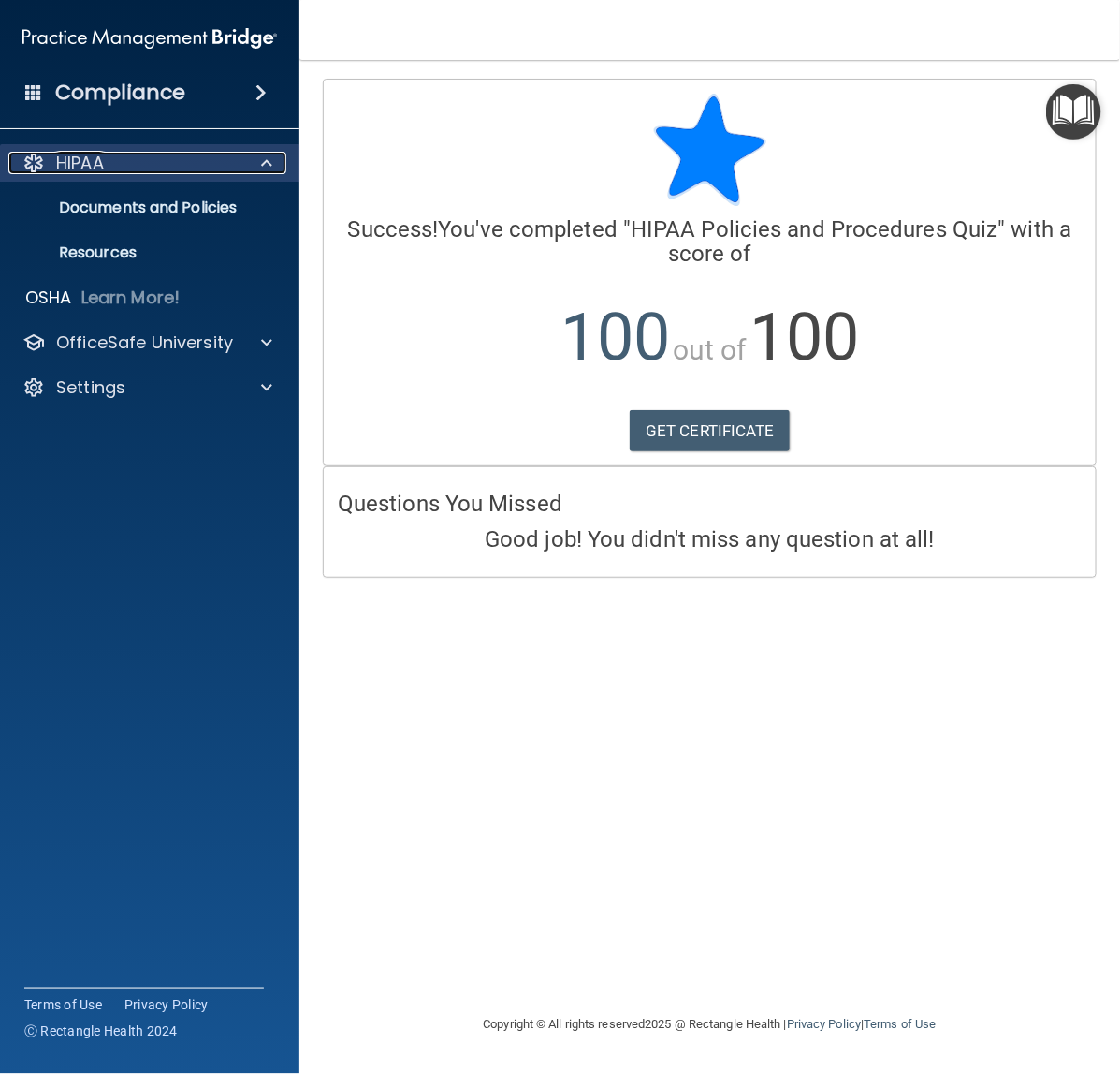
click at [173, 152] on div "HIPAA" at bounding box center [124, 162] width 232 height 22
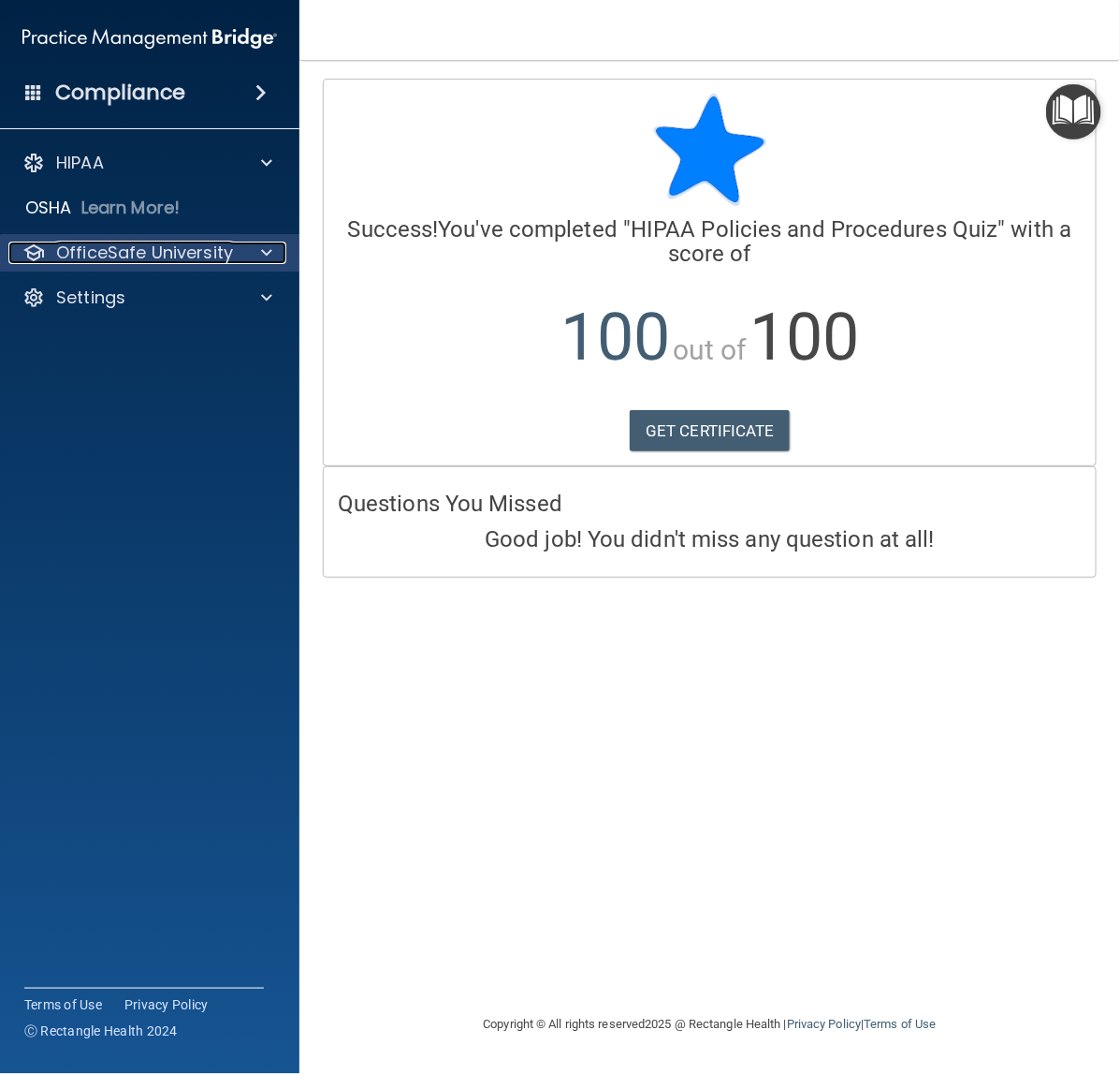
click at [201, 250] on p "OfficeSafe University" at bounding box center [144, 252] width 177 height 22
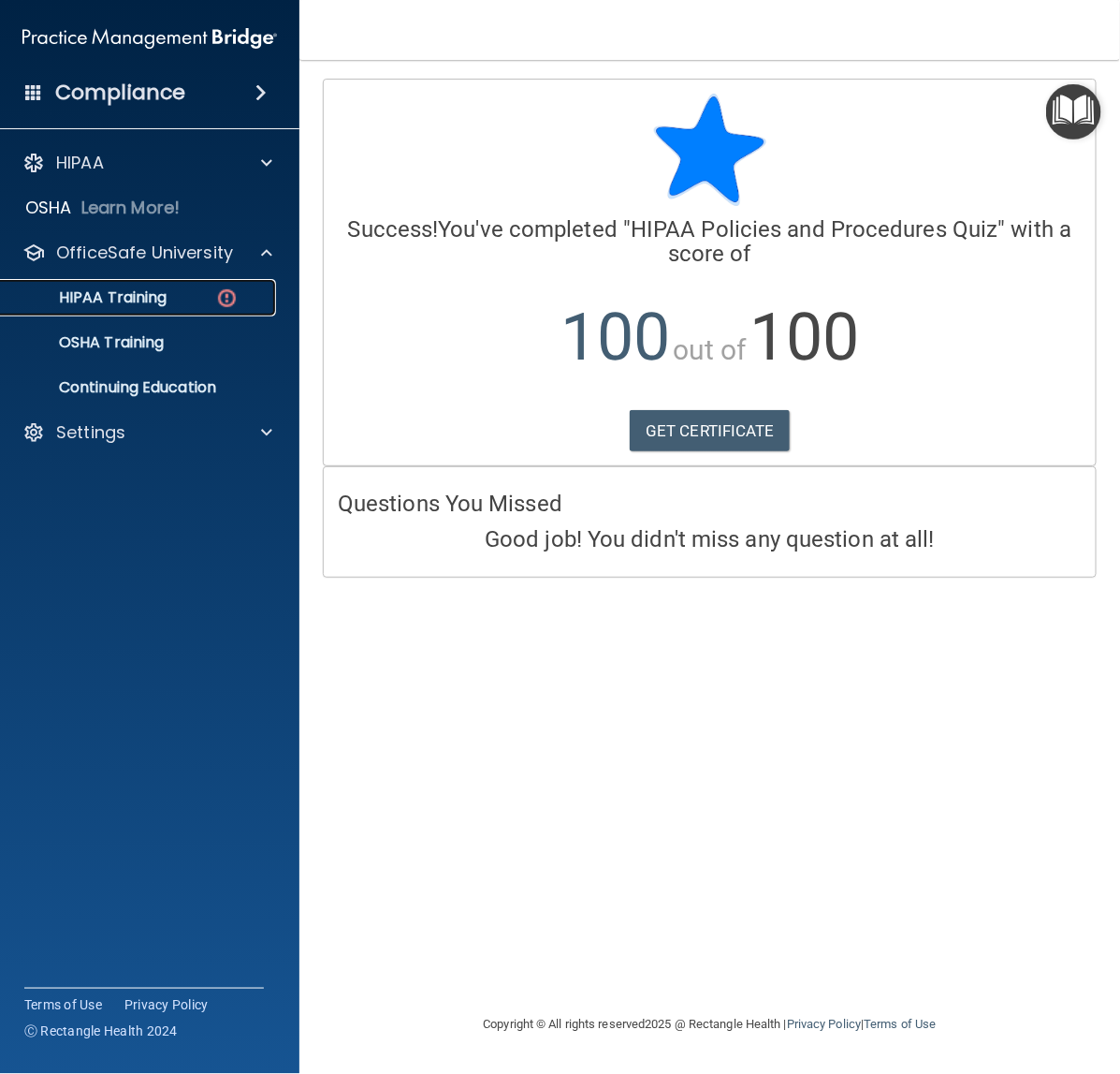
click at [118, 300] on p "HIPAA Training" at bounding box center [89, 297] width 155 height 18
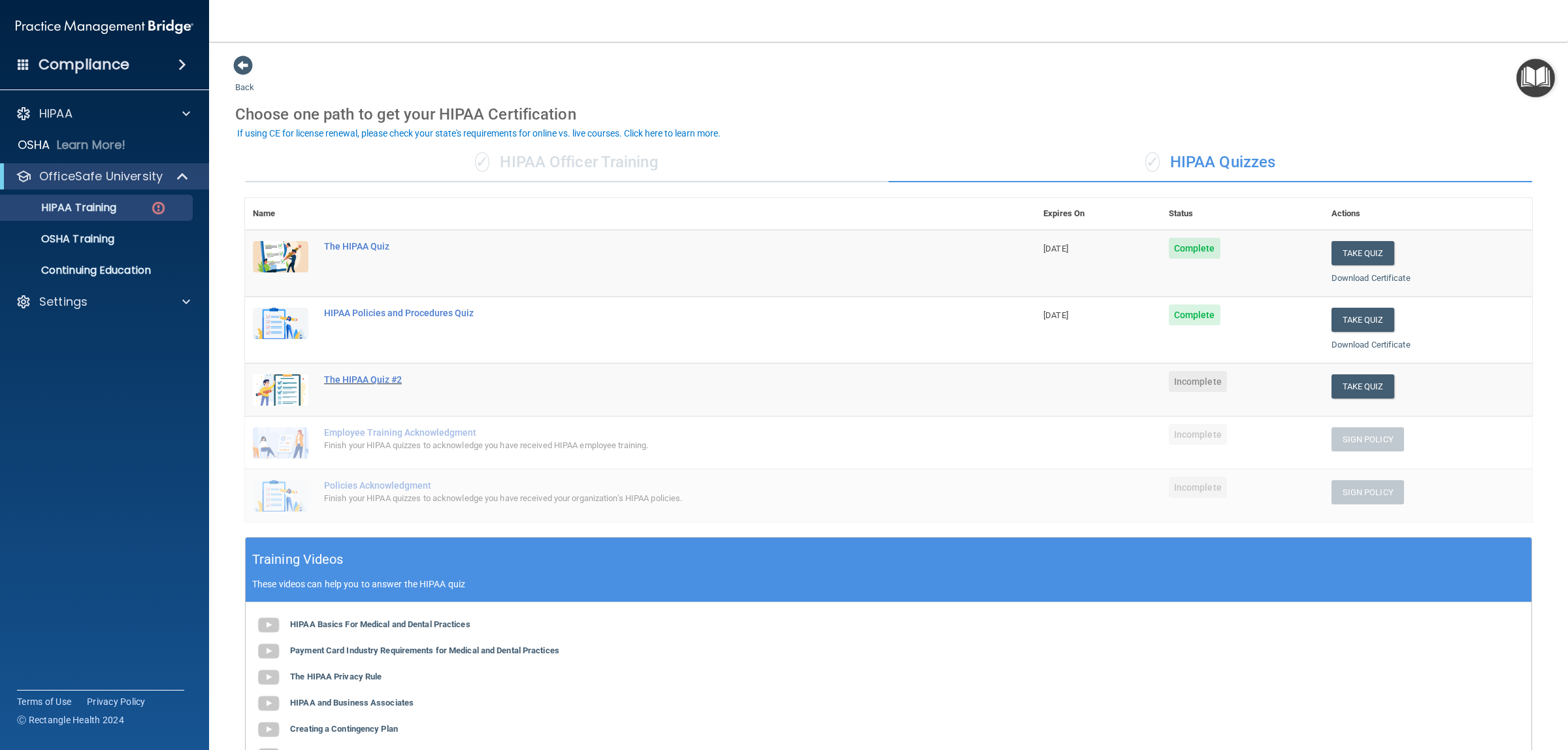
click at [406, 376] on div "The HIPAA Quiz #2" at bounding box center [647, 380] width 646 height 11
